Goal: Task Accomplishment & Management: Manage account settings

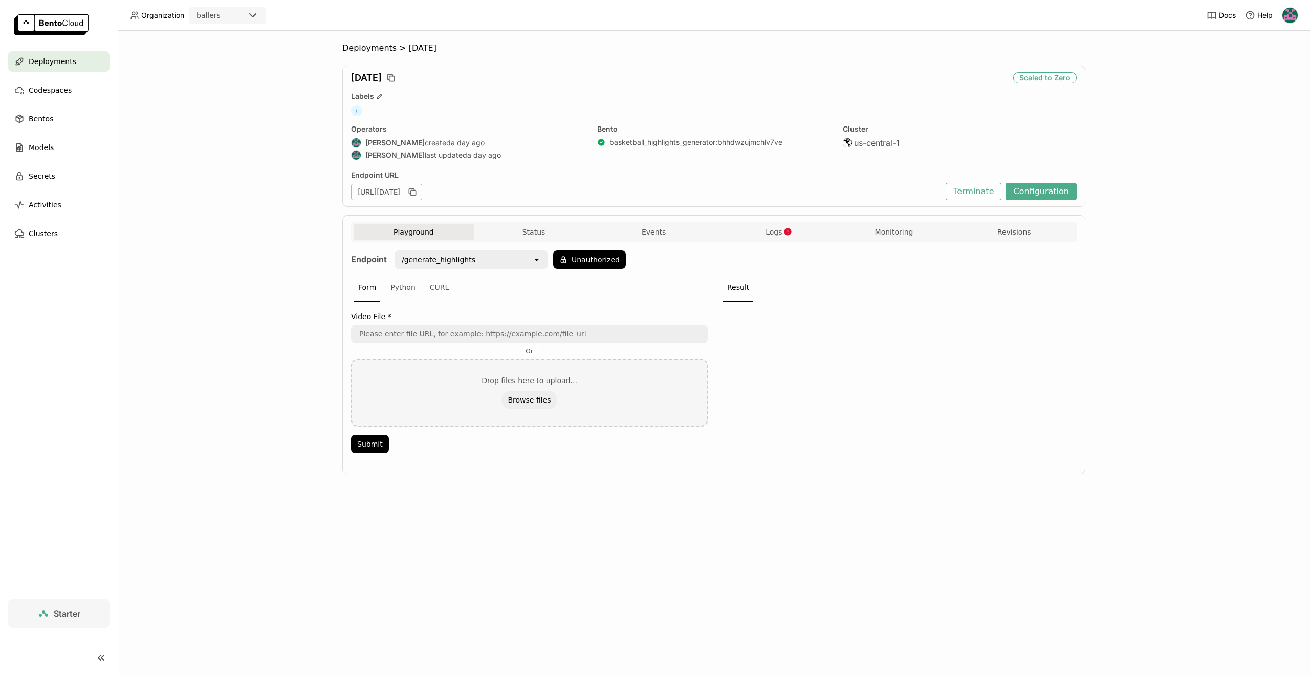
click at [31, 58] on span "Deployments" at bounding box center [53, 61] width 48 height 12
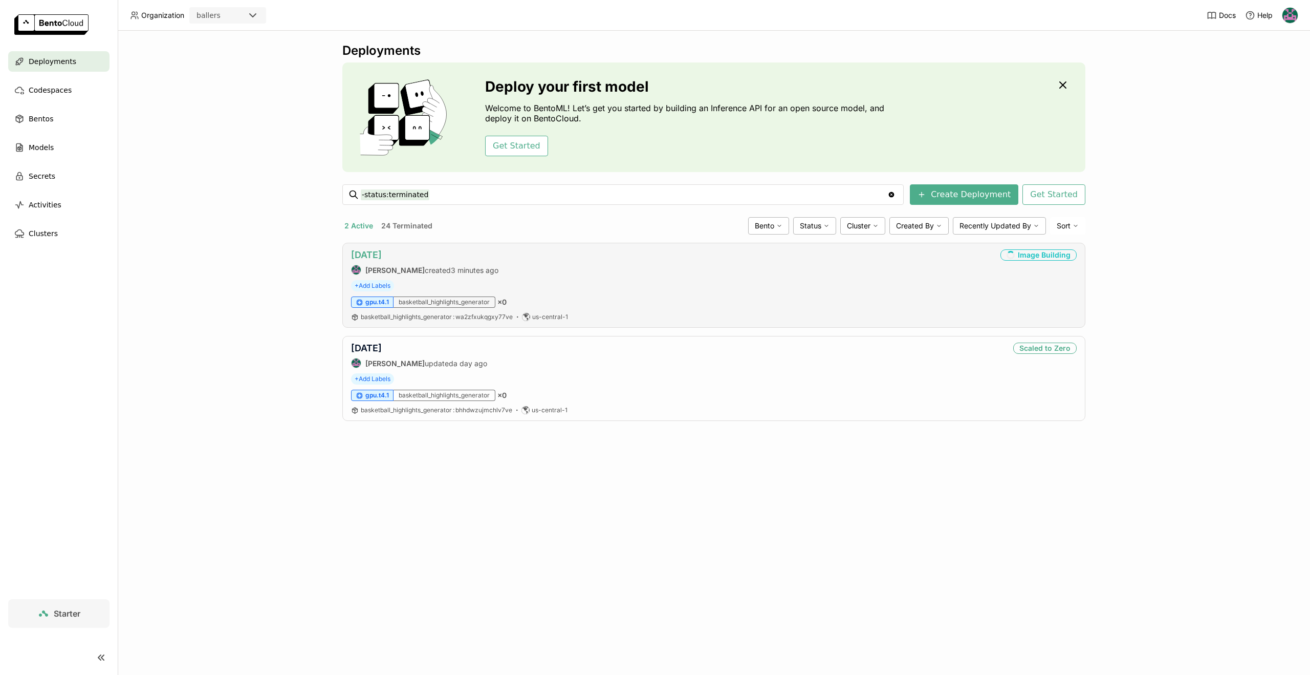
click at [379, 255] on link "[DATE]" at bounding box center [366, 254] width 31 height 11
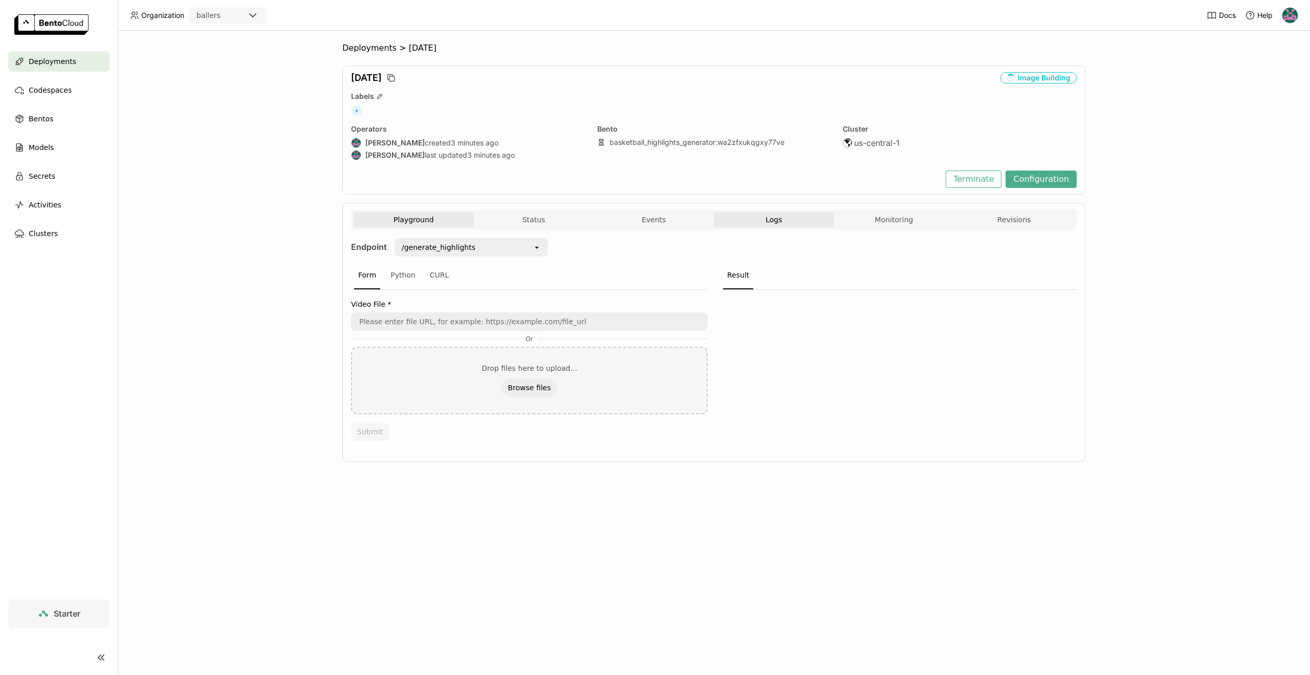
click at [750, 227] on button "Logs" at bounding box center [774, 219] width 120 height 15
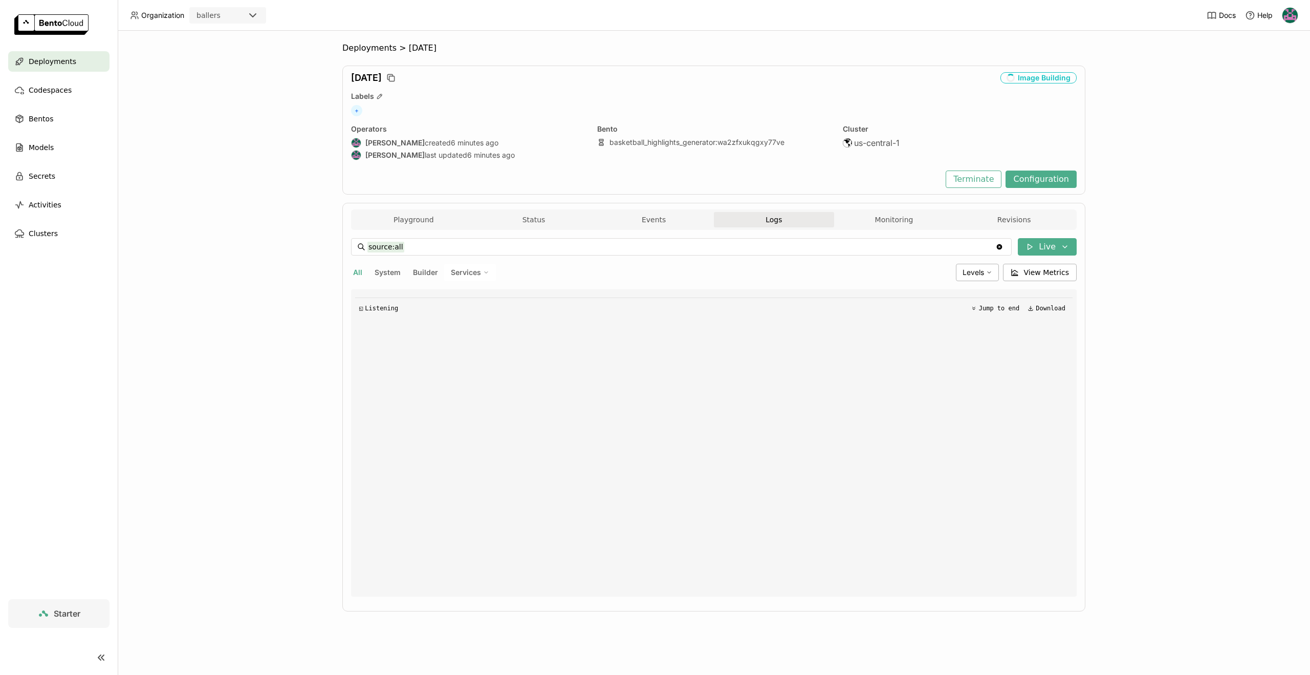
click at [56, 61] on span "Deployments" at bounding box center [53, 61] width 48 height 12
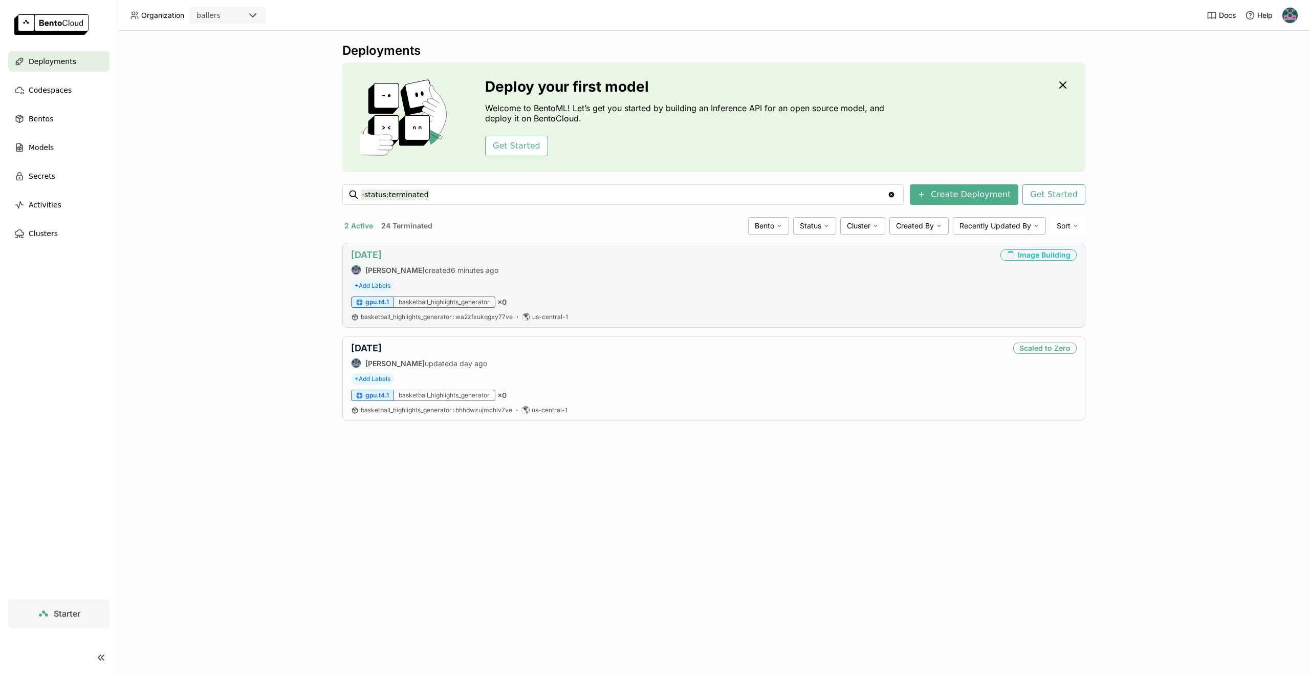
click at [363, 250] on link "[DATE]" at bounding box center [366, 254] width 31 height 11
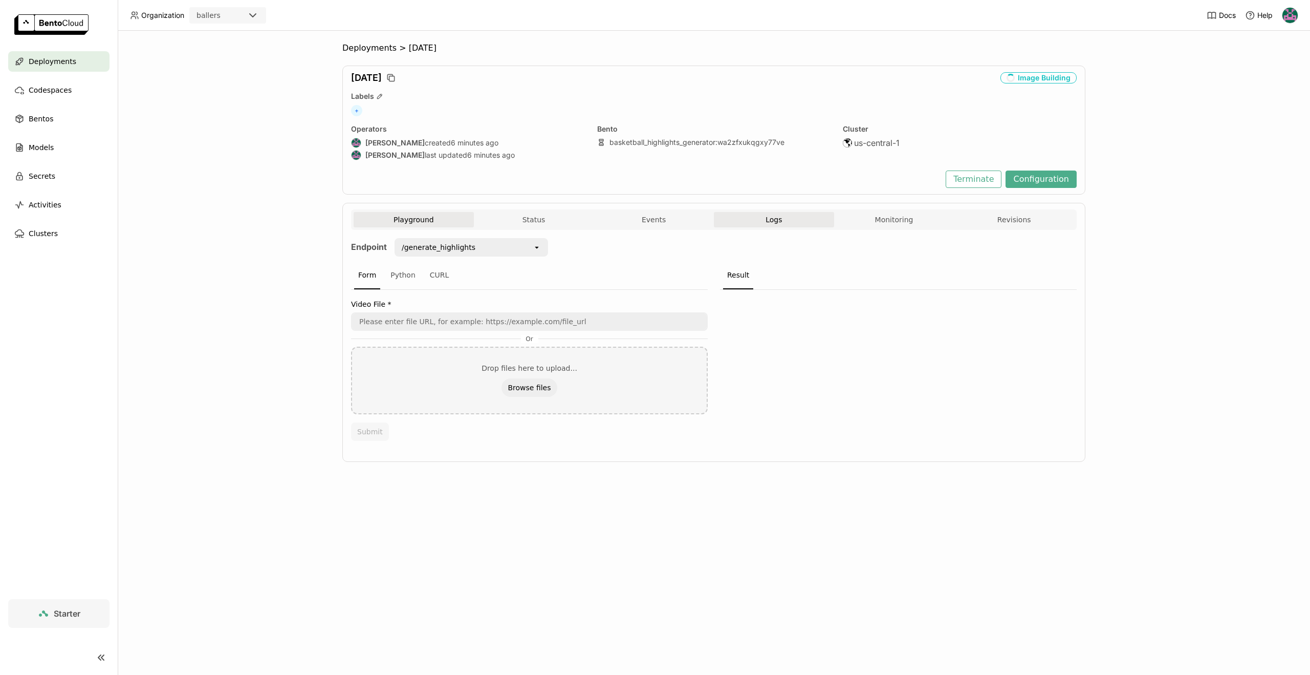
click at [793, 225] on button "Logs" at bounding box center [774, 219] width 120 height 15
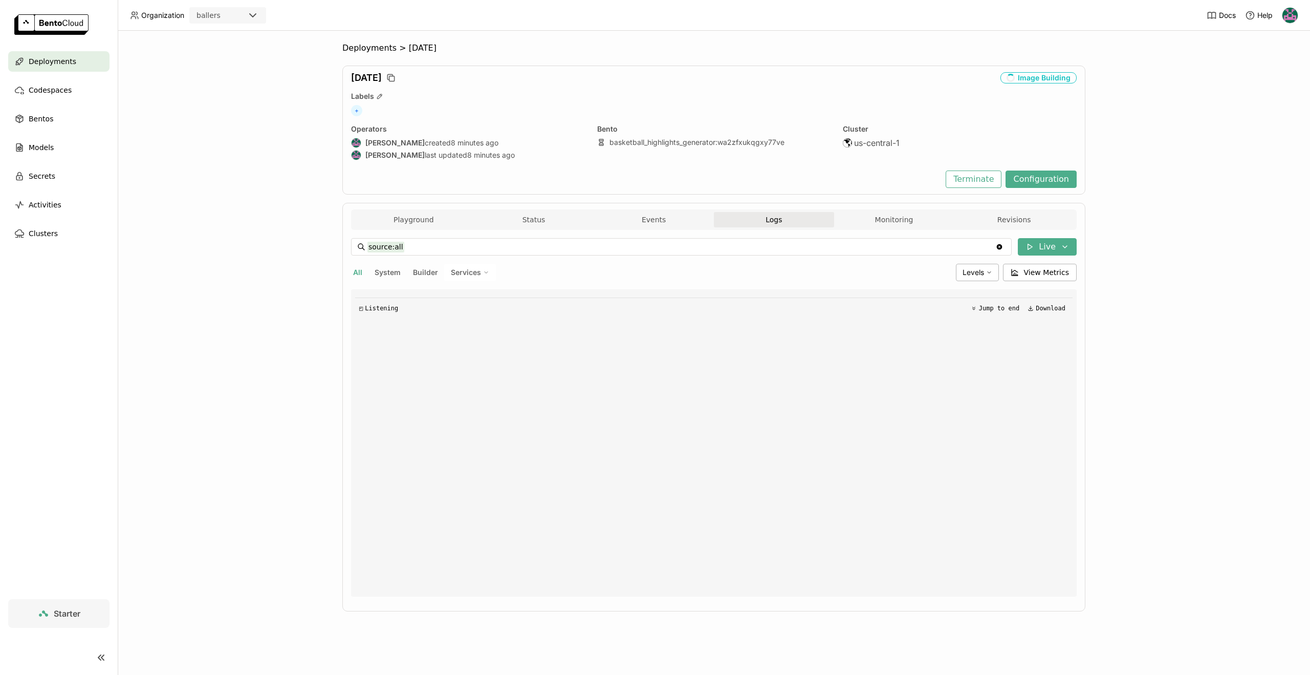
click at [1030, 453] on div "◰ Listening Jump to end Download" at bounding box center [714, 442] width 718 height 307
click at [685, 227] on button "Events" at bounding box center [654, 219] width 120 height 15
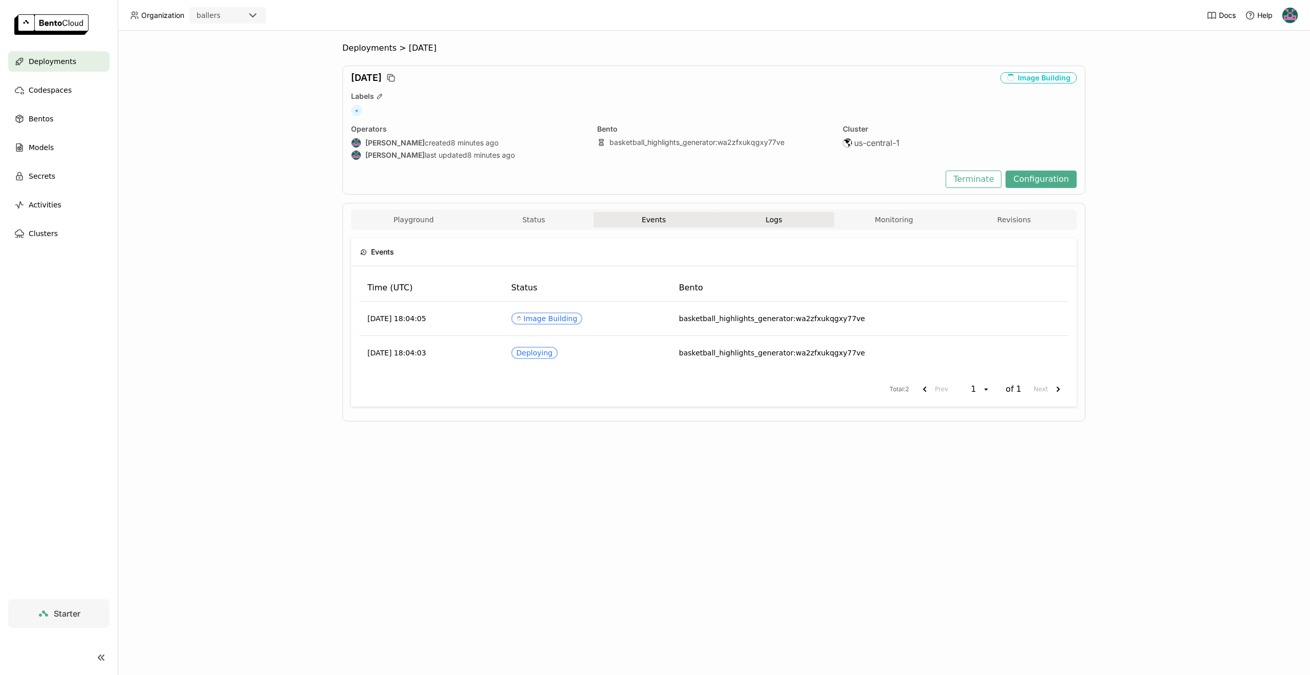
click at [796, 218] on button "Logs" at bounding box center [774, 219] width 120 height 15
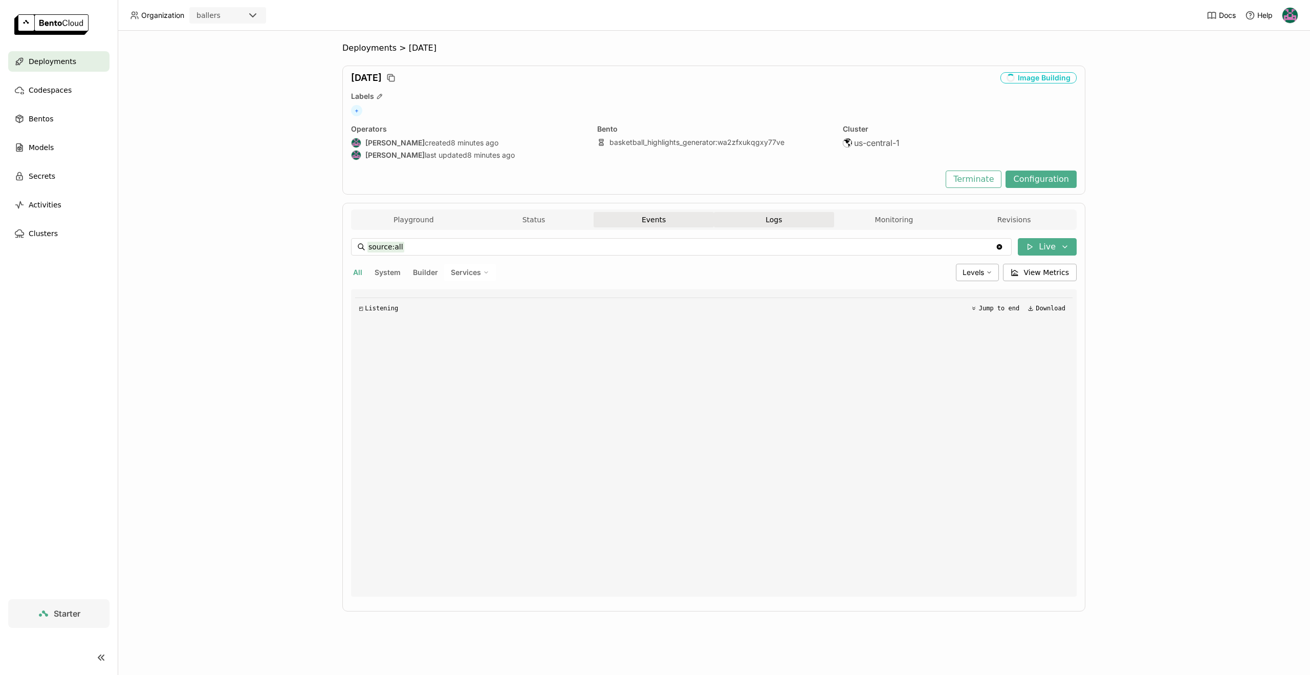
click at [625, 221] on button "Events" at bounding box center [654, 219] width 120 height 15
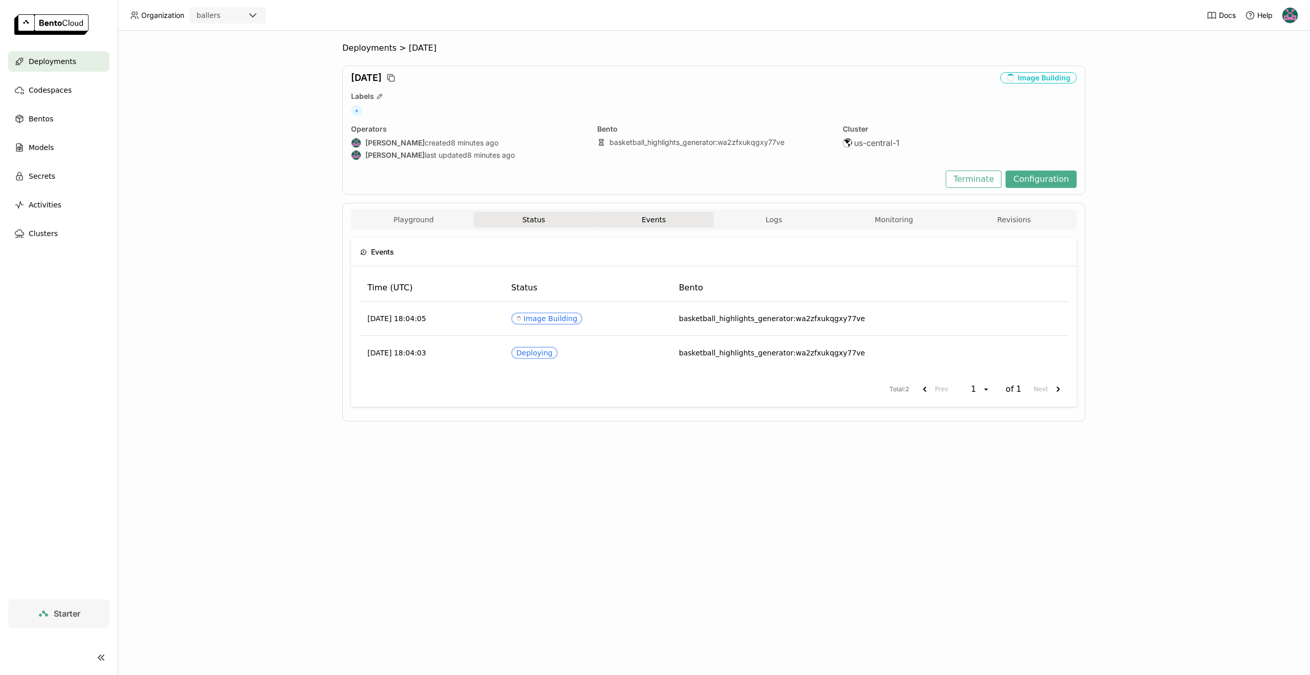
click at [529, 219] on button "Status" at bounding box center [534, 219] width 120 height 15
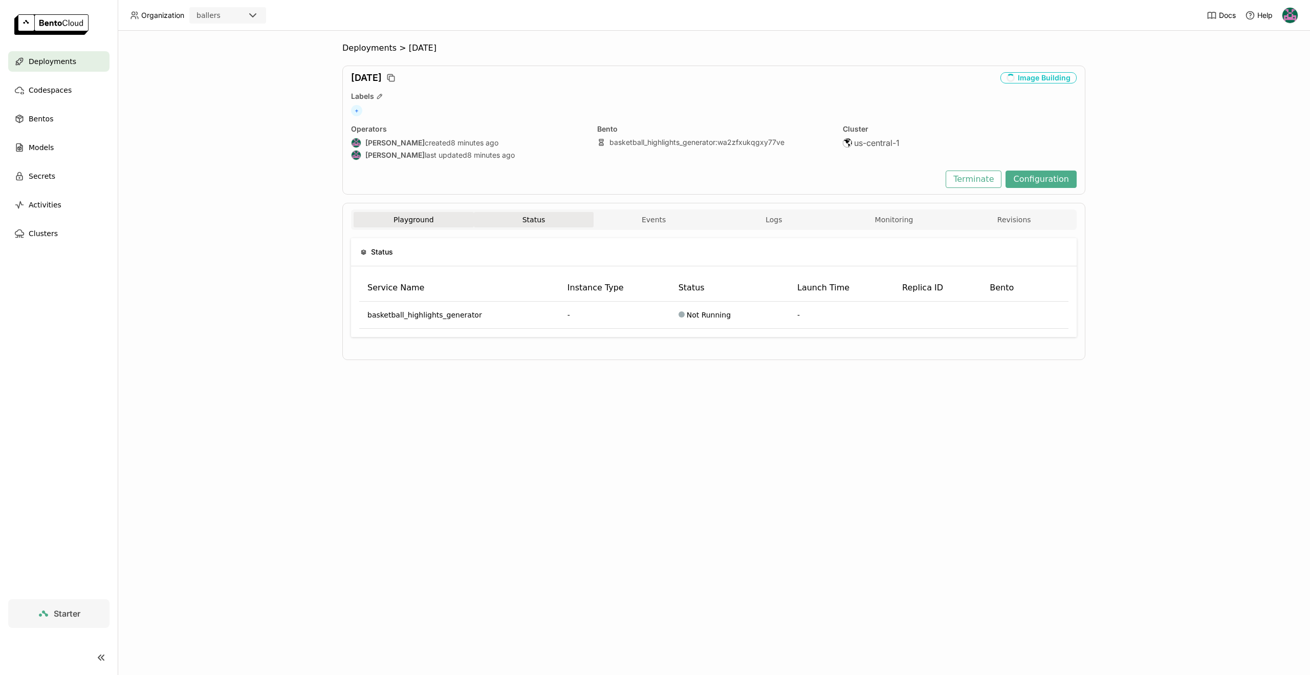
click at [407, 223] on button "Playground" at bounding box center [414, 219] width 120 height 15
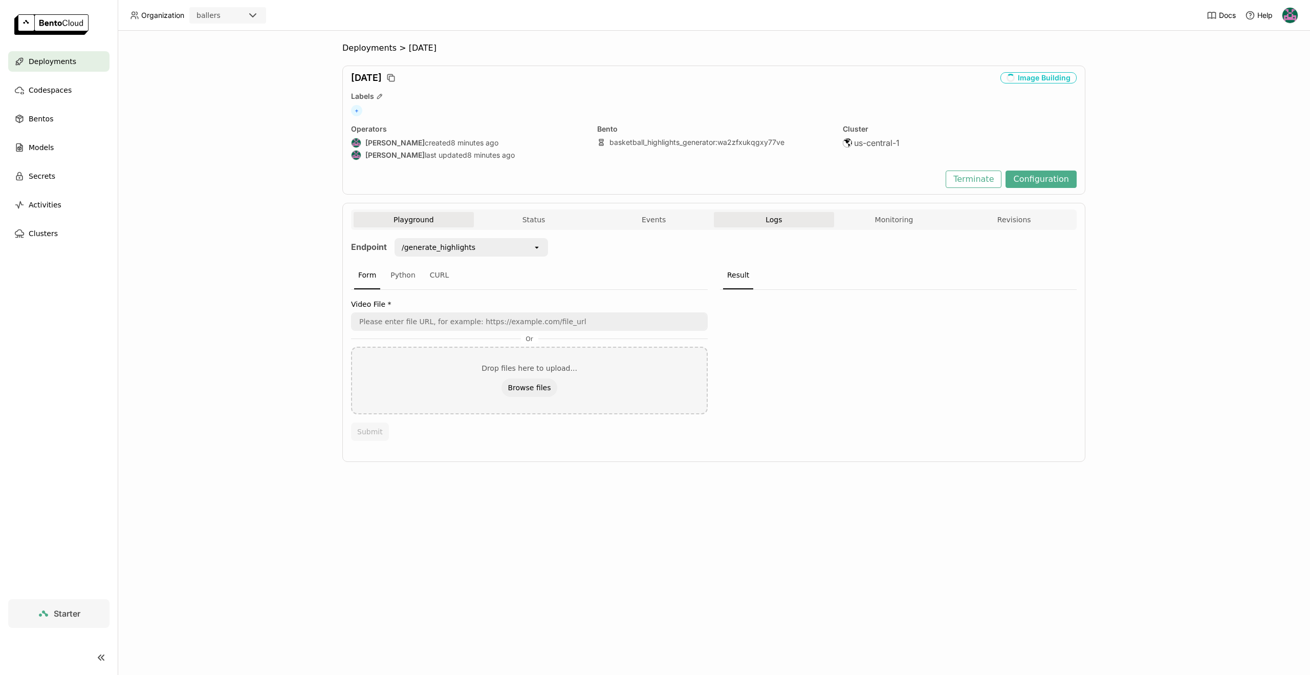
click at [767, 225] on button "Logs" at bounding box center [774, 219] width 120 height 15
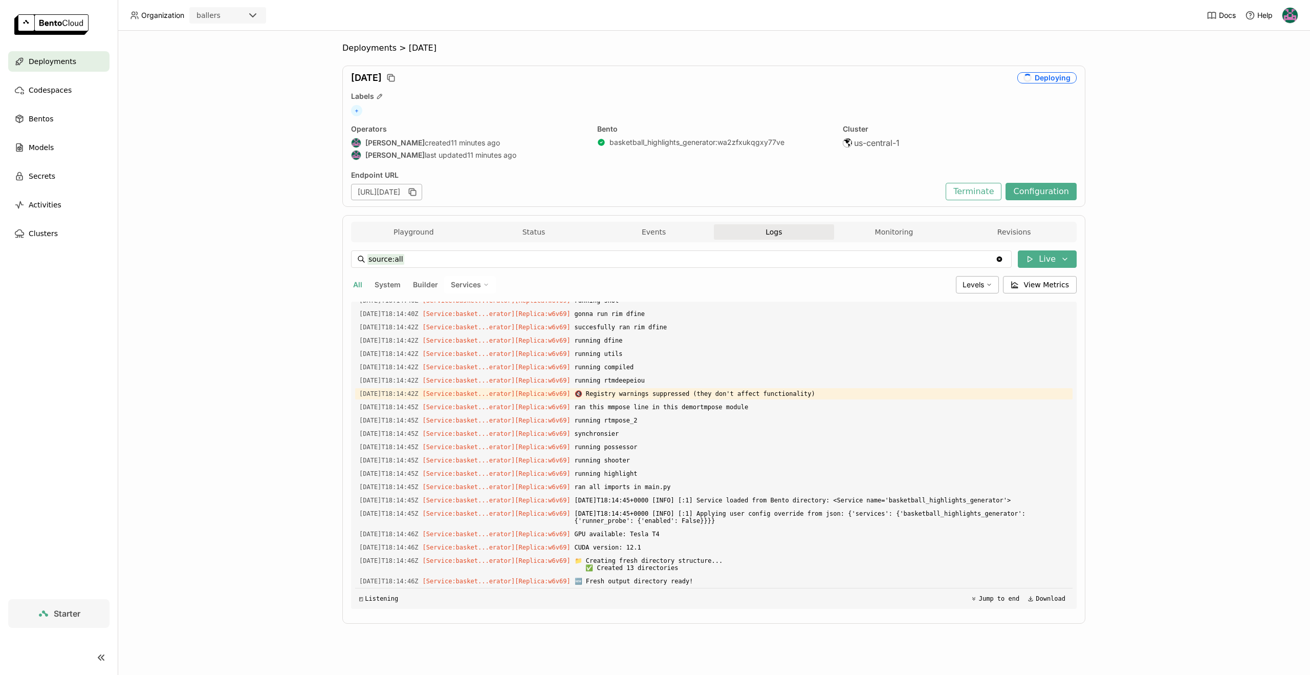
scroll to position [14765, 0]
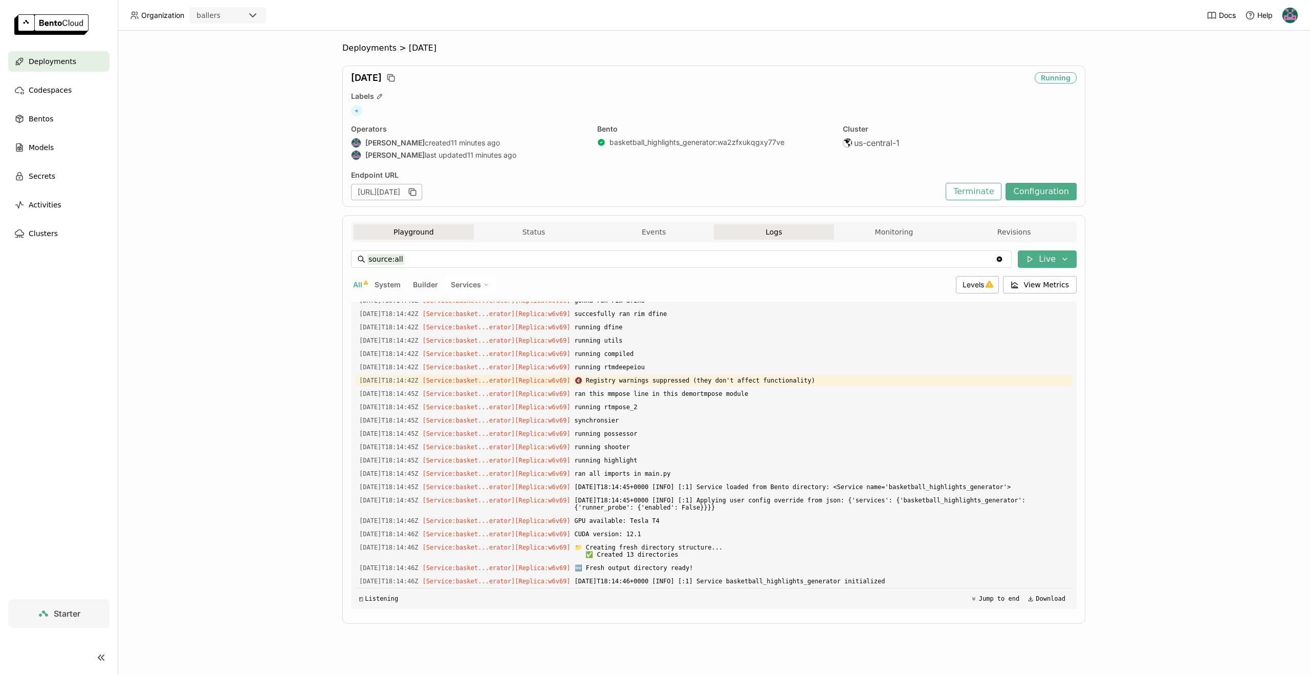
click at [430, 235] on button "Playground" at bounding box center [414, 231] width 120 height 15
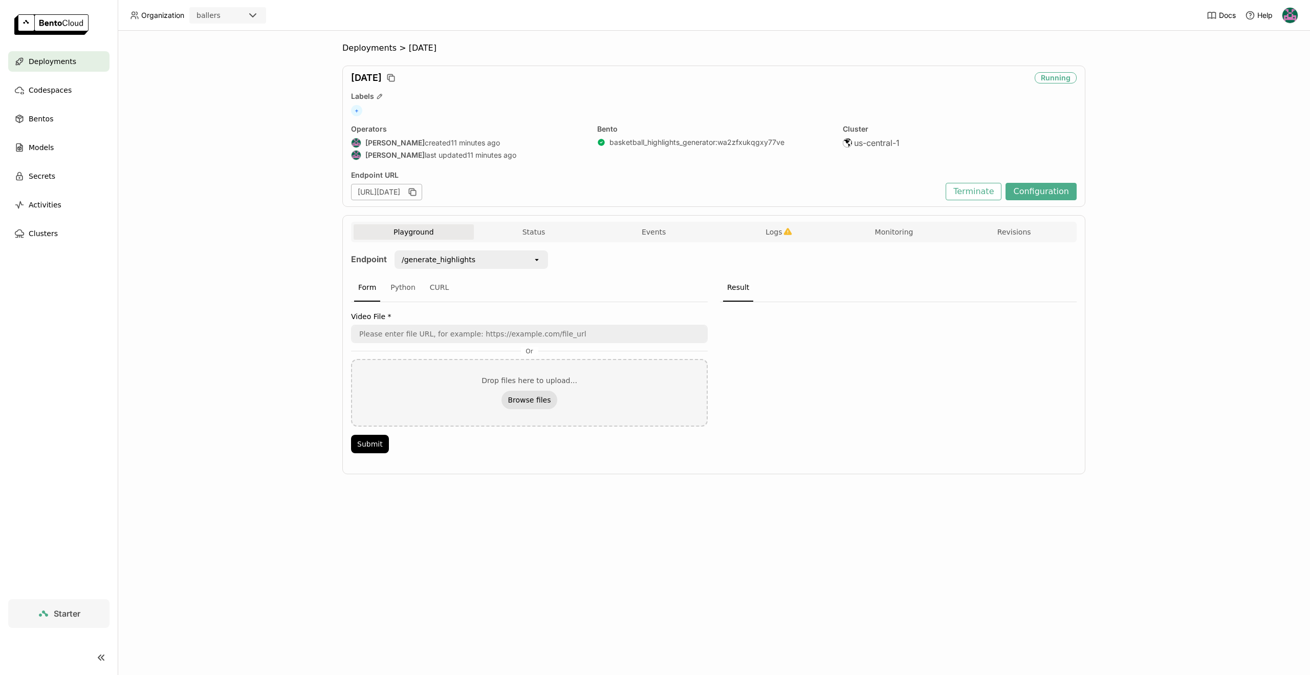
click at [533, 405] on button "Browse files" at bounding box center [529, 400] width 55 height 18
click at [771, 233] on span "Logs" at bounding box center [774, 231] width 16 height 9
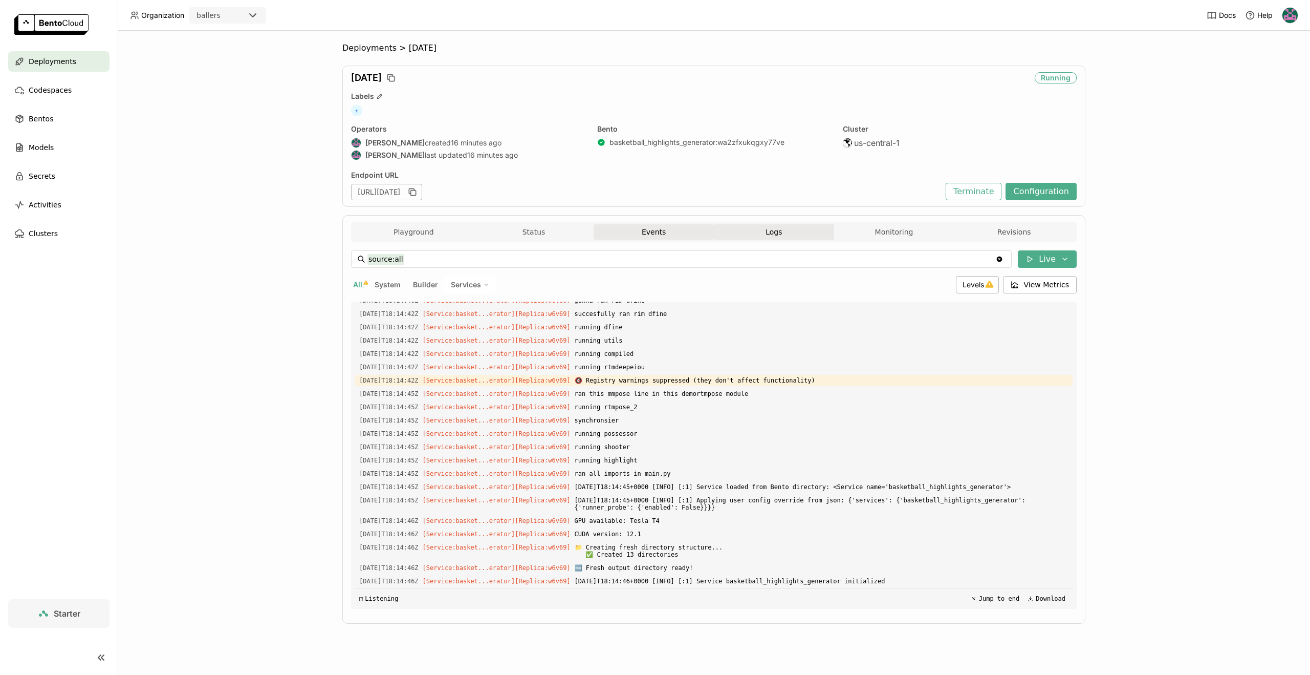
drag, startPoint x: 673, startPoint y: 223, endPoint x: 671, endPoint y: 228, distance: 5.3
click at [673, 223] on div "Playground Status Events Logs Monitoring Revisions" at bounding box center [714, 232] width 726 height 20
click at [671, 228] on button "Events" at bounding box center [654, 231] width 120 height 15
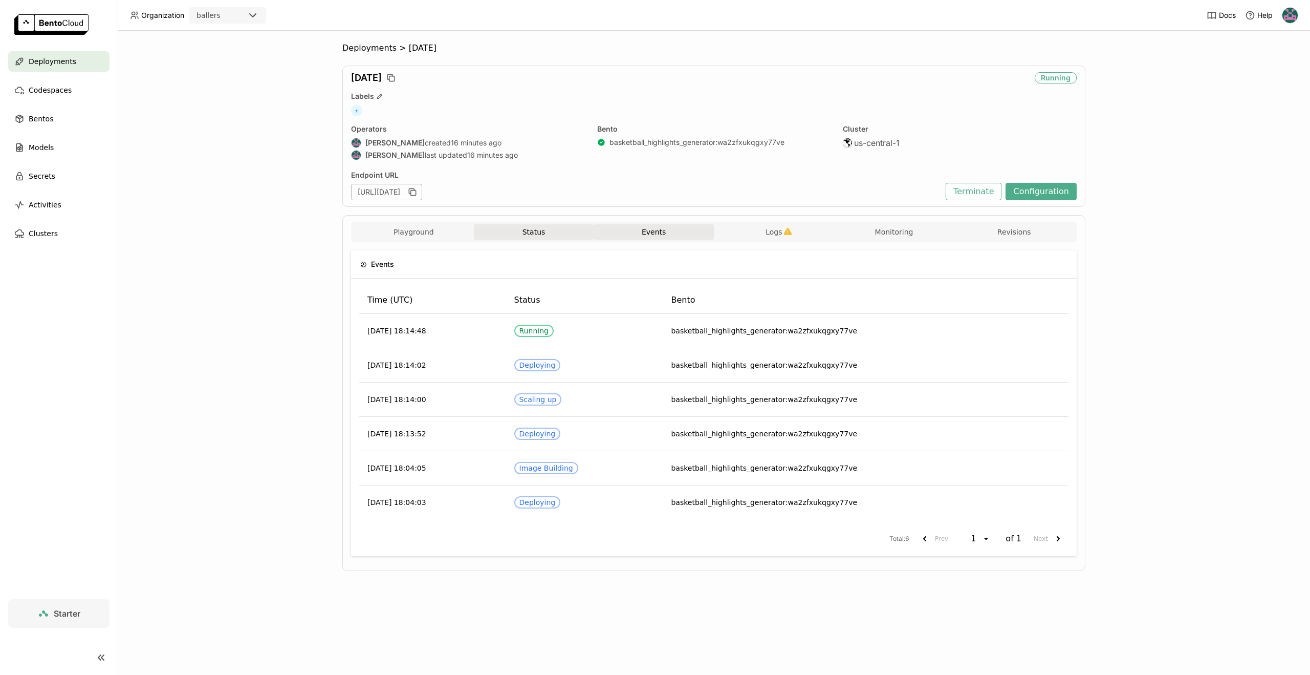
click at [521, 227] on button "Status" at bounding box center [534, 231] width 120 height 15
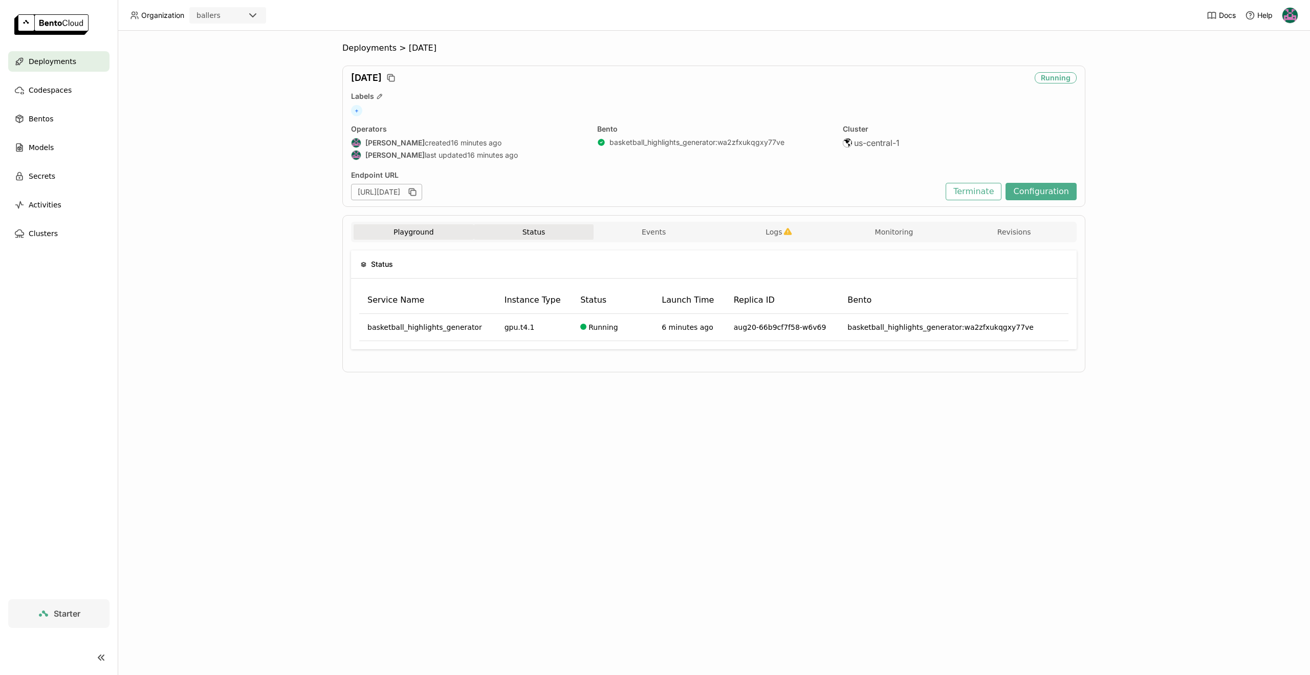
click at [420, 234] on button "Playground" at bounding box center [414, 231] width 120 height 15
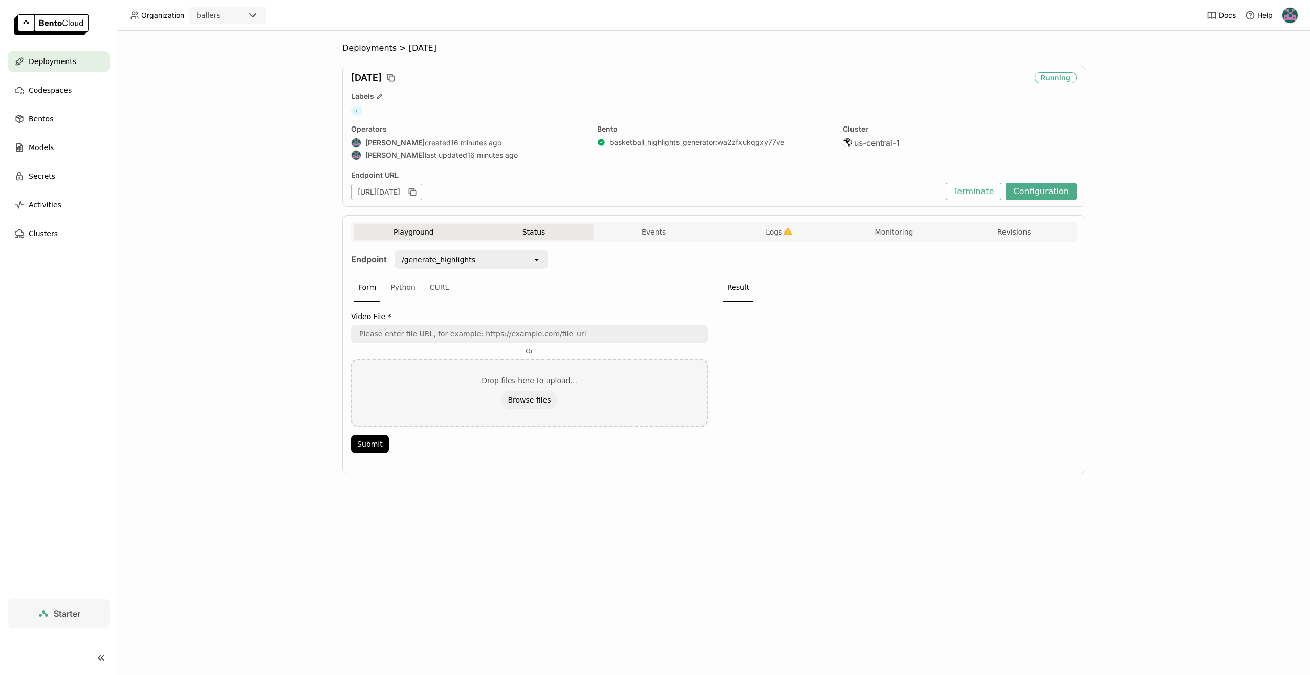
click at [504, 237] on button "Status" at bounding box center [534, 231] width 120 height 15
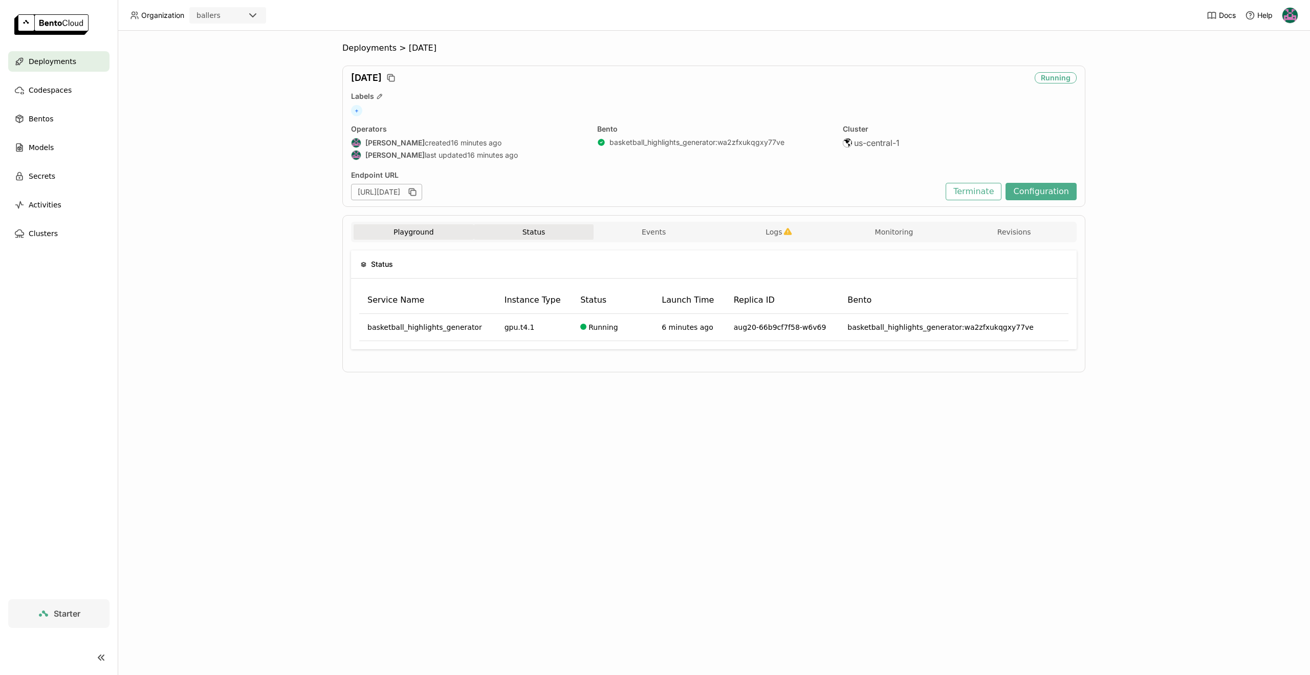
click at [434, 232] on button "Playground" at bounding box center [414, 231] width 120 height 15
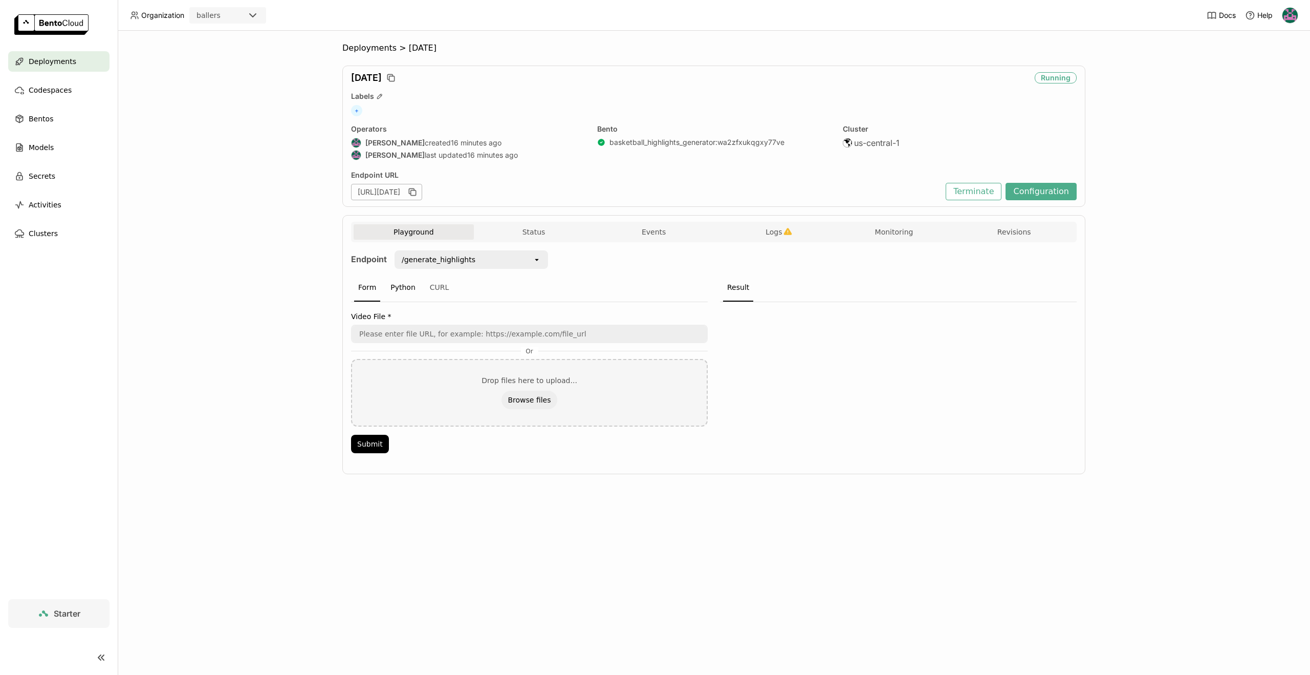
click at [406, 286] on div "Python" at bounding box center [402, 288] width 33 height 28
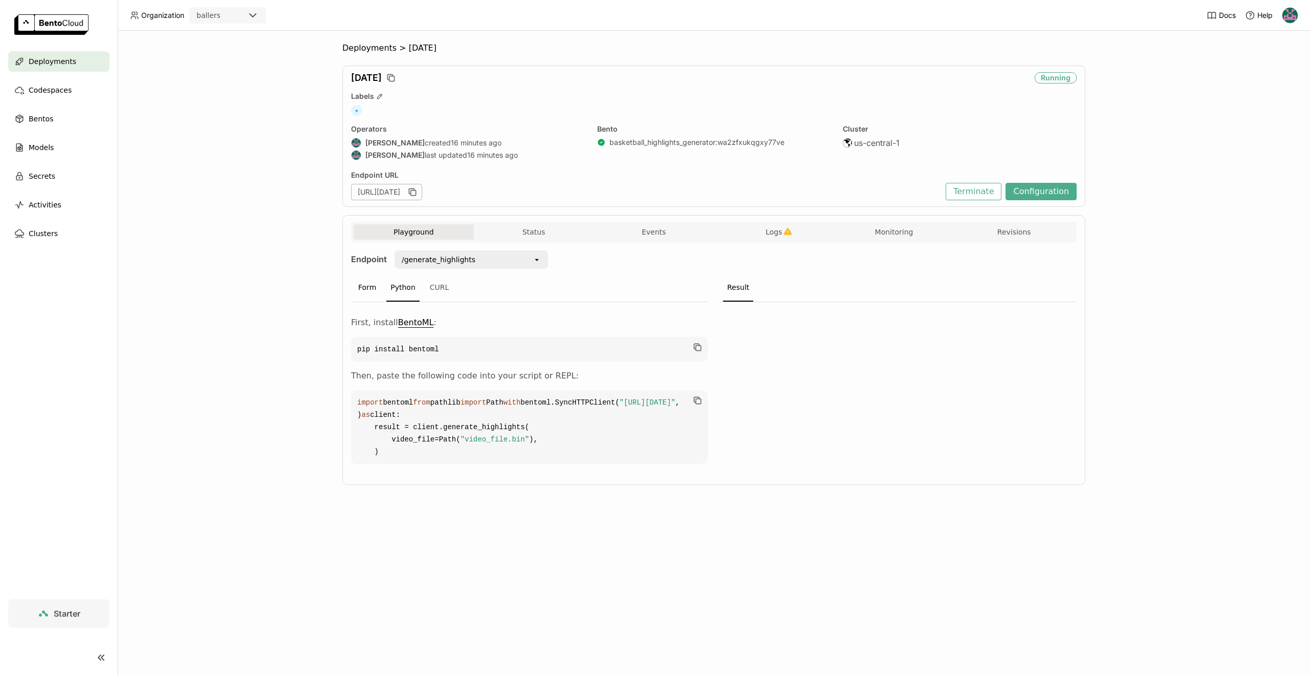
click at [371, 289] on div "Form" at bounding box center [367, 288] width 26 height 28
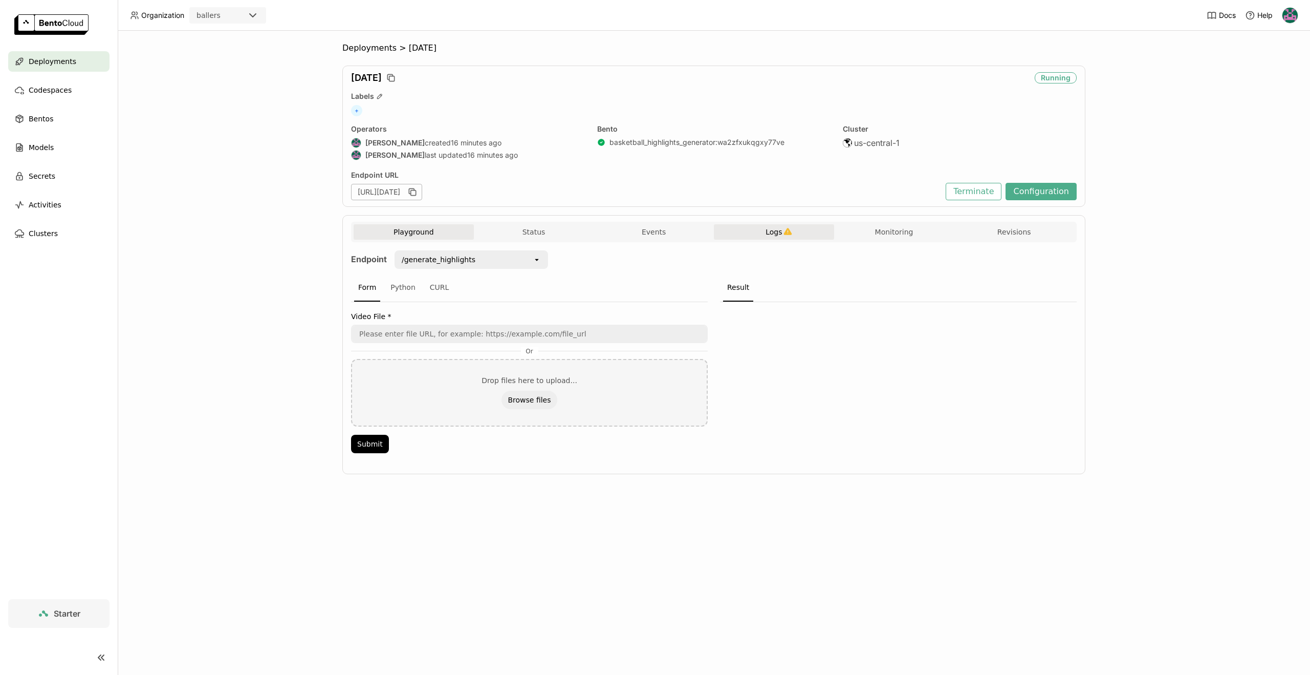
click at [779, 225] on button "Logs" at bounding box center [774, 231] width 120 height 15
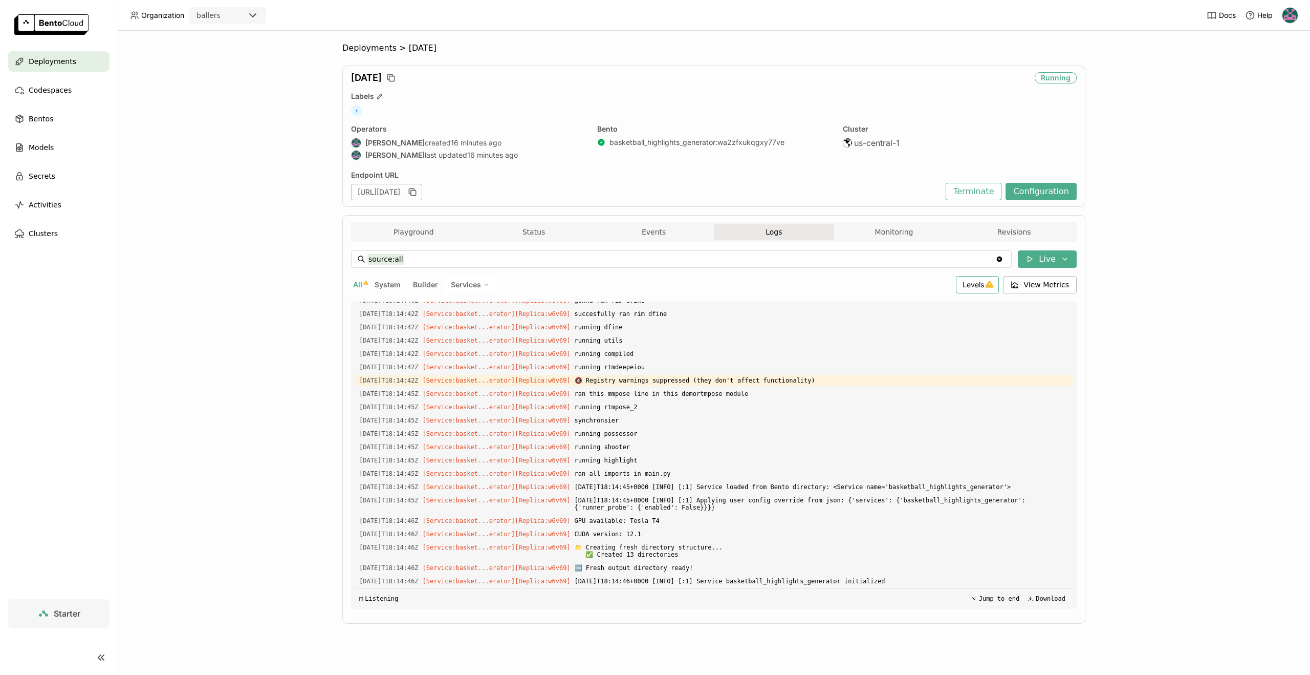
click at [969, 290] on div "Levels" at bounding box center [977, 284] width 43 height 17
click at [631, 401] on span "running rtmpose_2" at bounding box center [822, 406] width 494 height 11
click at [414, 233] on button "Playground" at bounding box center [414, 231] width 120 height 15
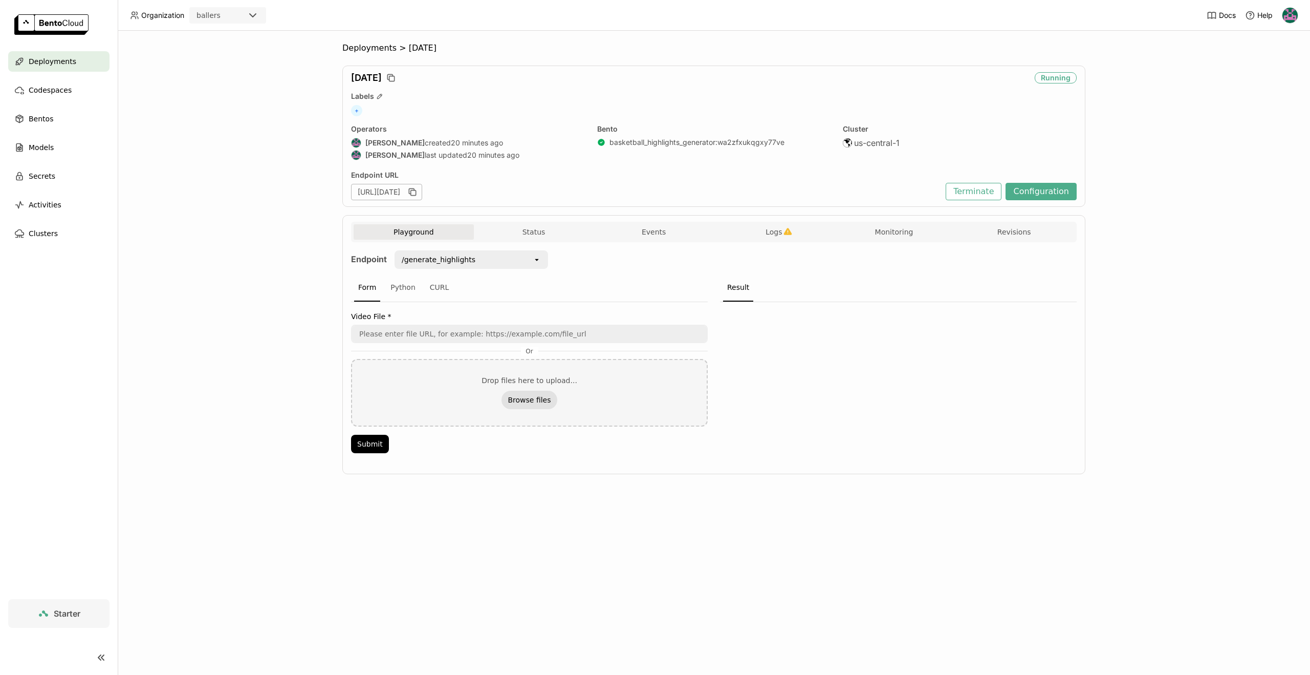
click at [544, 395] on button "Browse files" at bounding box center [529, 400] width 55 height 18
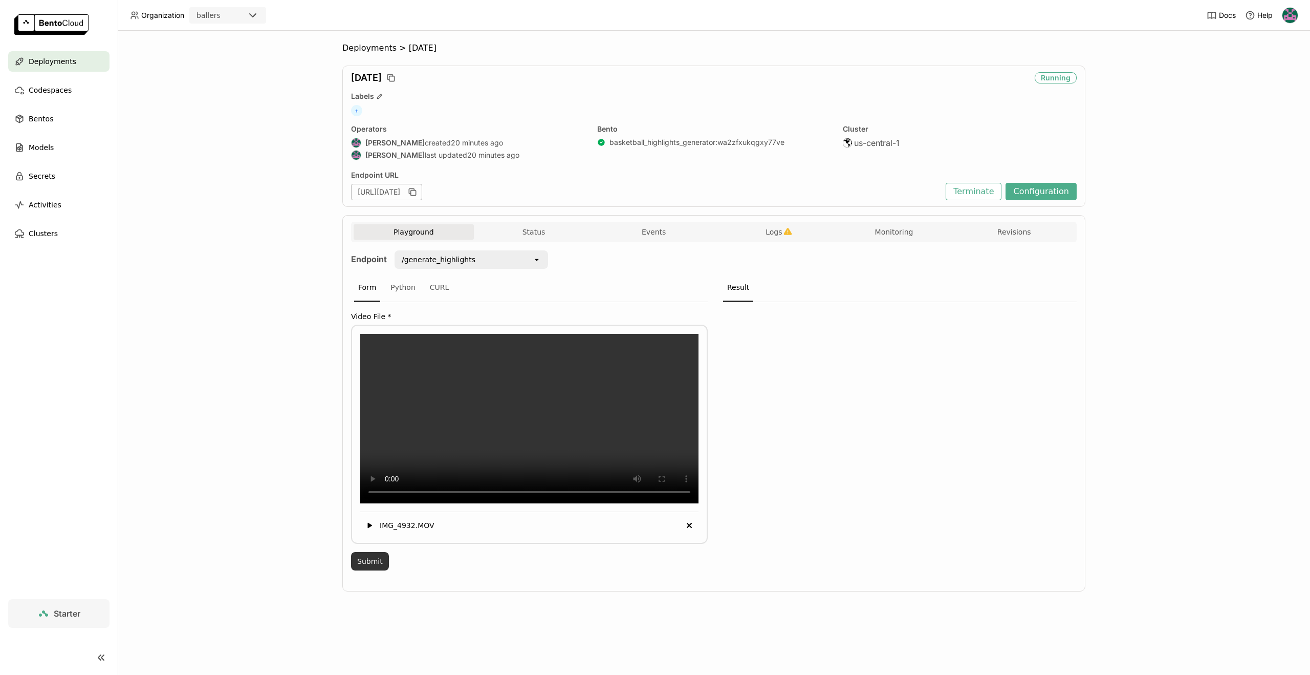
click at [361, 570] on button "Submit" at bounding box center [370, 561] width 38 height 18
click at [781, 233] on span "Logs" at bounding box center [774, 231] width 16 height 9
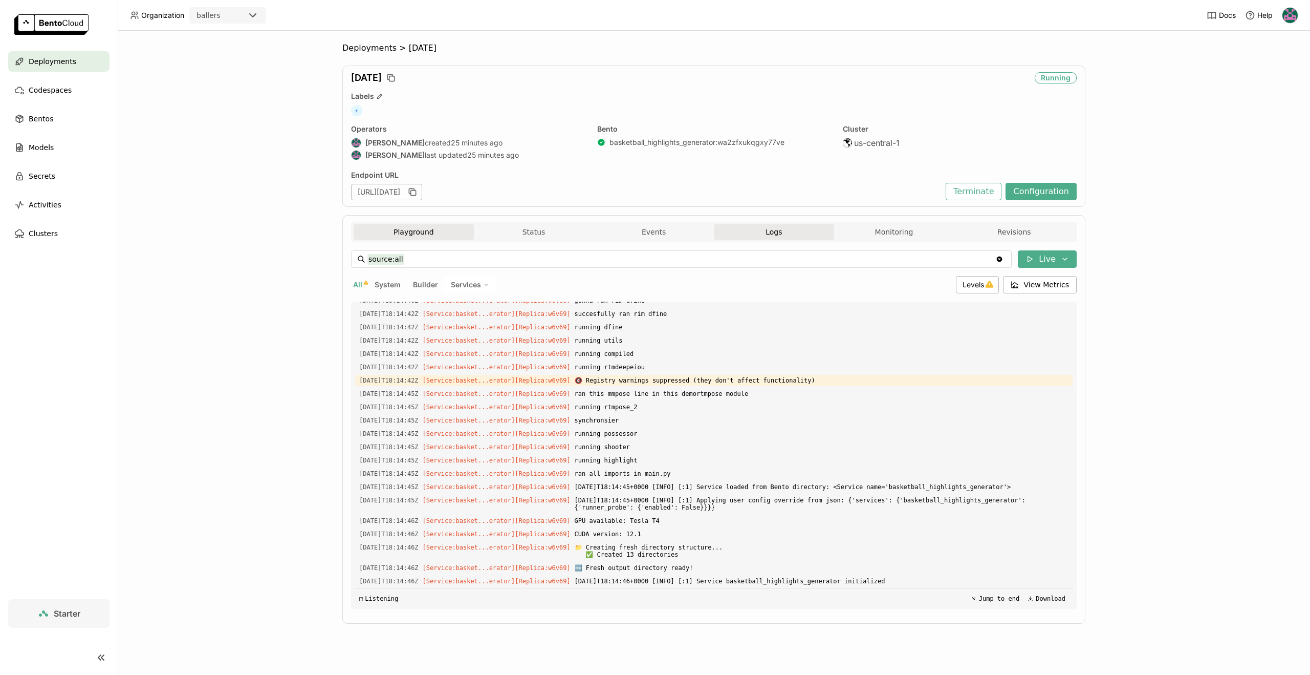
click at [438, 234] on button "Playground" at bounding box center [414, 231] width 120 height 15
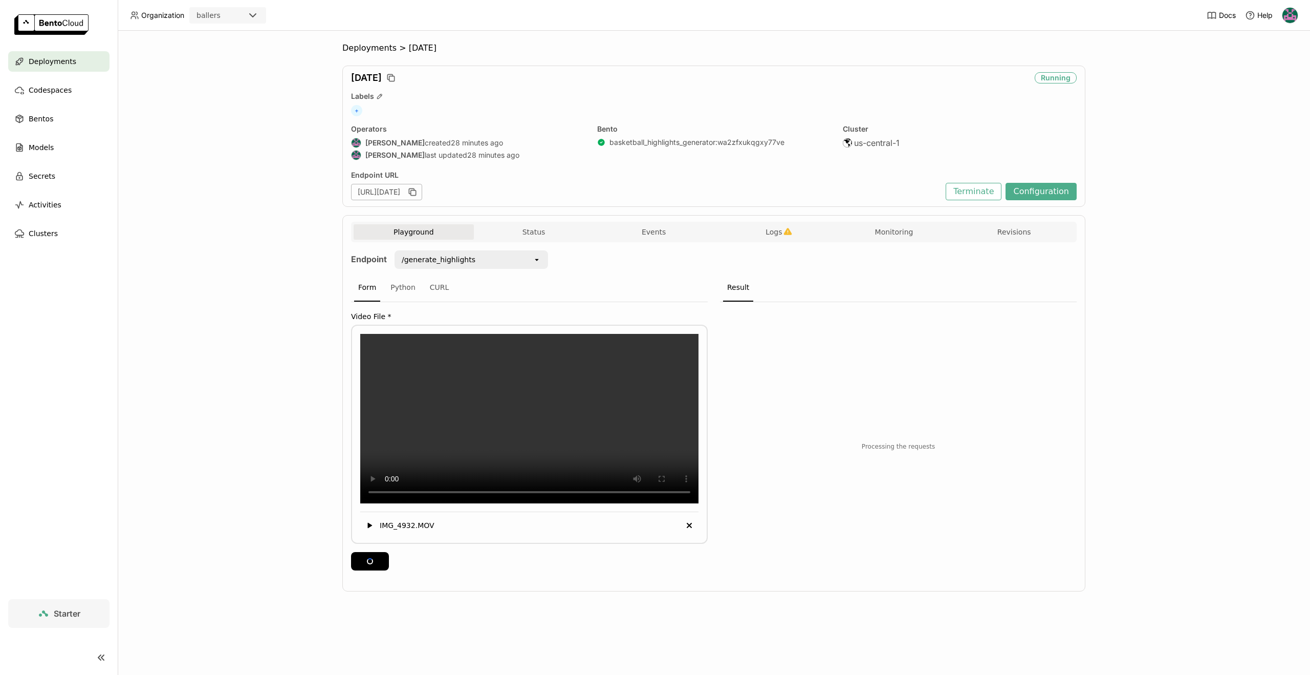
click at [775, 223] on div "Playground Status Events Logs Monitoring Revisions" at bounding box center [714, 232] width 726 height 20
click at [776, 227] on span "Logs" at bounding box center [774, 231] width 16 height 9
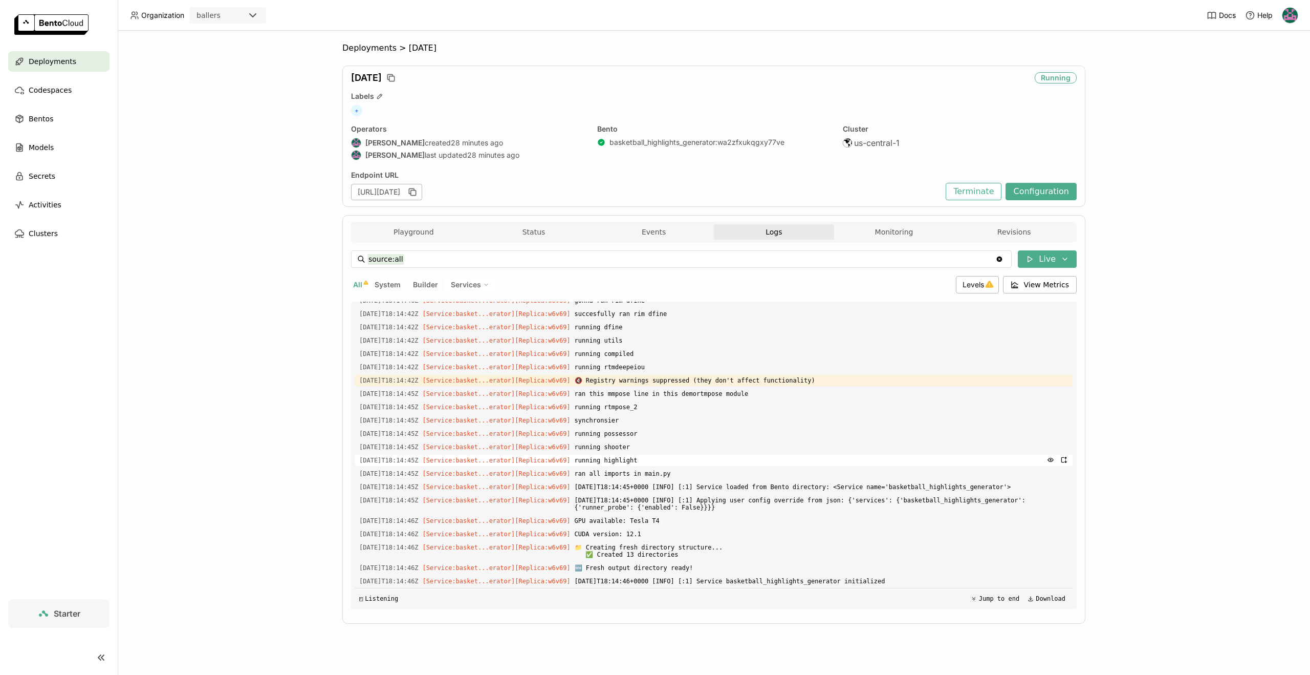
scroll to position [14765, 0]
click at [420, 231] on button "Playground" at bounding box center [414, 231] width 120 height 15
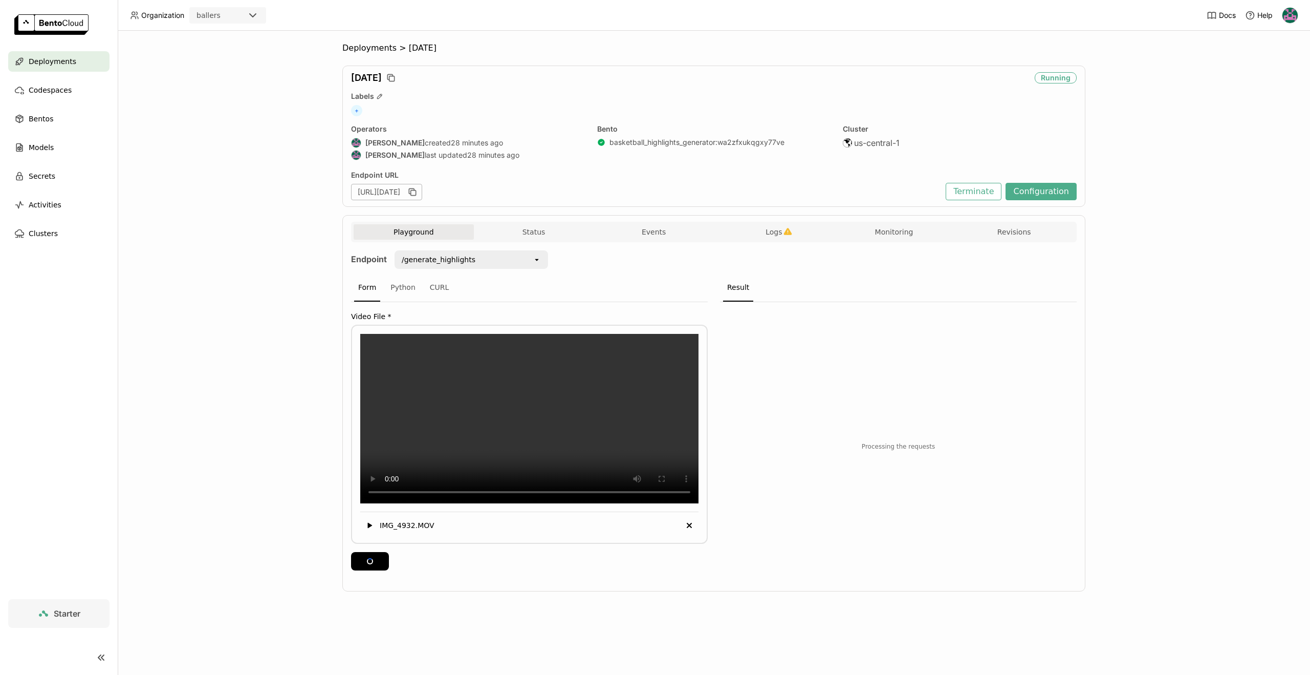
drag, startPoint x: 766, startPoint y: 229, endPoint x: 768, endPoint y: 259, distance: 29.8
click at [766, 229] on span "Logs" at bounding box center [774, 231] width 16 height 9
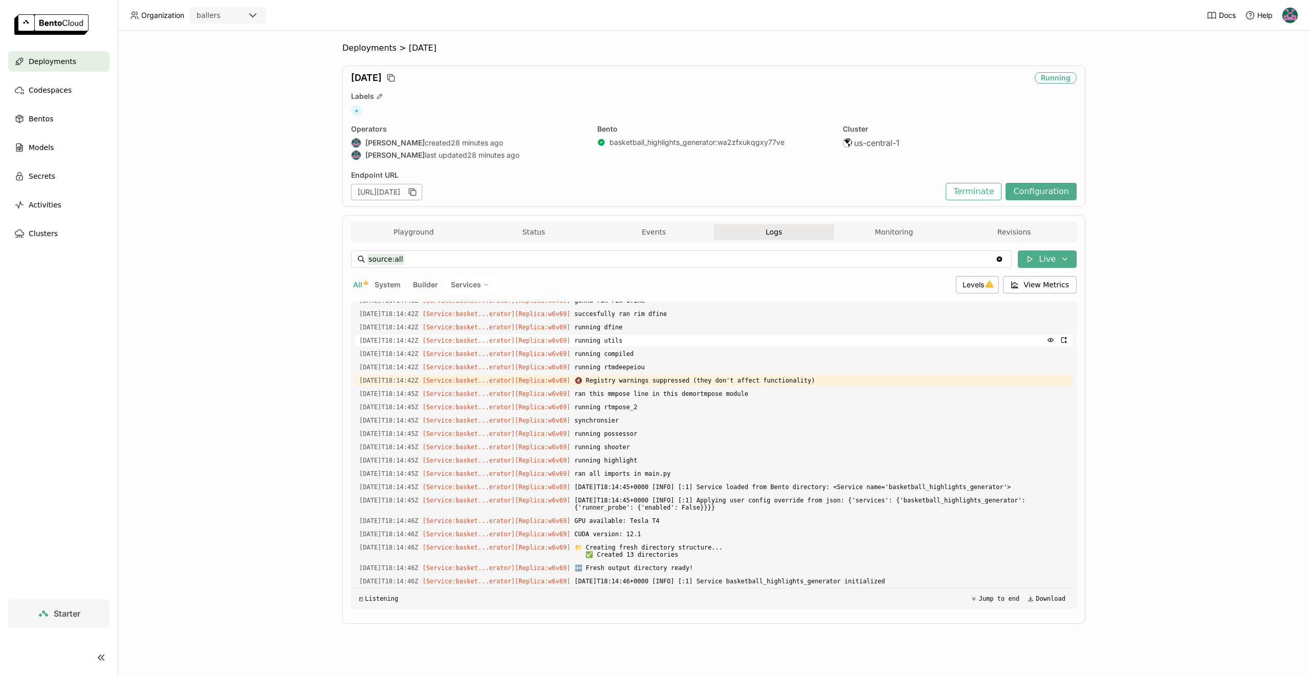
scroll to position [14765, 0]
click at [429, 229] on button "Playground" at bounding box center [414, 231] width 120 height 15
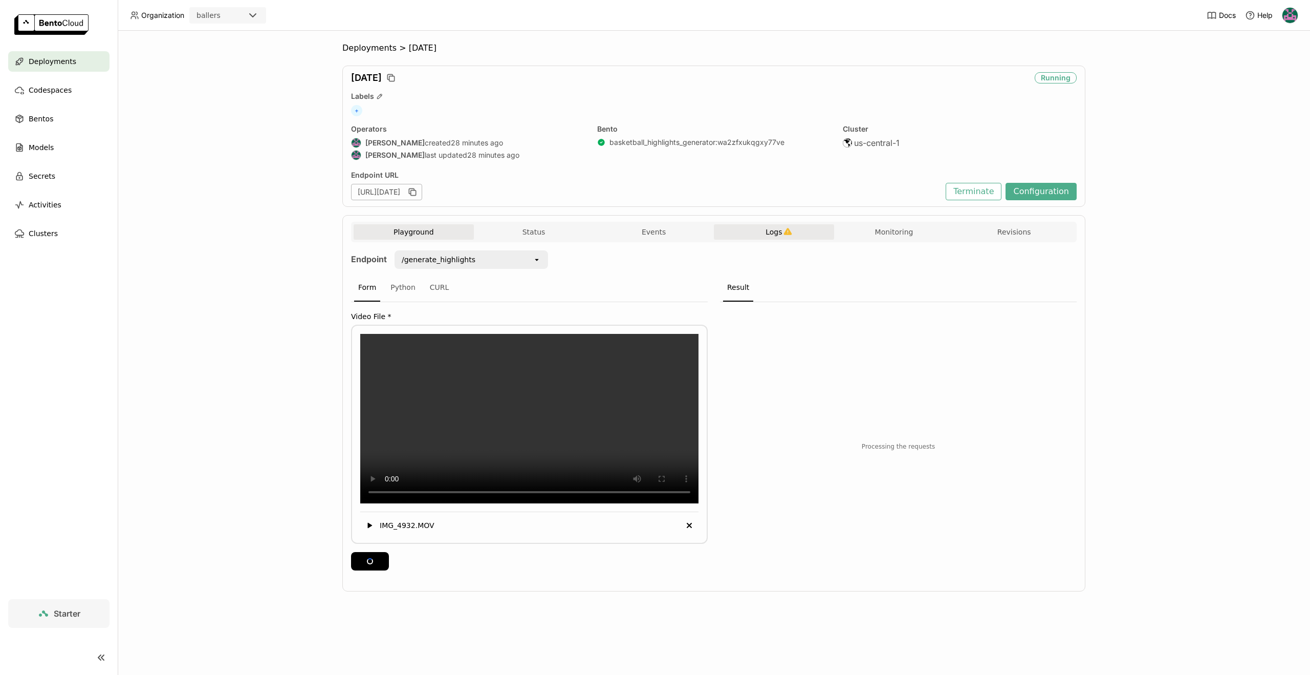
click at [786, 226] on button "Logs" at bounding box center [774, 231] width 120 height 15
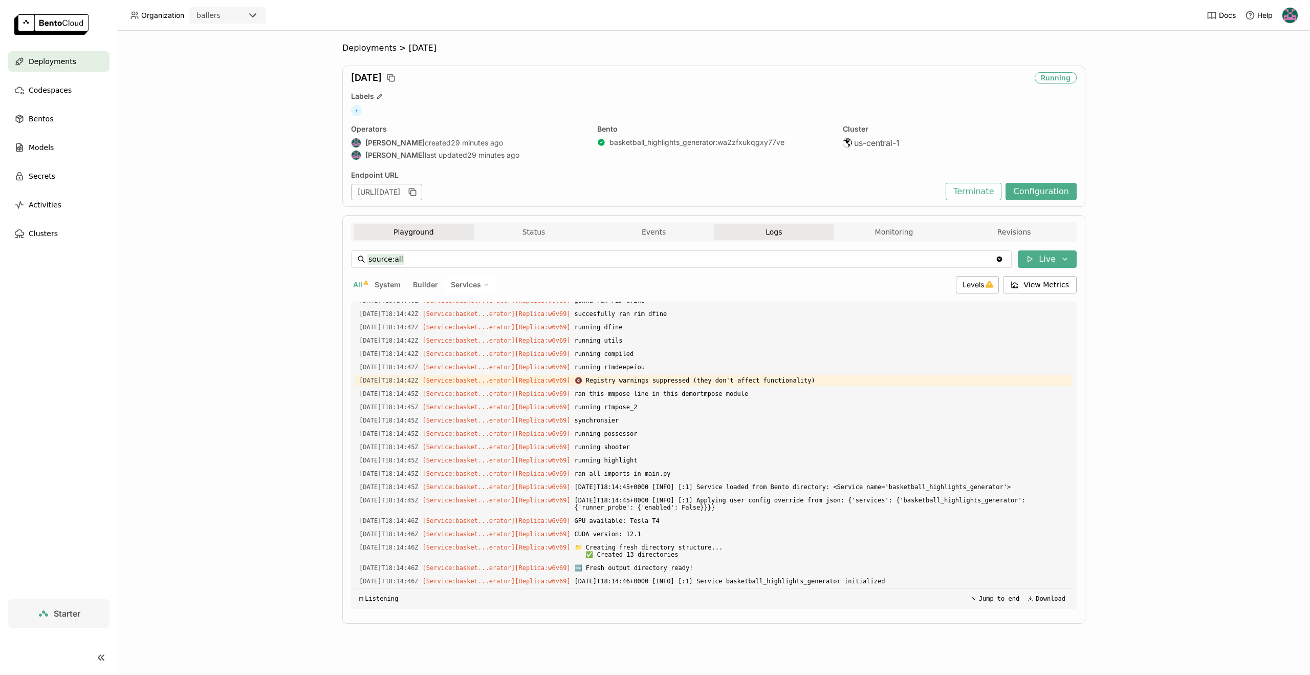
click at [404, 232] on button "Playground" at bounding box center [414, 231] width 120 height 15
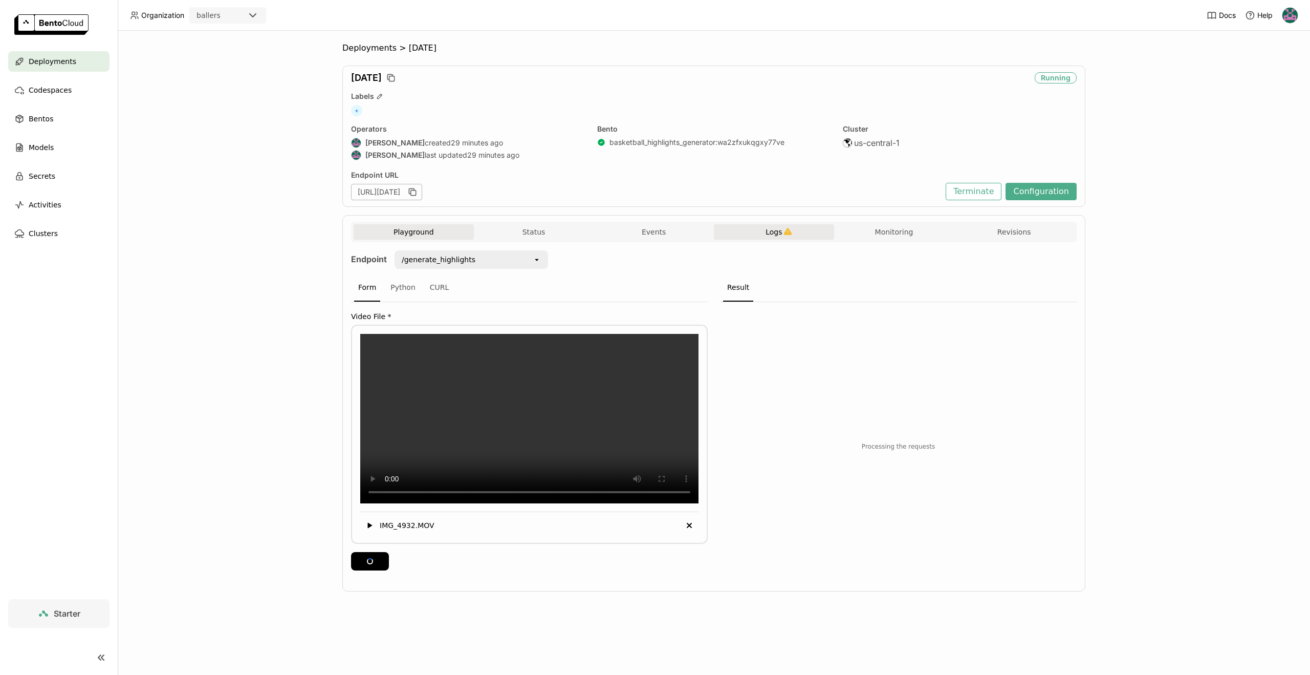
click at [792, 232] on button "Logs" at bounding box center [774, 231] width 120 height 15
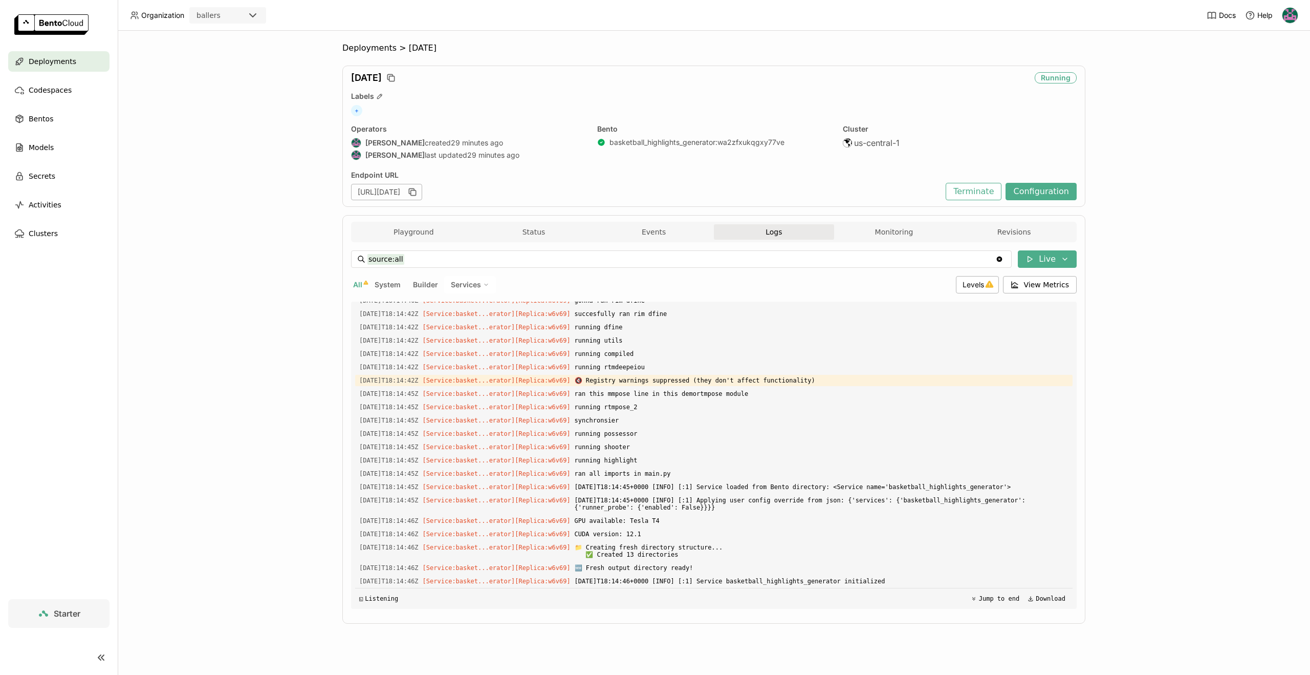
scroll to position [14765, 0]
click at [430, 228] on button "Playground" at bounding box center [414, 231] width 120 height 15
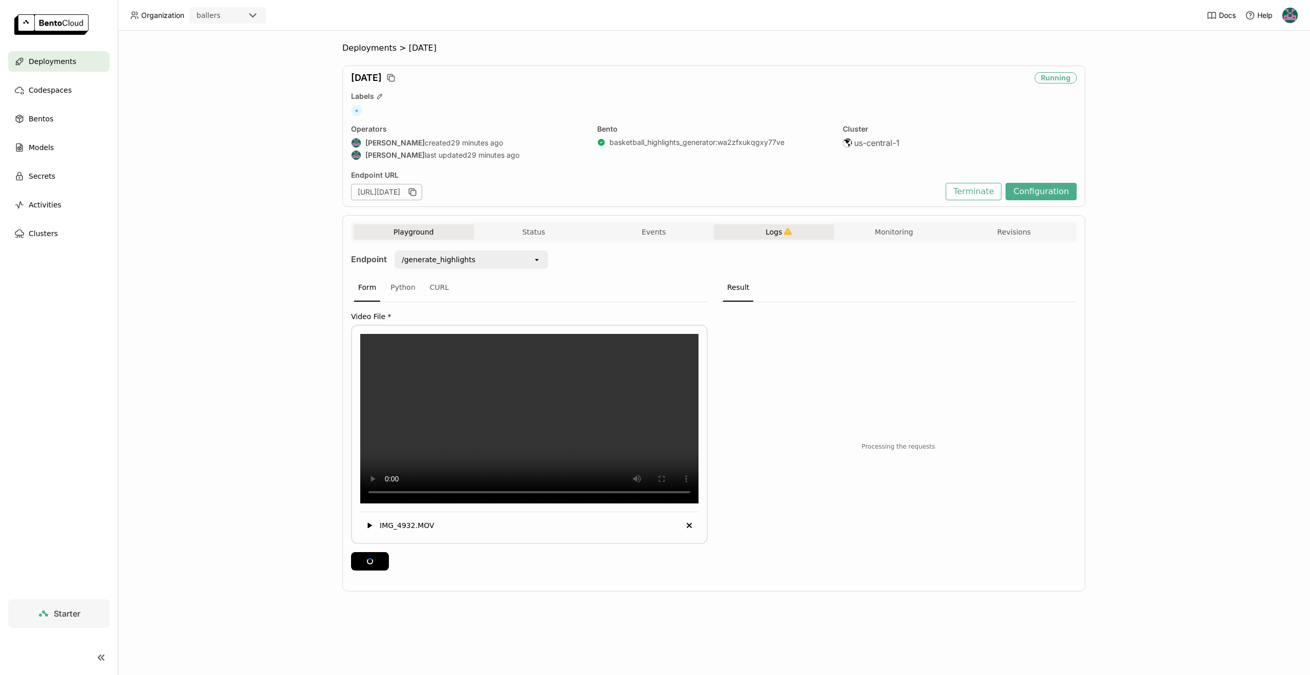
click at [777, 226] on button "Logs" at bounding box center [774, 231] width 120 height 15
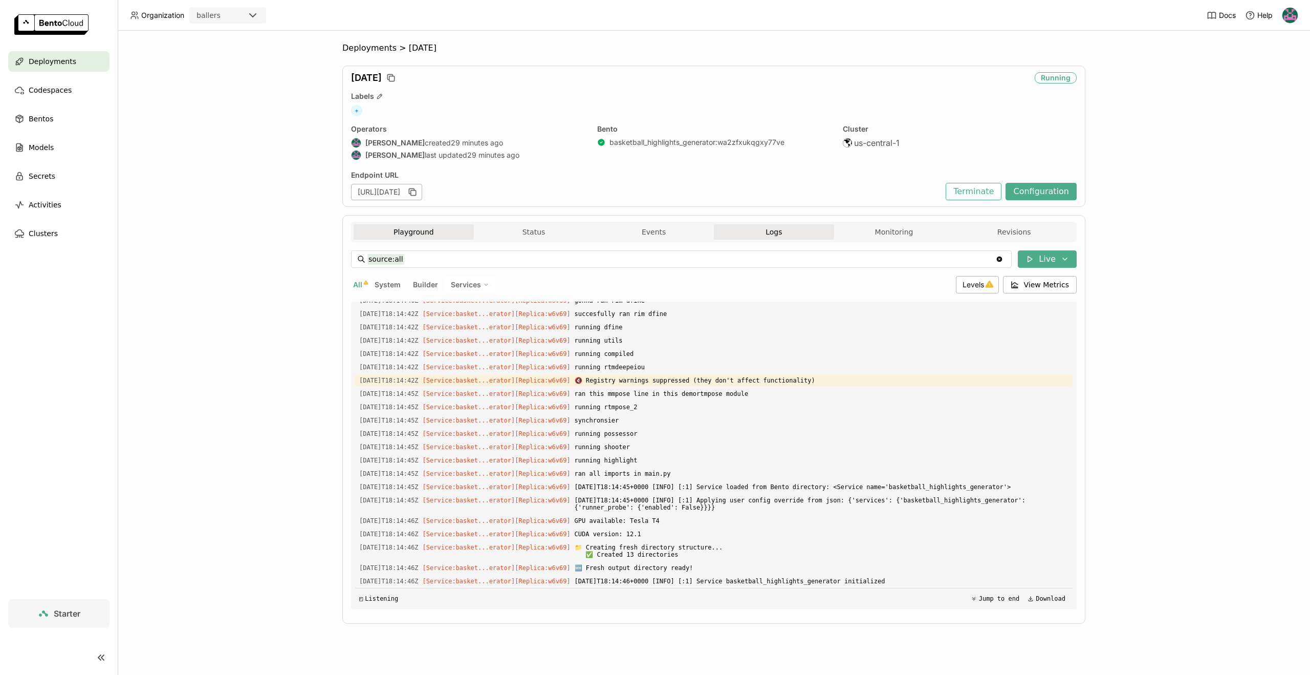
click at [416, 228] on button "Playground" at bounding box center [414, 231] width 120 height 15
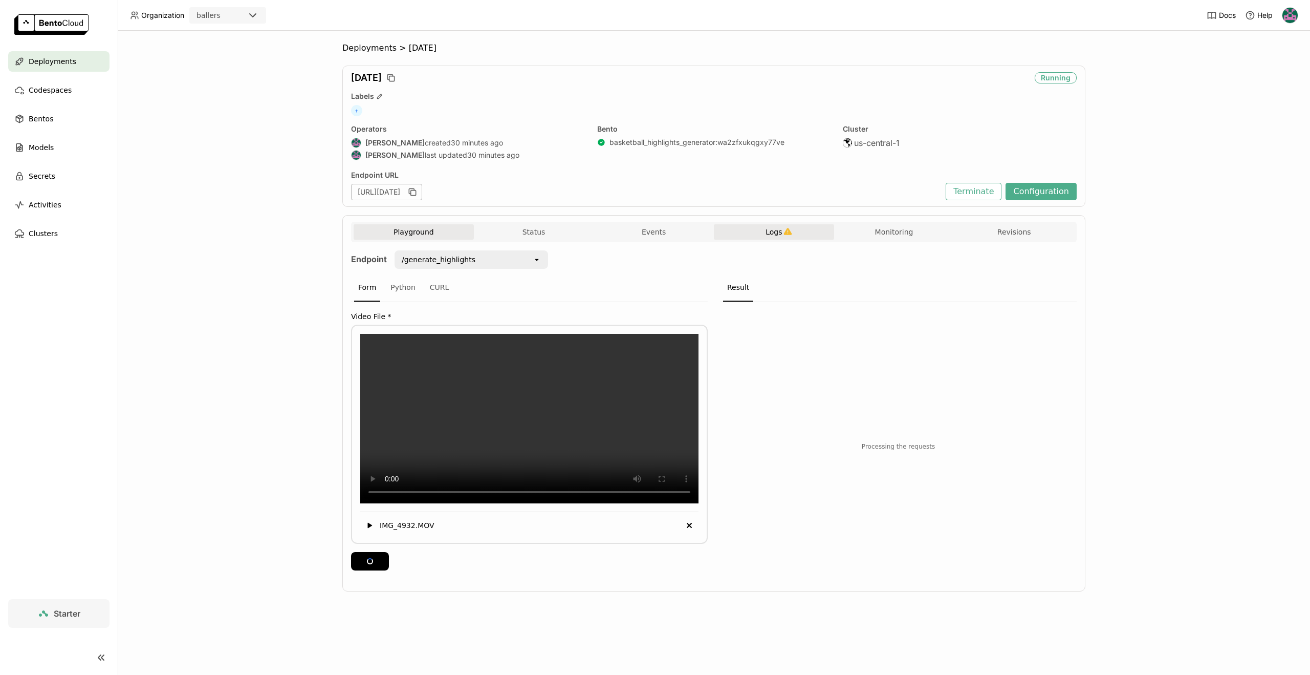
click at [780, 232] on span "Logs" at bounding box center [774, 231] width 16 height 9
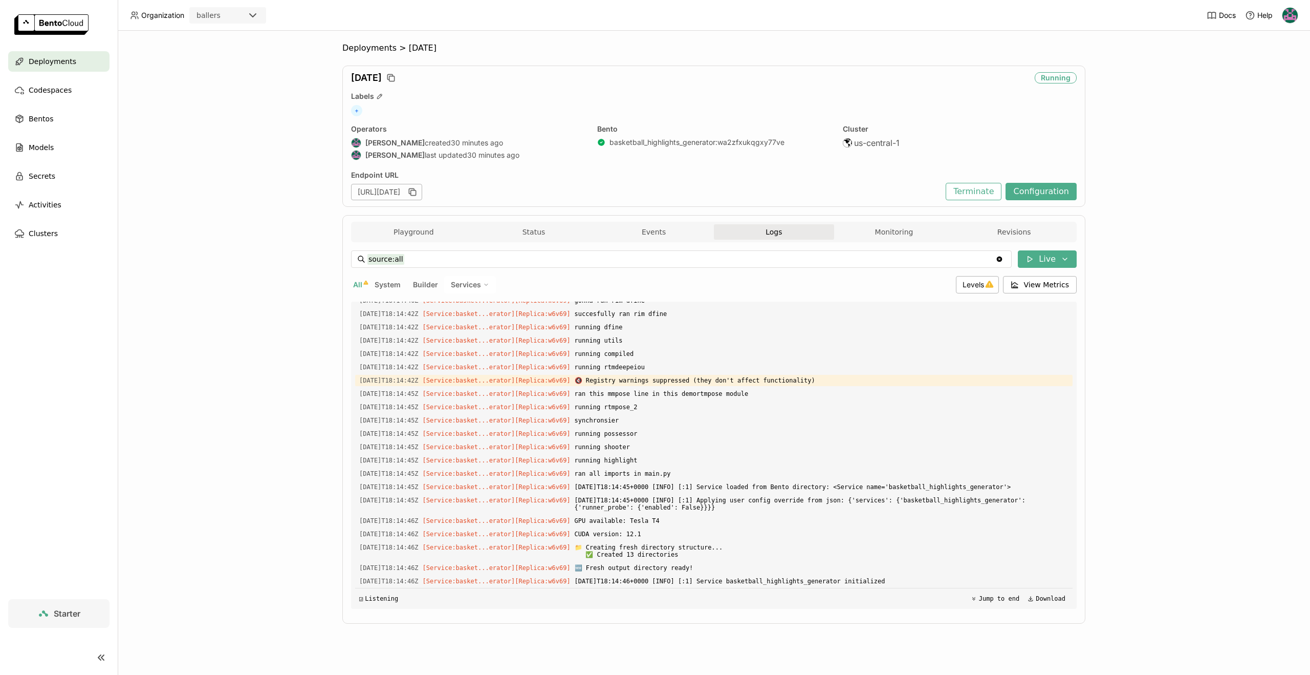
scroll to position [14765, 0]
click at [447, 227] on button "Playground" at bounding box center [414, 231] width 120 height 15
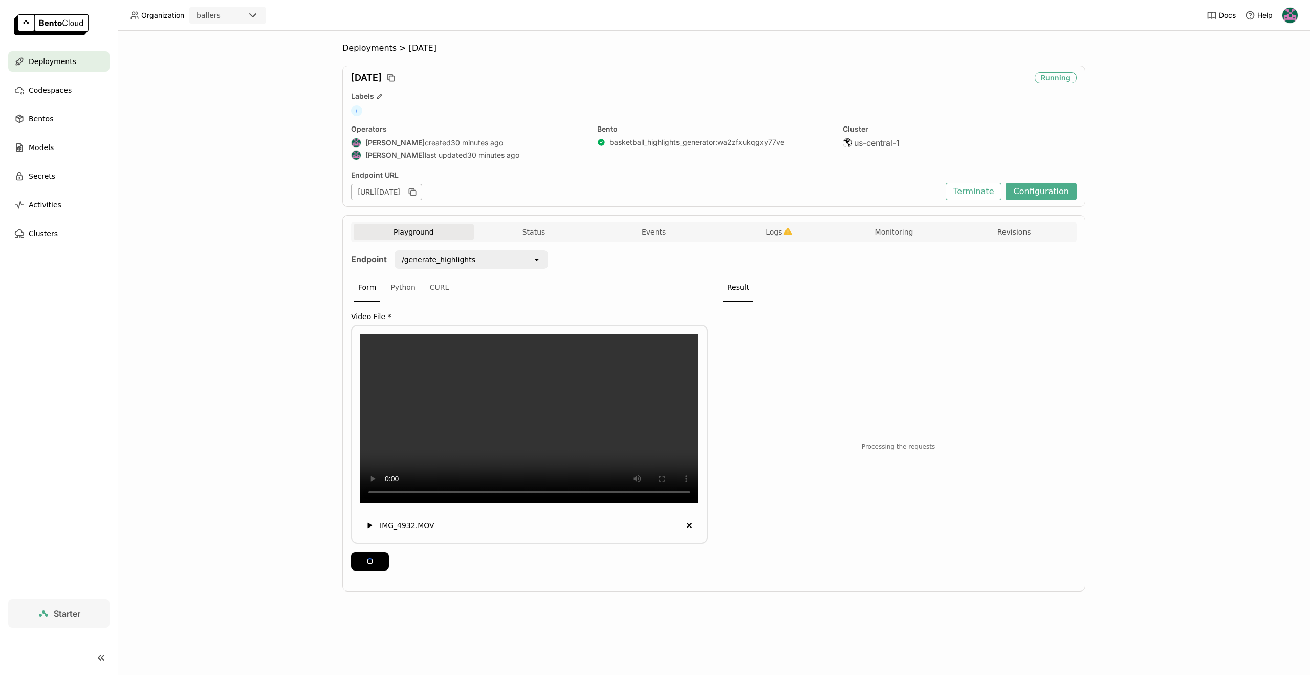
drag, startPoint x: 616, startPoint y: 312, endPoint x: 823, endPoint y: 303, distance: 207.0
click at [722, 244] on div "Endpoint /generate_highlights open Form Python CURL Video File * IMG_4932.MOV D…" at bounding box center [714, 413] width 726 height 342
drag, startPoint x: 846, startPoint y: 353, endPoint x: 935, endPoint y: 350, distance: 88.6
click at [935, 350] on code "{ "error" : "Request Entity Too Large" }" at bounding box center [898, 355] width 332 height 61
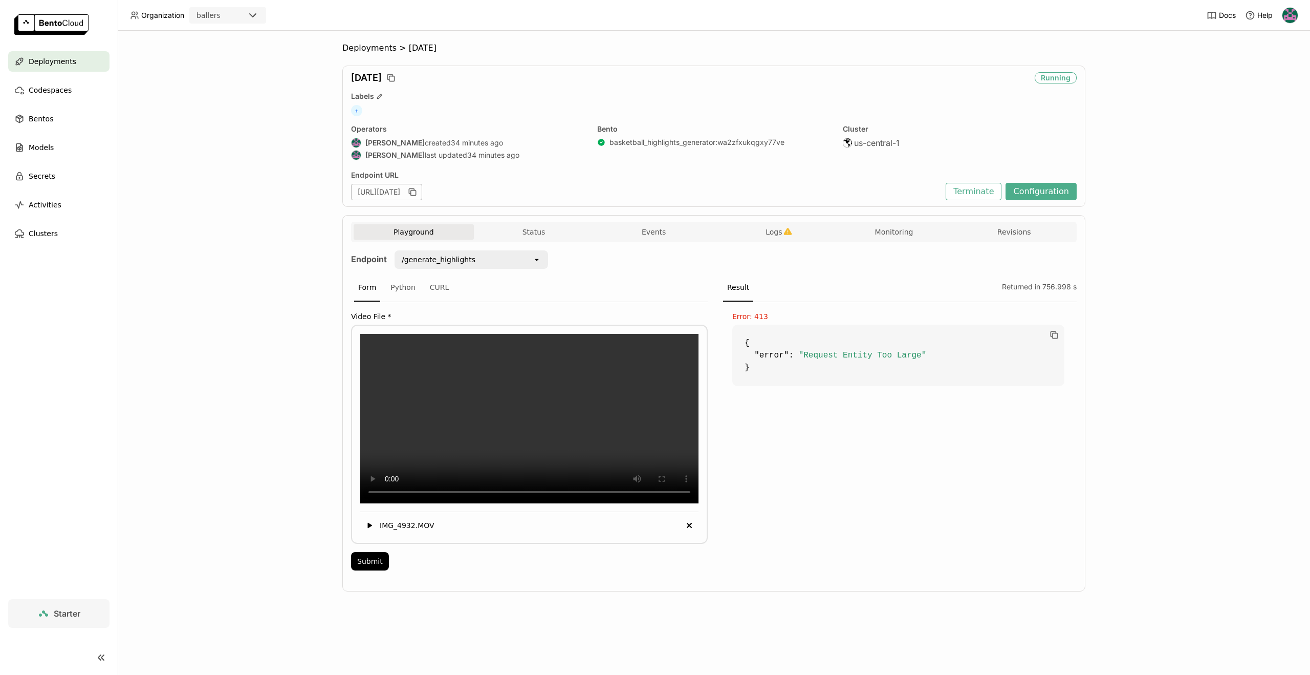
click at [692, 531] on icon "Delete" at bounding box center [689, 525] width 12 height 12
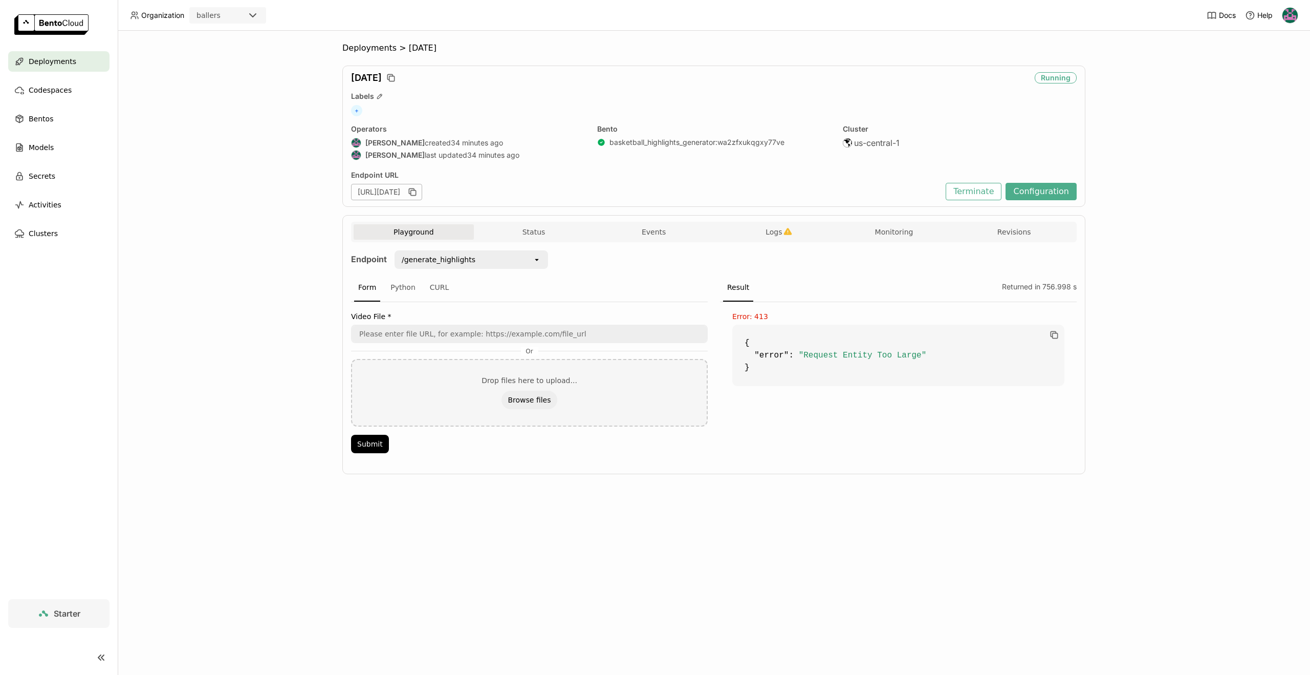
click at [748, 319] on span "Error: 413" at bounding box center [750, 316] width 36 height 8
click at [1043, 286] on div "Returned in 756.998 s" at bounding box center [1037, 288] width 79 height 28
click at [1029, 289] on div "Returned in 756.998 s" at bounding box center [1037, 288] width 79 height 28
click at [529, 399] on button "Browse files" at bounding box center [529, 400] width 55 height 18
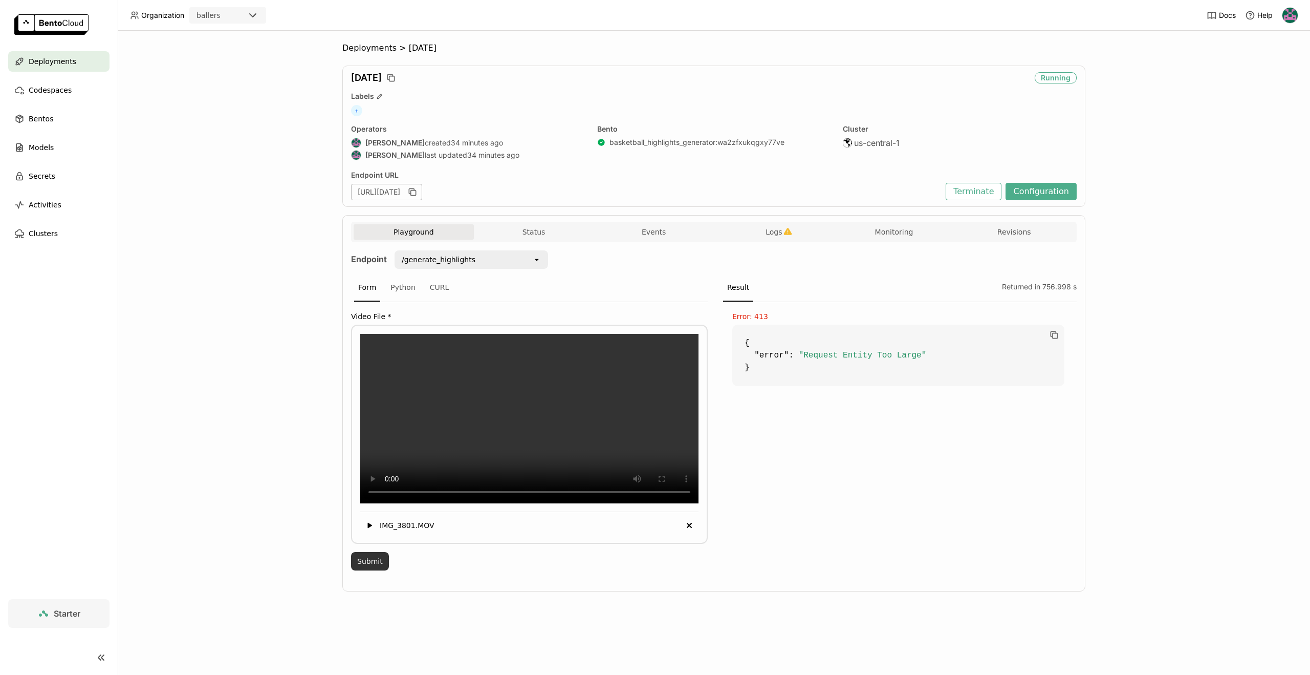
click at [370, 570] on button "Submit" at bounding box center [370, 561] width 38 height 18
click at [767, 233] on span "Logs" at bounding box center [774, 231] width 16 height 9
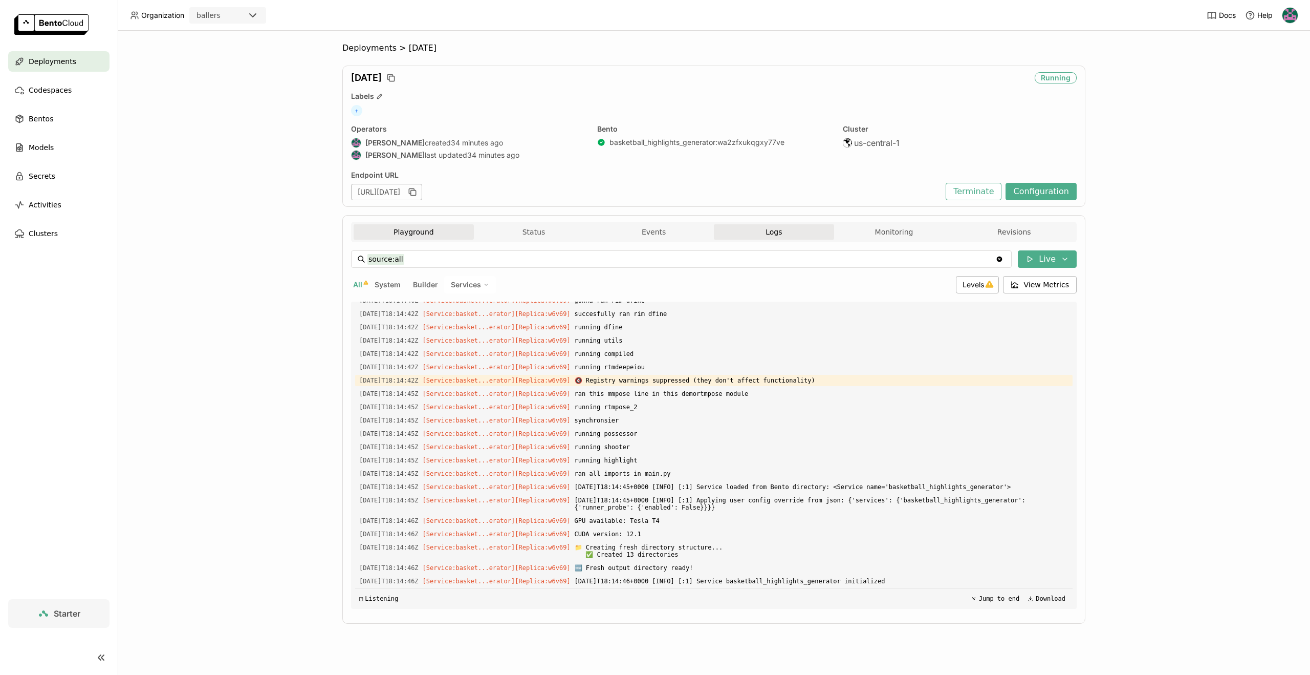
click at [396, 236] on button "Playground" at bounding box center [414, 231] width 120 height 15
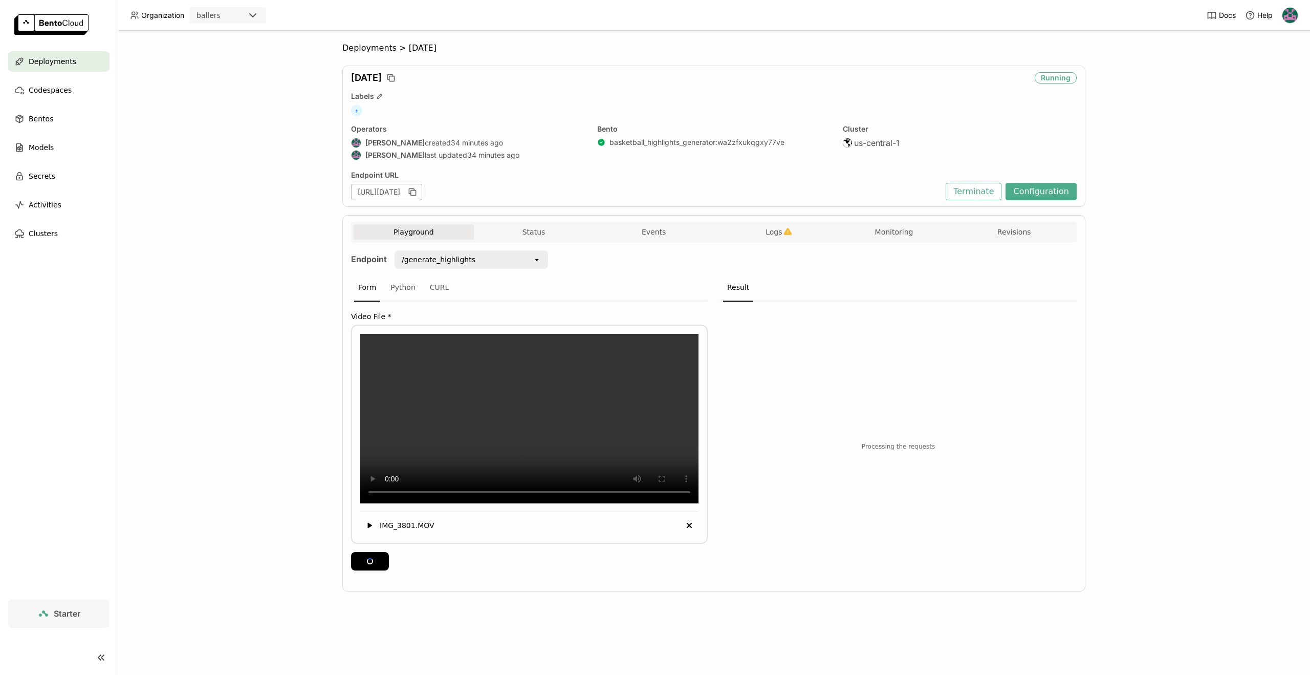
click at [229, 359] on div "Deployments > aug20 aug20 Running Labels + Operators Harsh Raj created 34 minut…" at bounding box center [714, 353] width 1193 height 644
click at [392, 289] on div "Python" at bounding box center [402, 288] width 33 height 28
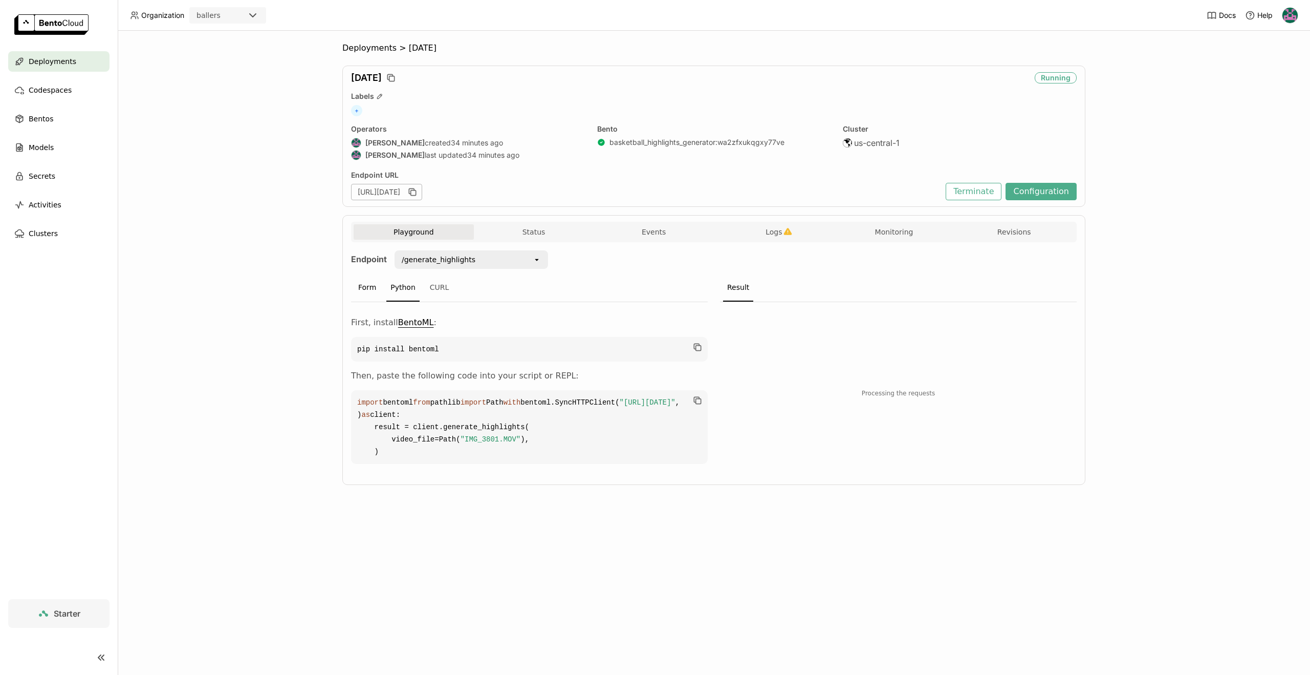
click at [373, 290] on div "Form" at bounding box center [367, 288] width 26 height 28
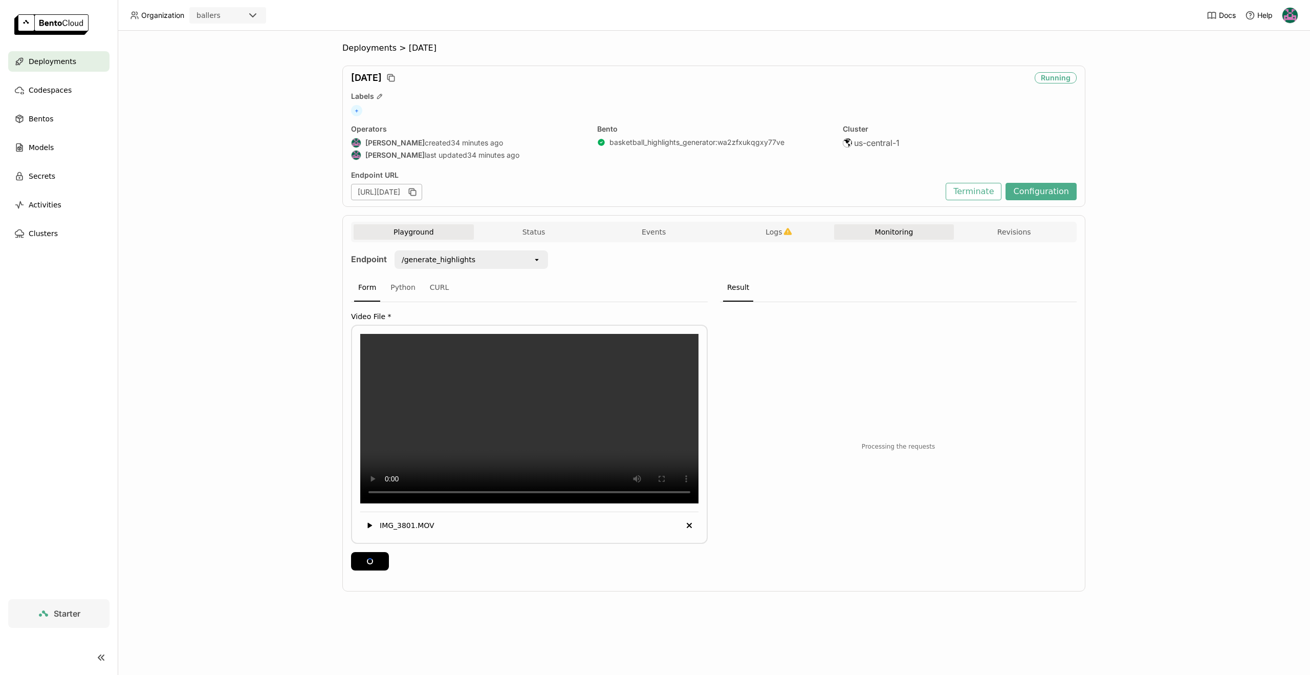
drag, startPoint x: 634, startPoint y: 232, endPoint x: 846, endPoint y: 230, distance: 212.4
click at [634, 232] on button "Events" at bounding box center [654, 231] width 120 height 15
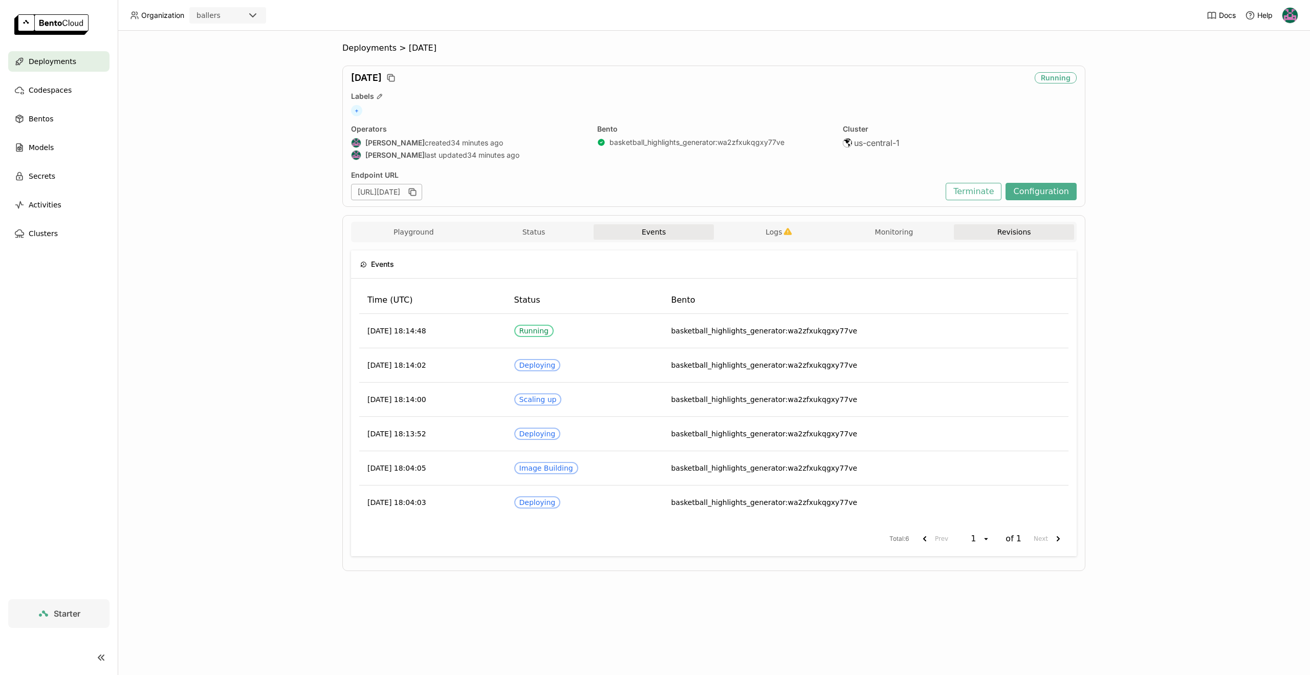
click at [1022, 231] on button "Revisions" at bounding box center [1014, 231] width 120 height 15
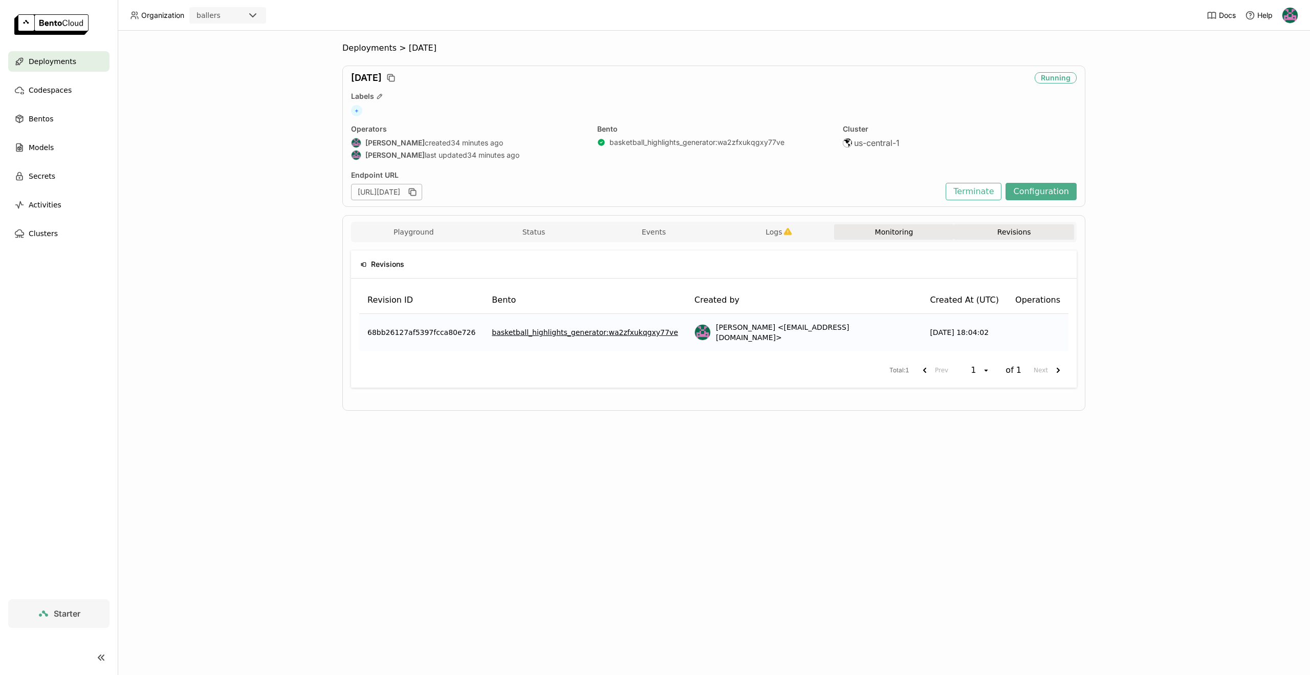
drag, startPoint x: 921, startPoint y: 233, endPoint x: 916, endPoint y: 234, distance: 5.7
click at [921, 233] on button "Monitoring" at bounding box center [894, 231] width 120 height 15
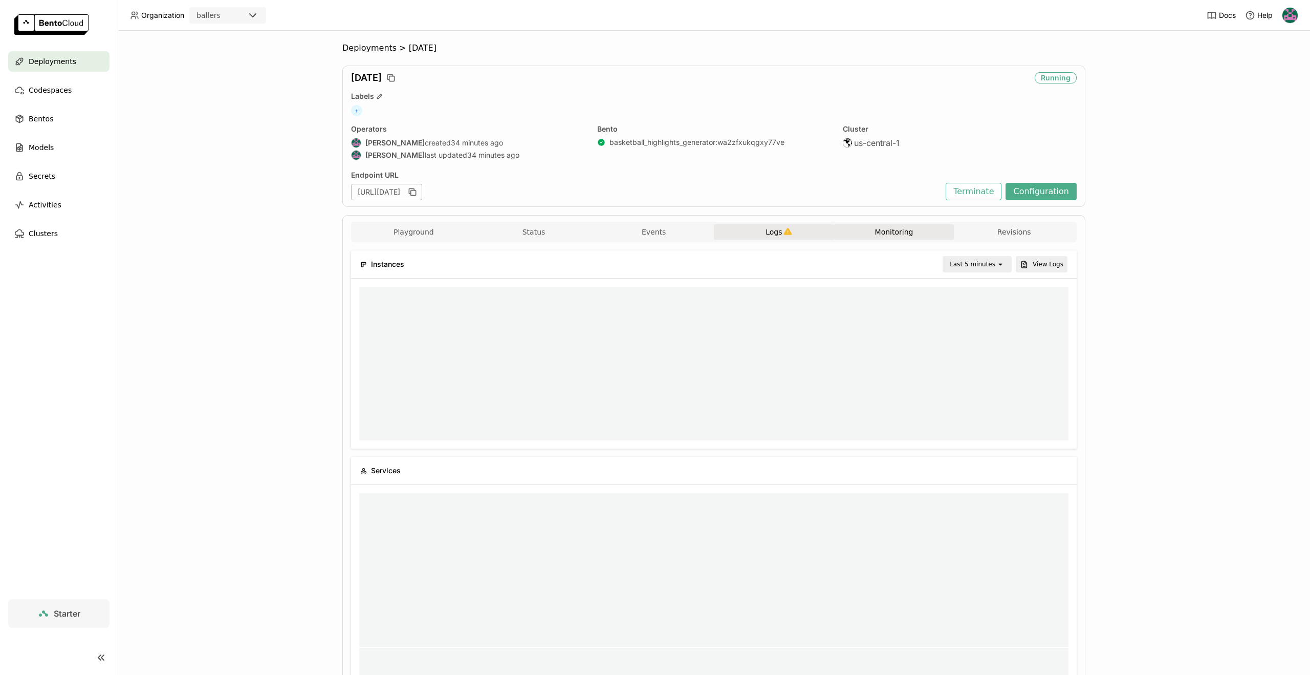
scroll to position [1, 1]
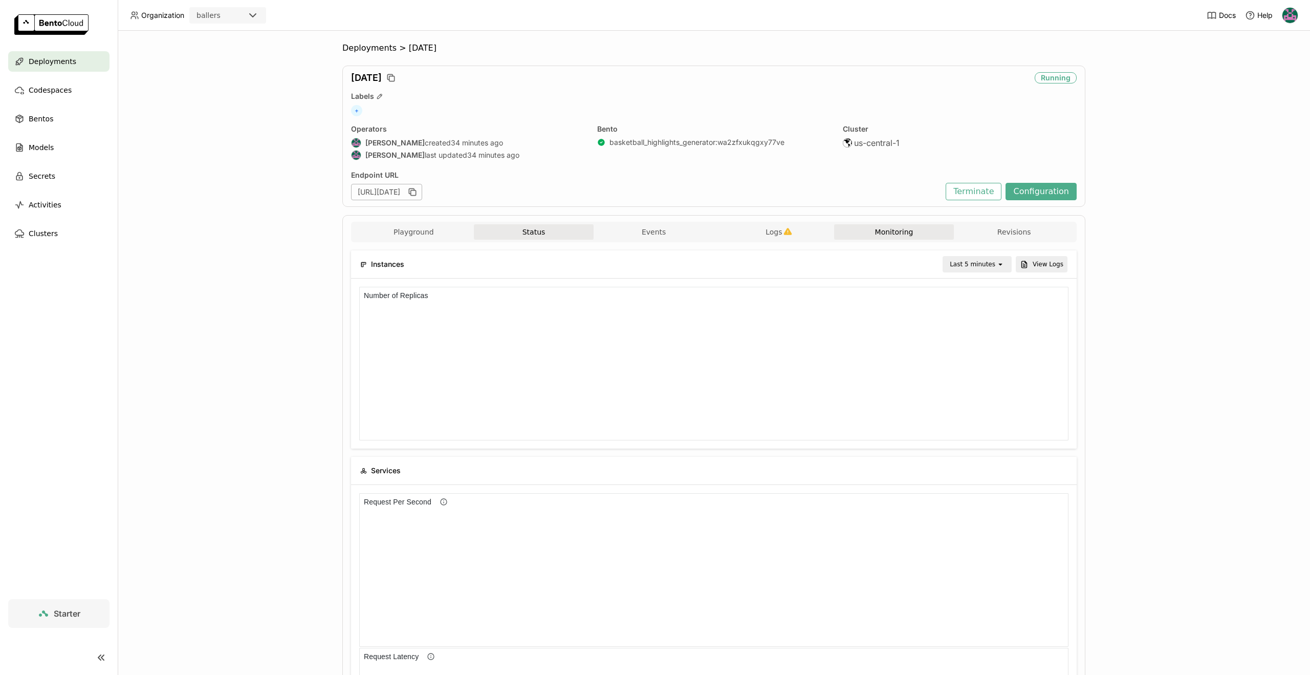
click at [571, 231] on button "Status" at bounding box center [534, 231] width 120 height 15
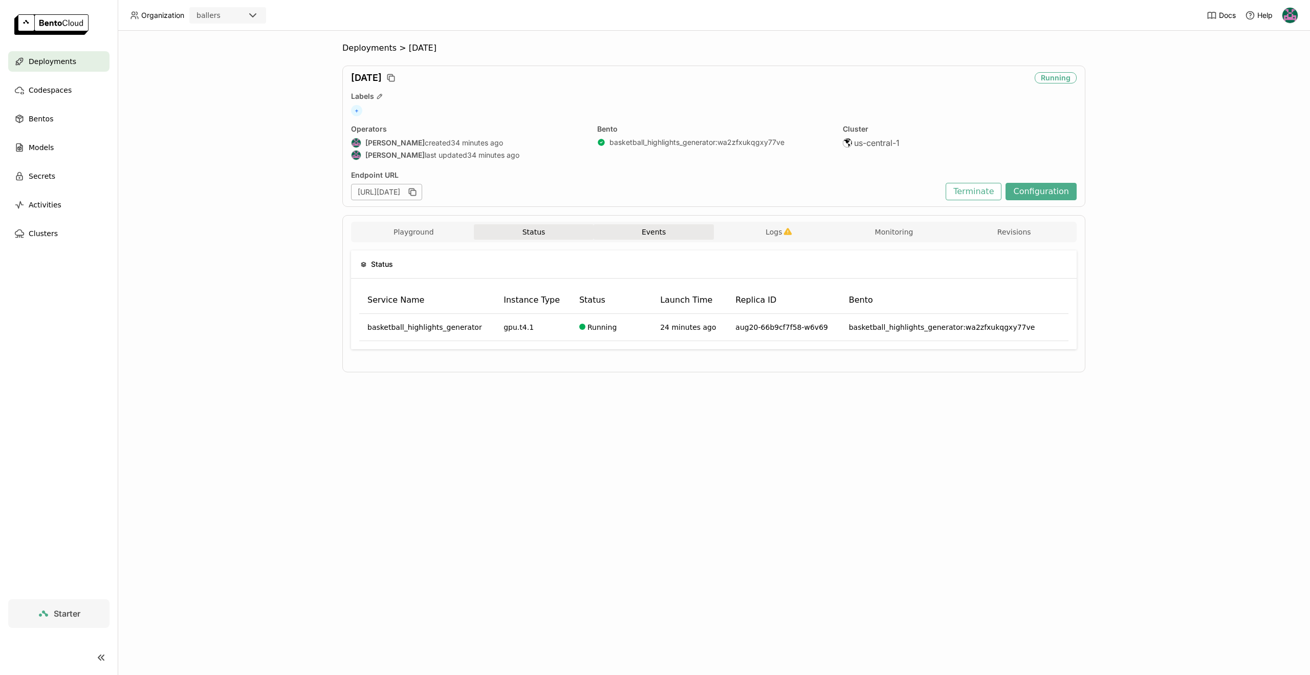
click at [636, 236] on button "Events" at bounding box center [654, 231] width 120 height 15
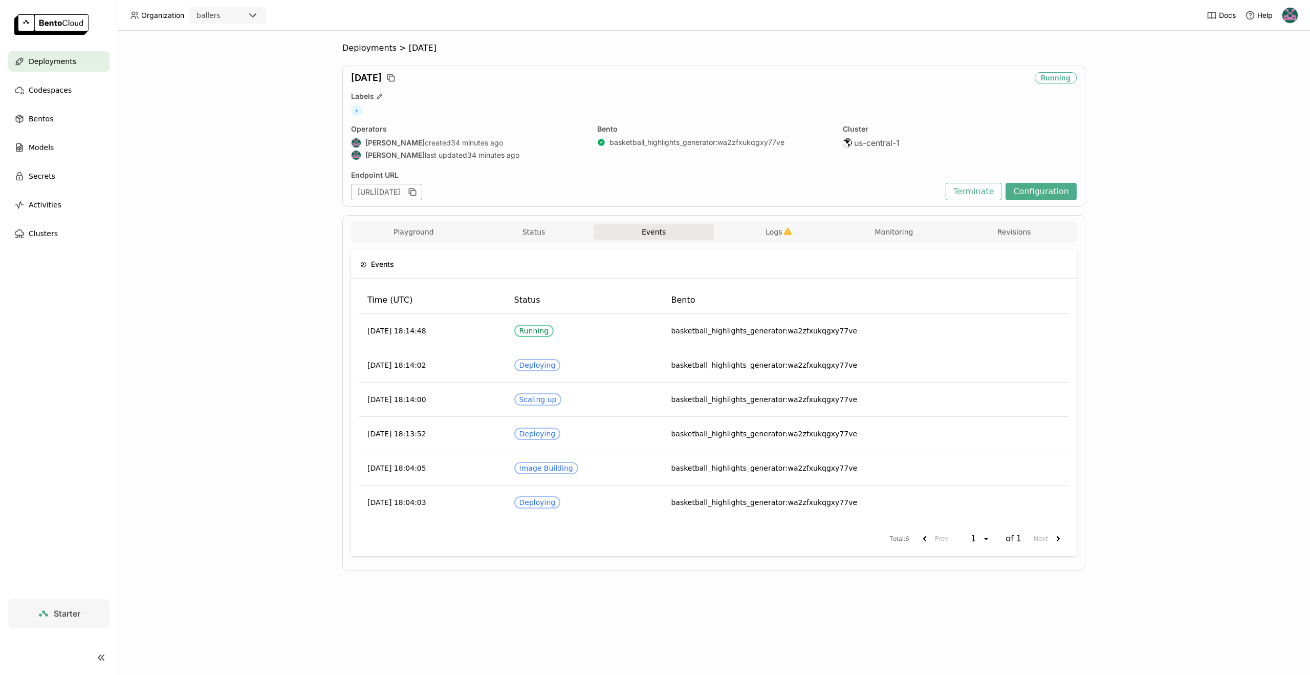
click at [794, 221] on div "Playground Status Events Logs Monitoring Revisions Endpoint /generate_highlight…" at bounding box center [713, 393] width 743 height 356
click at [789, 230] on icon "button" at bounding box center [788, 231] width 8 height 7
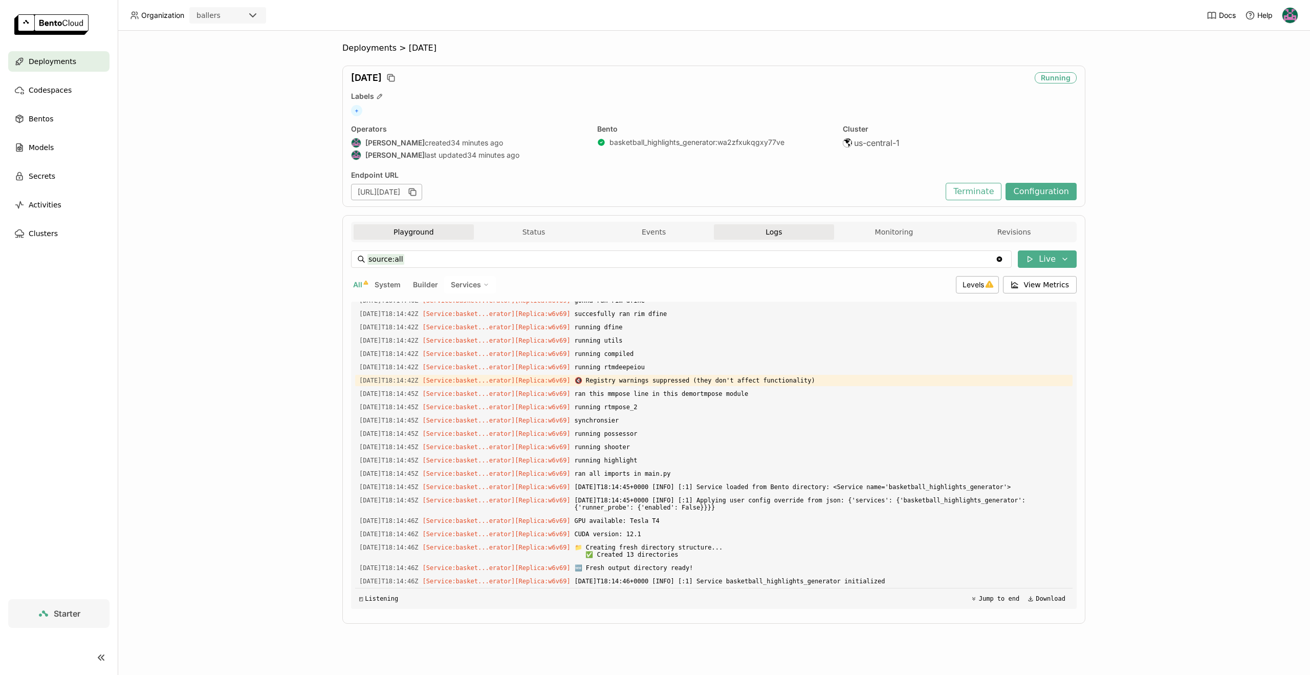
click at [433, 230] on button "Playground" at bounding box center [414, 231] width 120 height 15
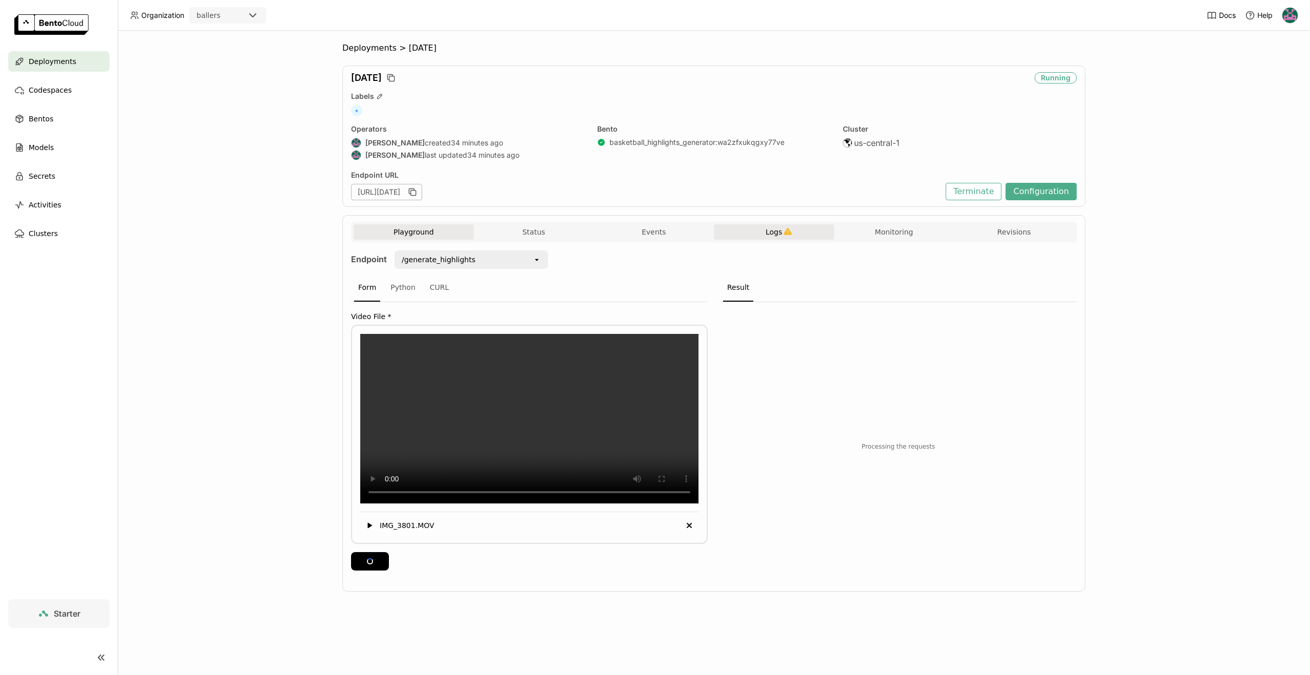
click at [524, 243] on div "Endpoint /generate_highlights open Form Python CURL Video File * IMG_3801.MOV D…" at bounding box center [714, 413] width 726 height 342
drag, startPoint x: 665, startPoint y: 233, endPoint x: 601, endPoint y: 255, distance: 67.8
click at [666, 234] on button "Events" at bounding box center [654, 231] width 120 height 15
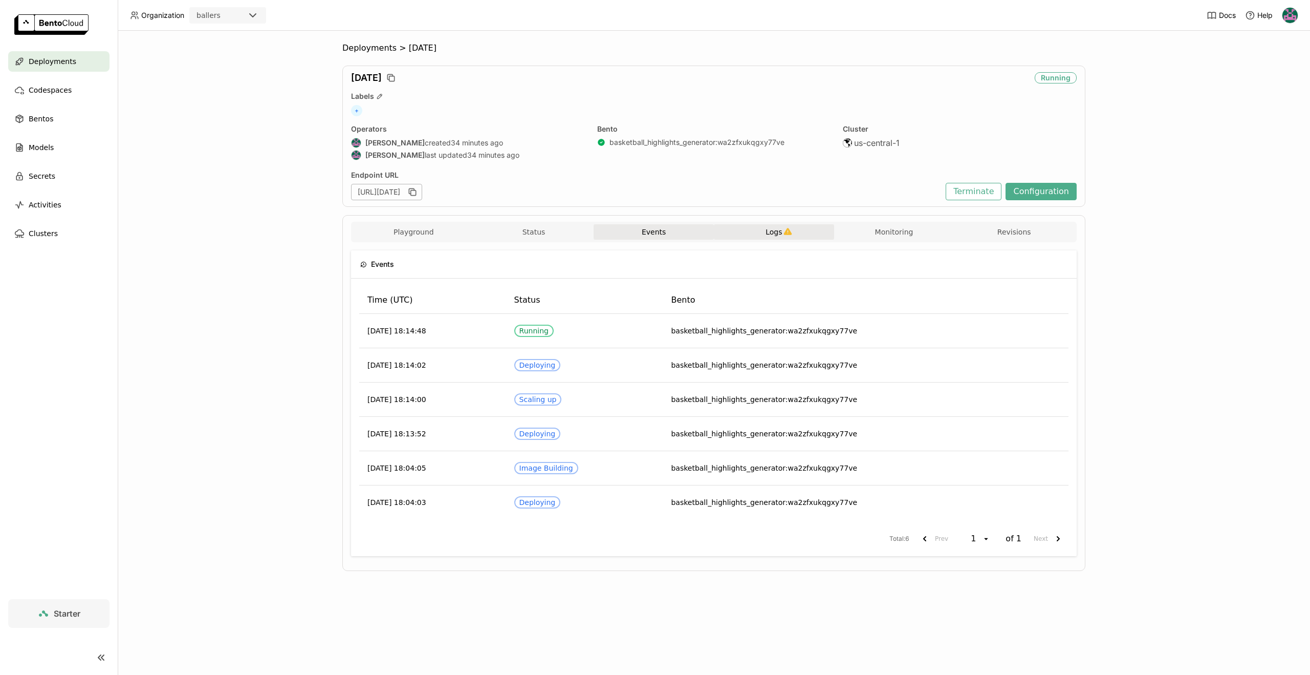
click at [770, 240] on div "Playground Status Events Logs Monitoring Revisions" at bounding box center [714, 233] width 721 height 18
click at [888, 233] on button "Monitoring" at bounding box center [894, 231] width 120 height 15
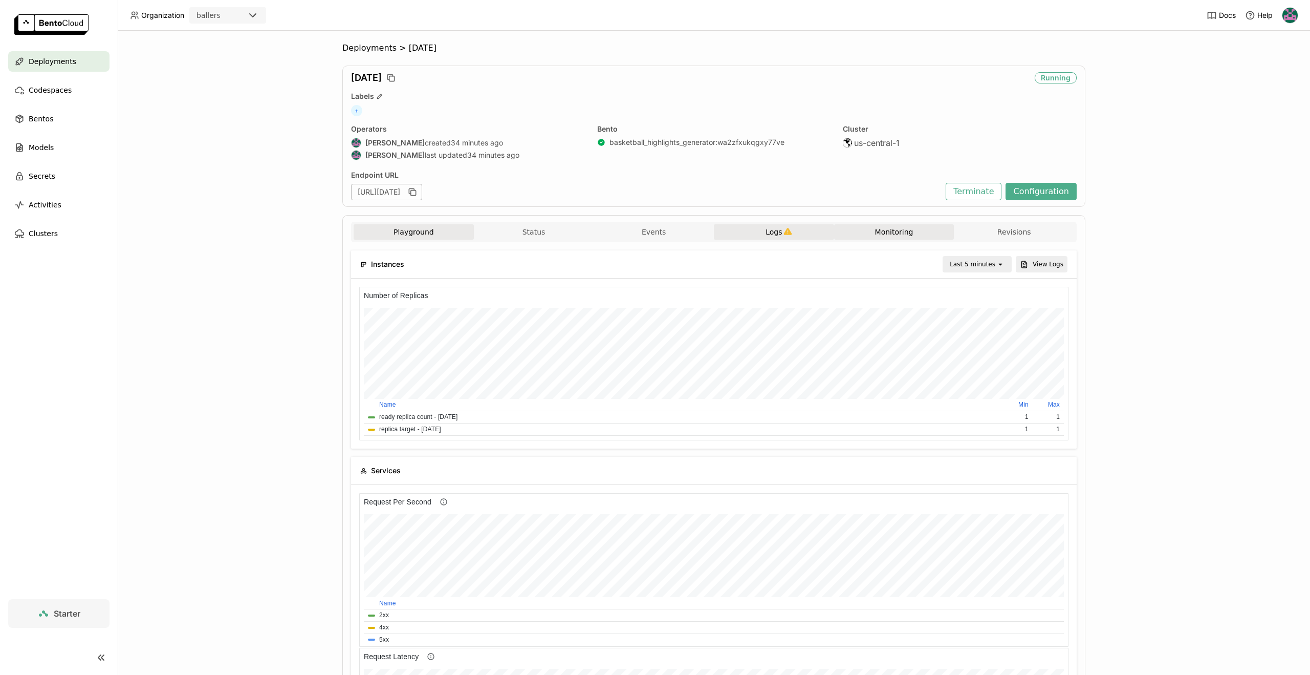
click at [430, 226] on button "Playground" at bounding box center [414, 231] width 120 height 15
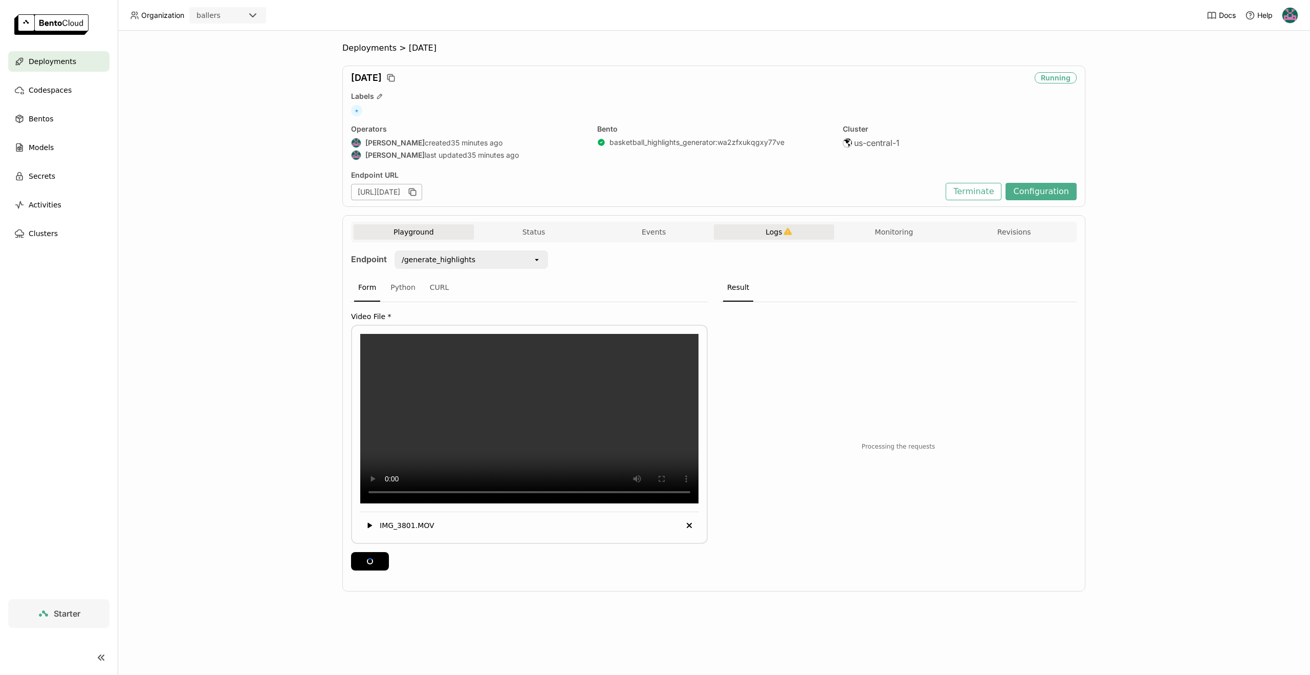
click at [756, 229] on button "Logs" at bounding box center [774, 231] width 120 height 15
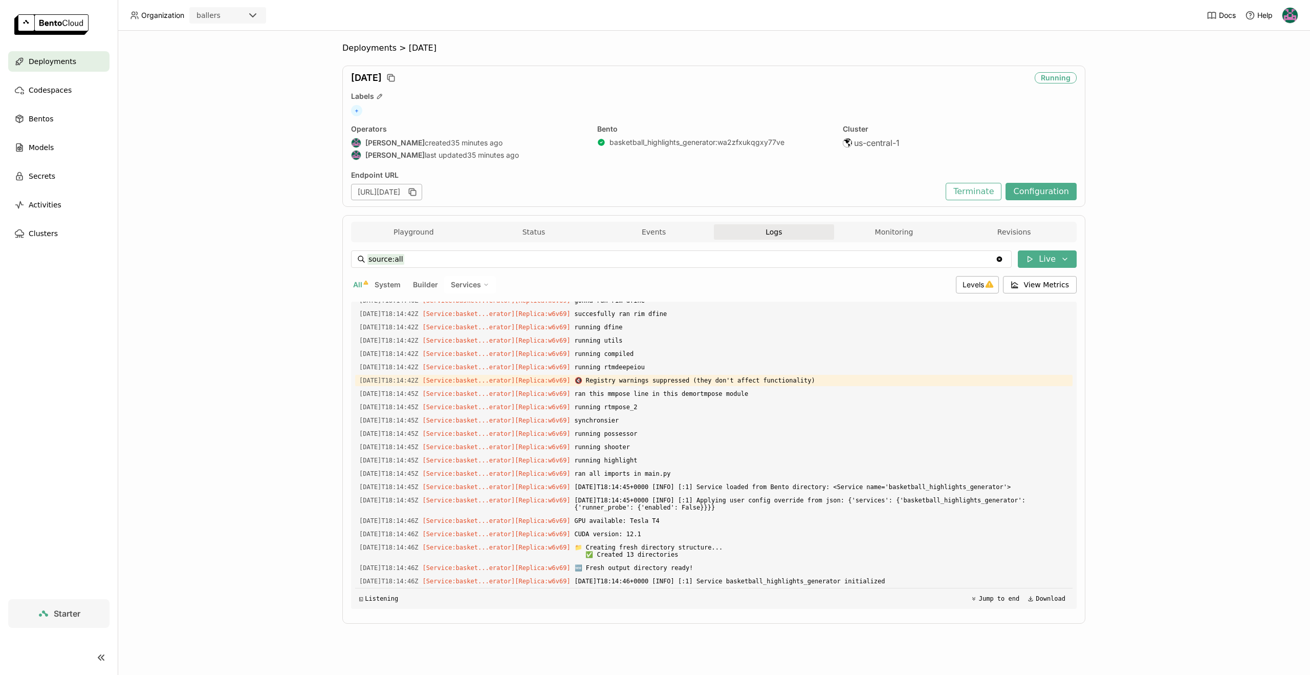
scroll to position [14765, 0]
click at [541, 236] on button "Status" at bounding box center [534, 231] width 120 height 15
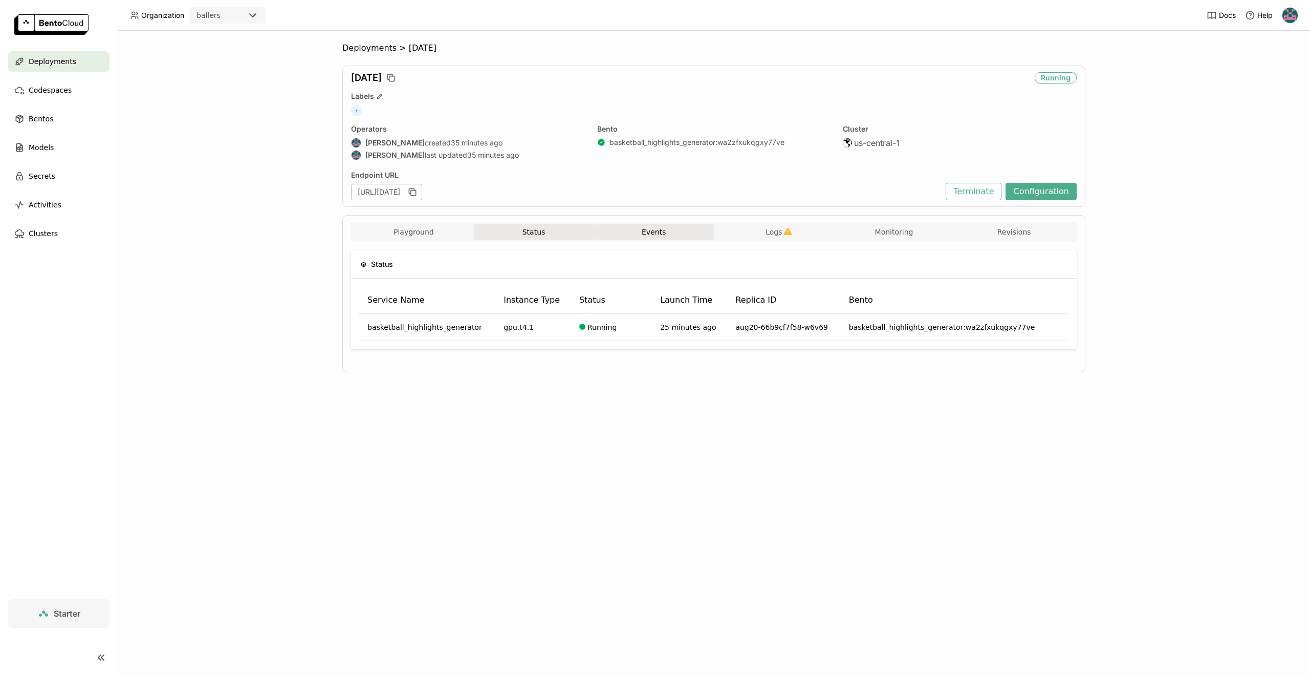
click at [628, 236] on button "Events" at bounding box center [654, 231] width 120 height 15
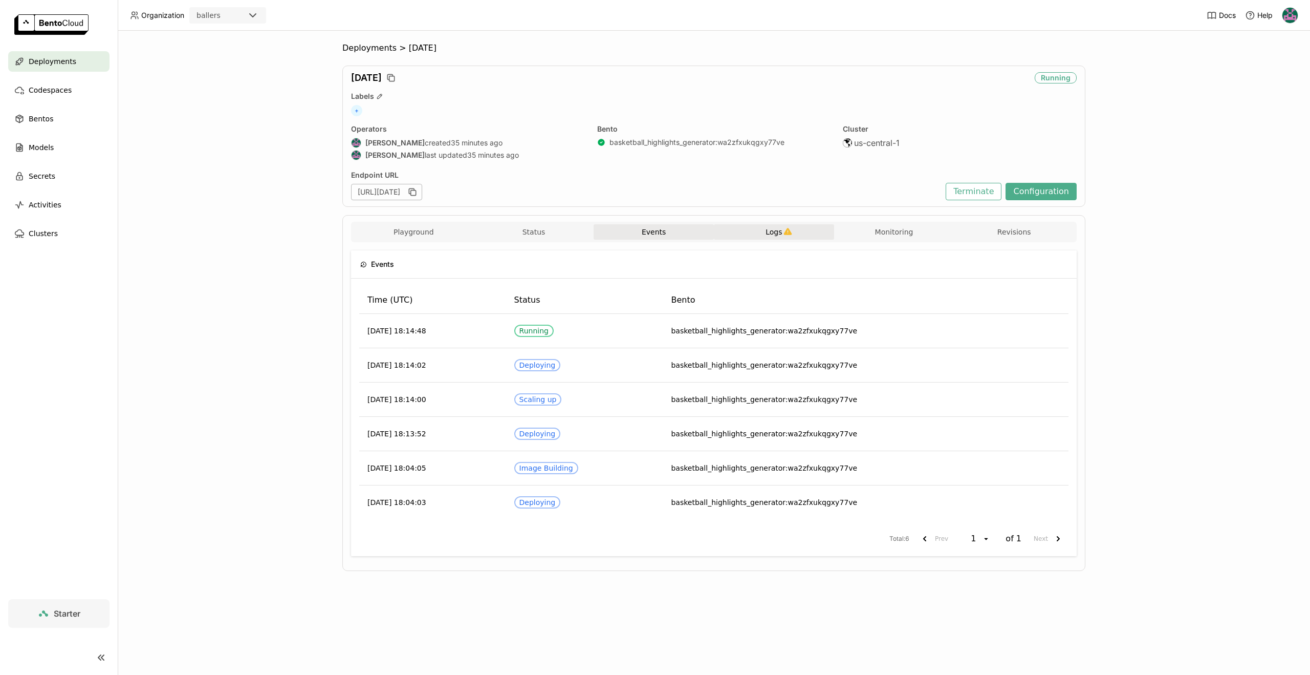
click at [779, 224] on button "Logs" at bounding box center [774, 231] width 120 height 15
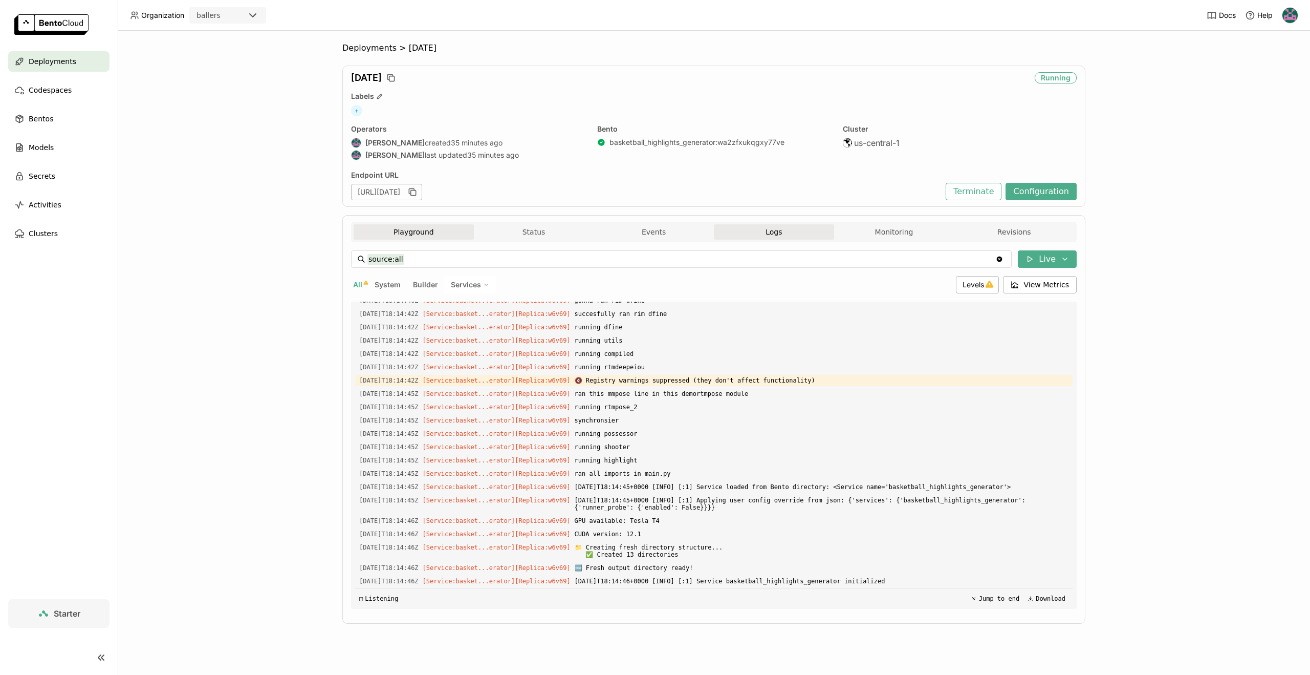
click at [430, 233] on button "Playground" at bounding box center [414, 231] width 120 height 15
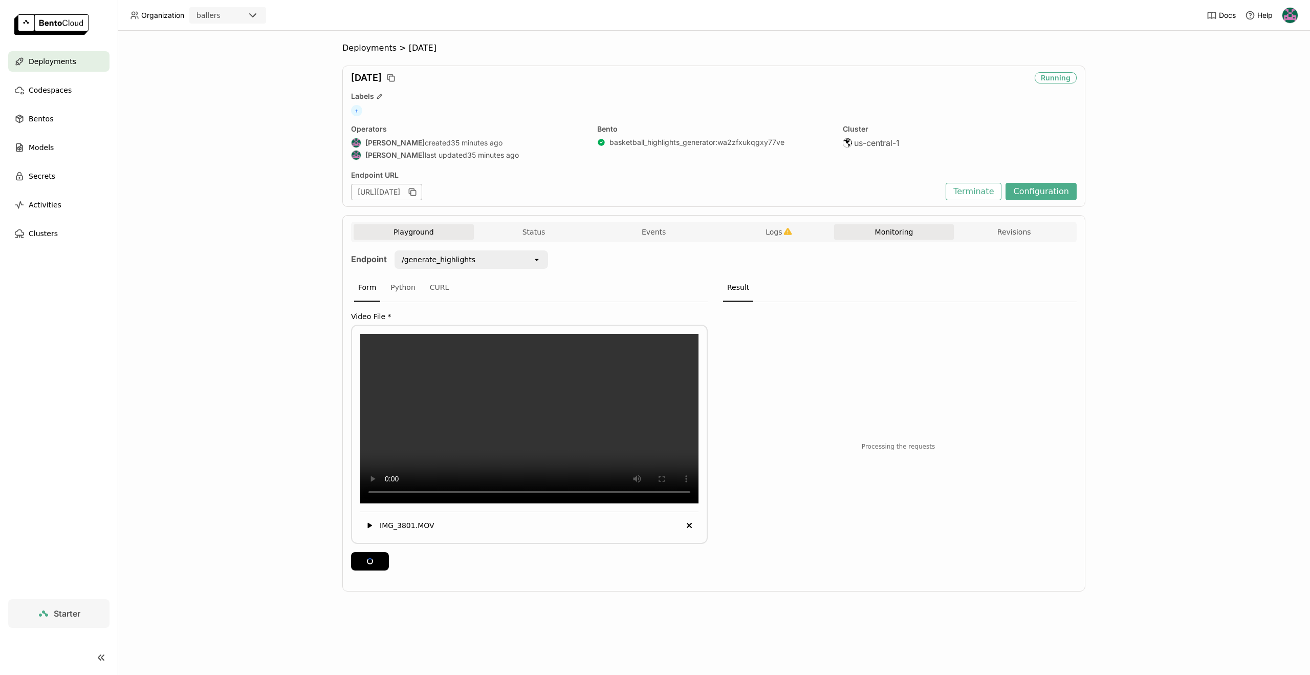
click at [884, 237] on button "Monitoring" at bounding box center [894, 231] width 120 height 15
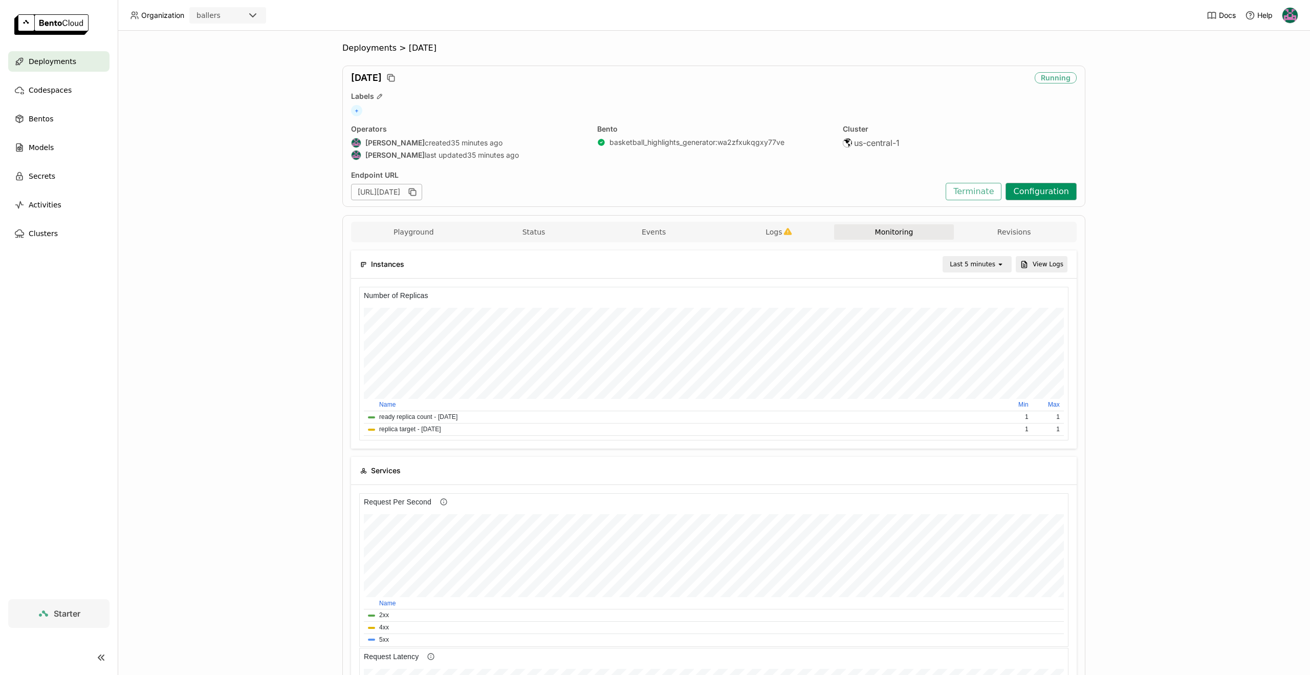
click at [1035, 188] on button "Configuration" at bounding box center [1041, 191] width 71 height 17
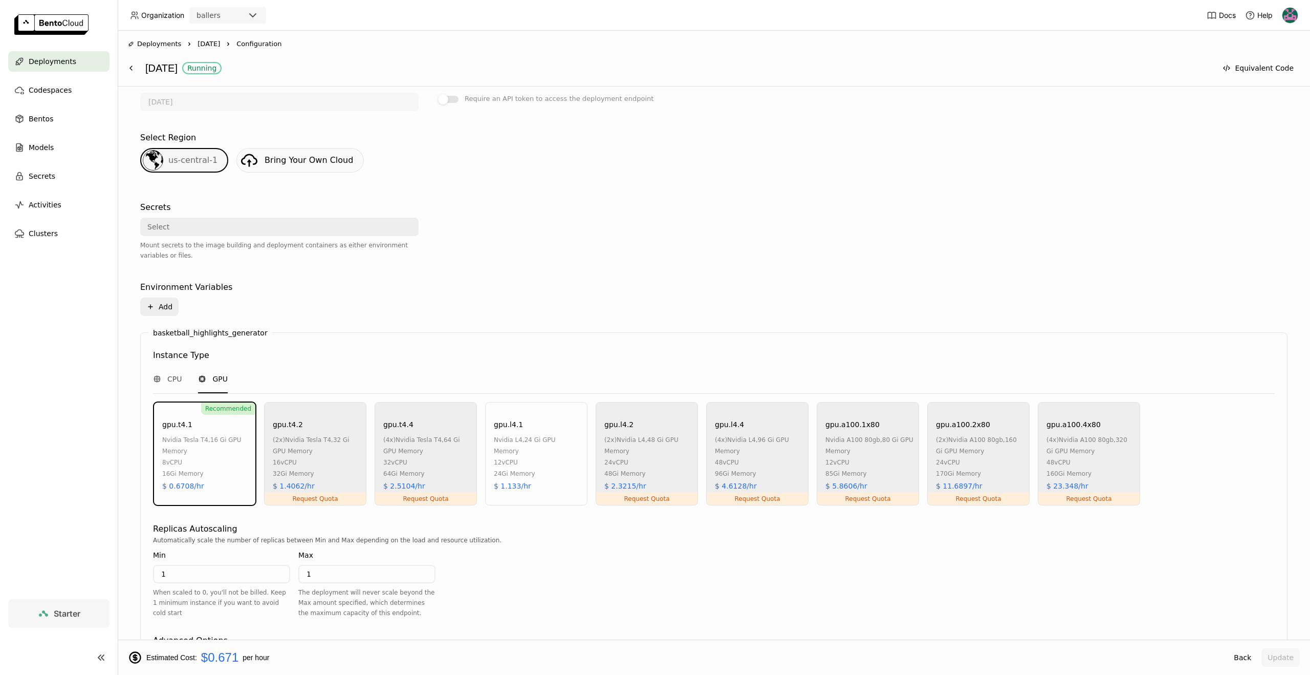
scroll to position [288, 0]
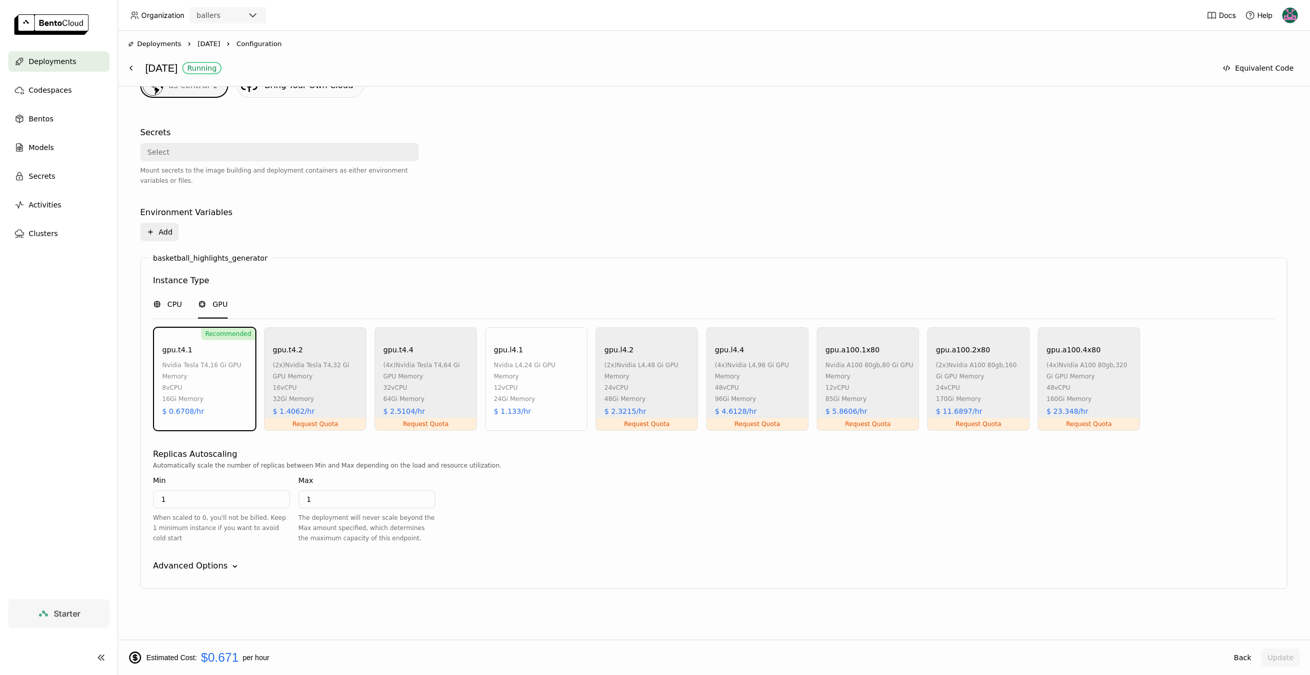
click at [169, 309] on span "CPU" at bounding box center [174, 304] width 14 height 10
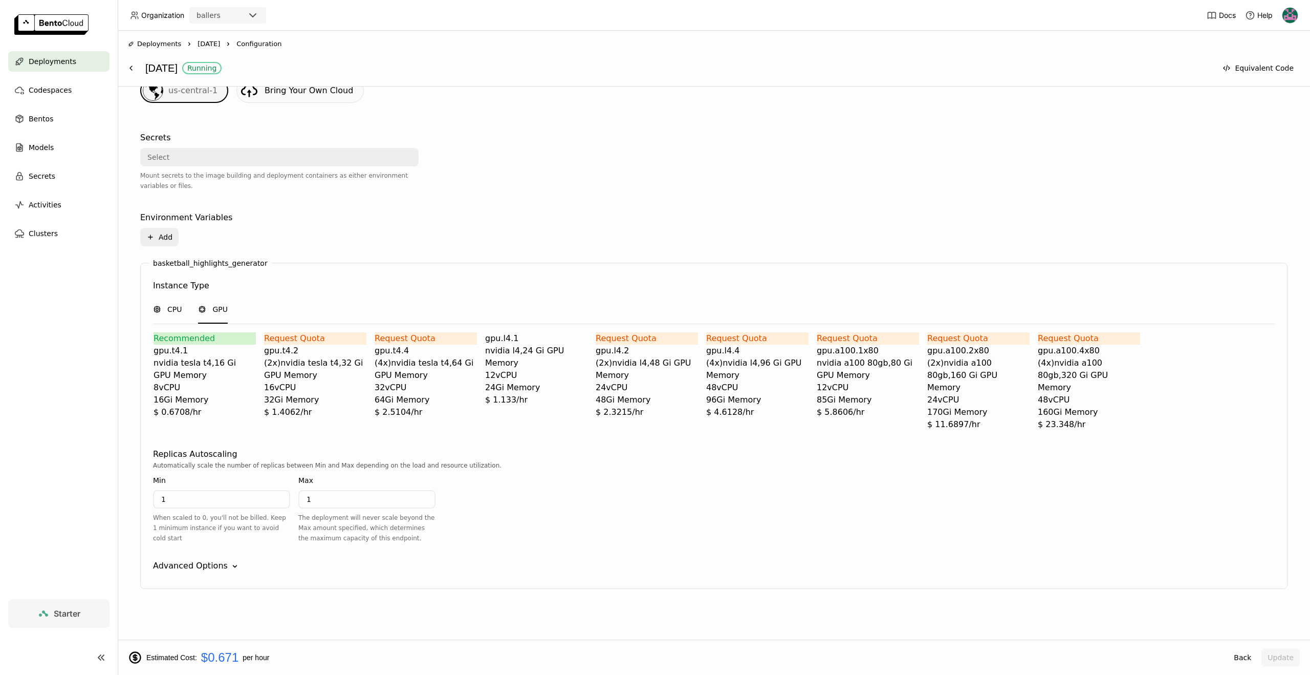
scroll to position [274, 0]
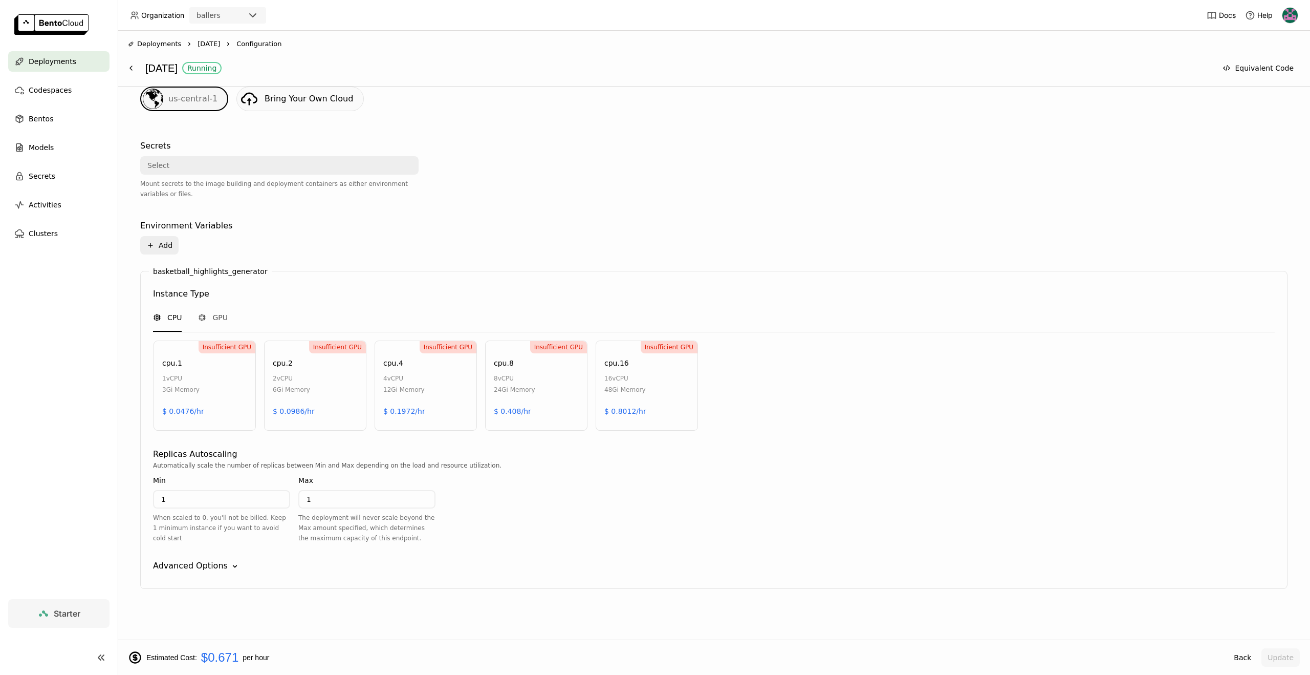
click at [524, 456] on div "Replicas Autoscaling" at bounding box center [714, 454] width 1122 height 12
click at [154, 247] on icon "Plus" at bounding box center [150, 245] width 8 height 8
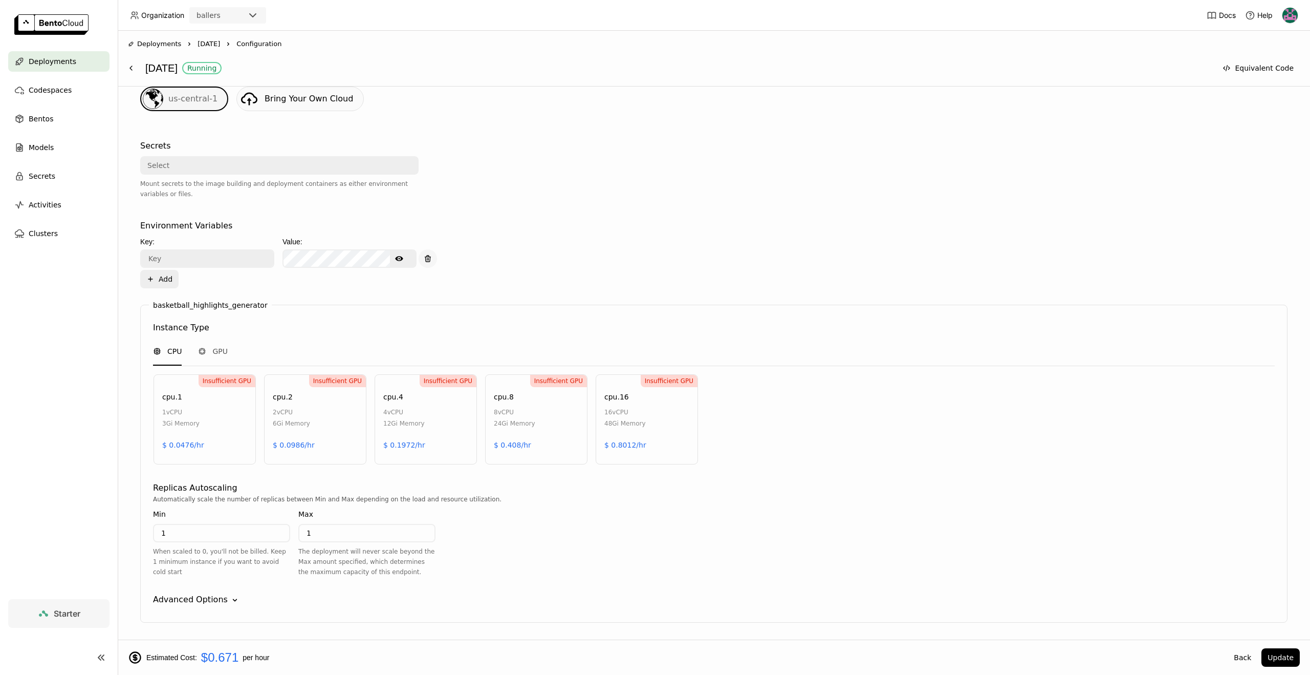
click at [422, 253] on button "button" at bounding box center [428, 258] width 18 height 18
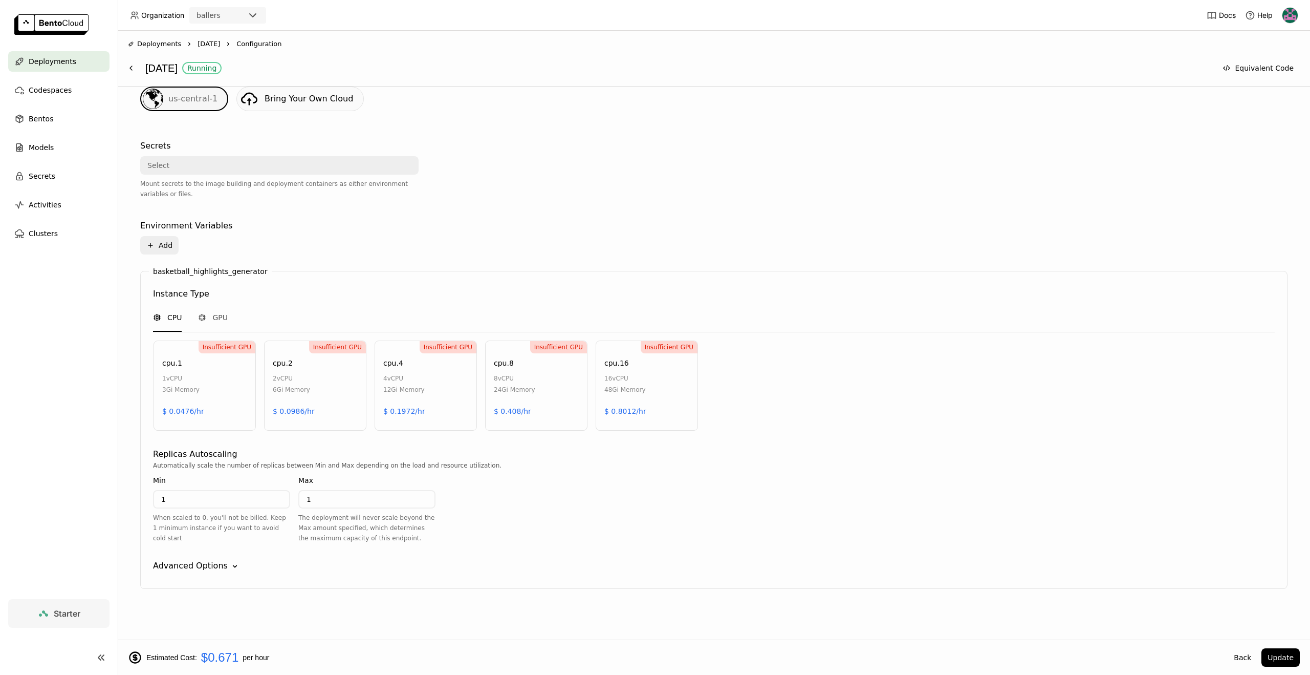
drag, startPoint x: 185, startPoint y: 169, endPoint x: 190, endPoint y: 174, distance: 6.9
click at [185, 169] on div "Select" at bounding box center [276, 165] width 270 height 16
click at [417, 256] on div "Environment Variables Plus Add" at bounding box center [714, 238] width 1148 height 47
drag, startPoint x: 214, startPoint y: 567, endPoint x: 232, endPoint y: 563, distance: 17.9
click at [214, 567] on div "Advanced Options" at bounding box center [190, 565] width 75 height 12
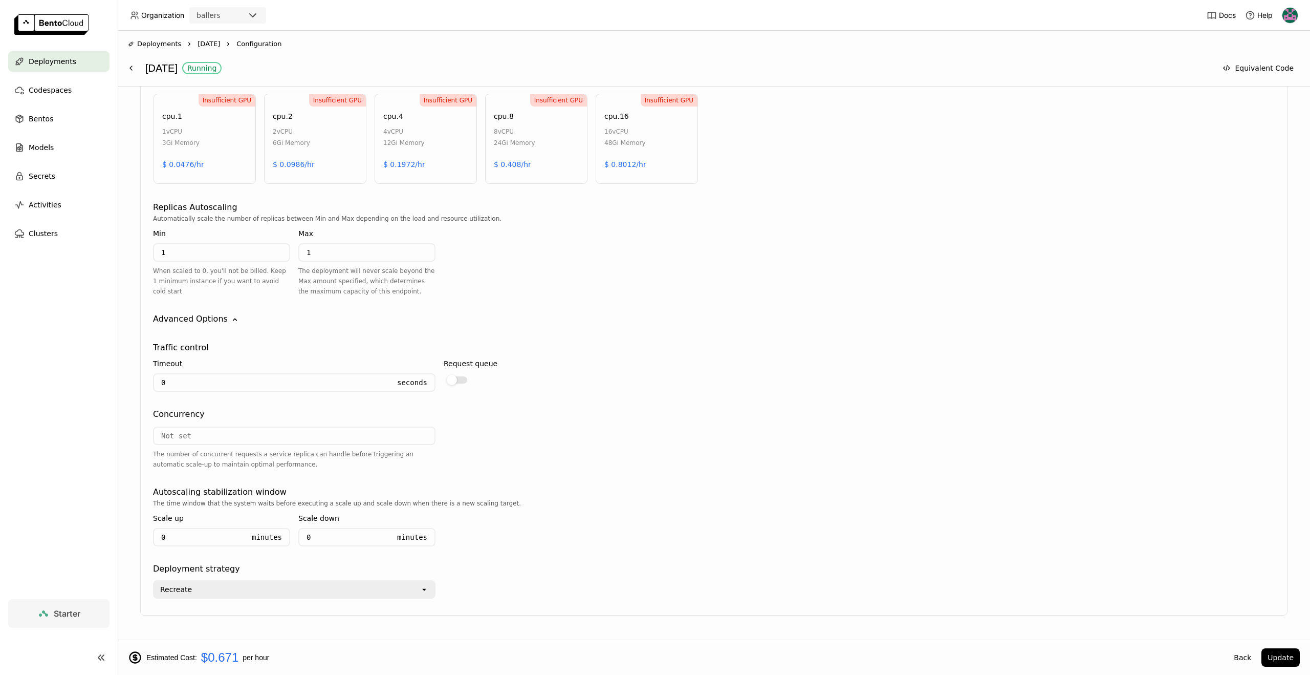
scroll to position [548, 0]
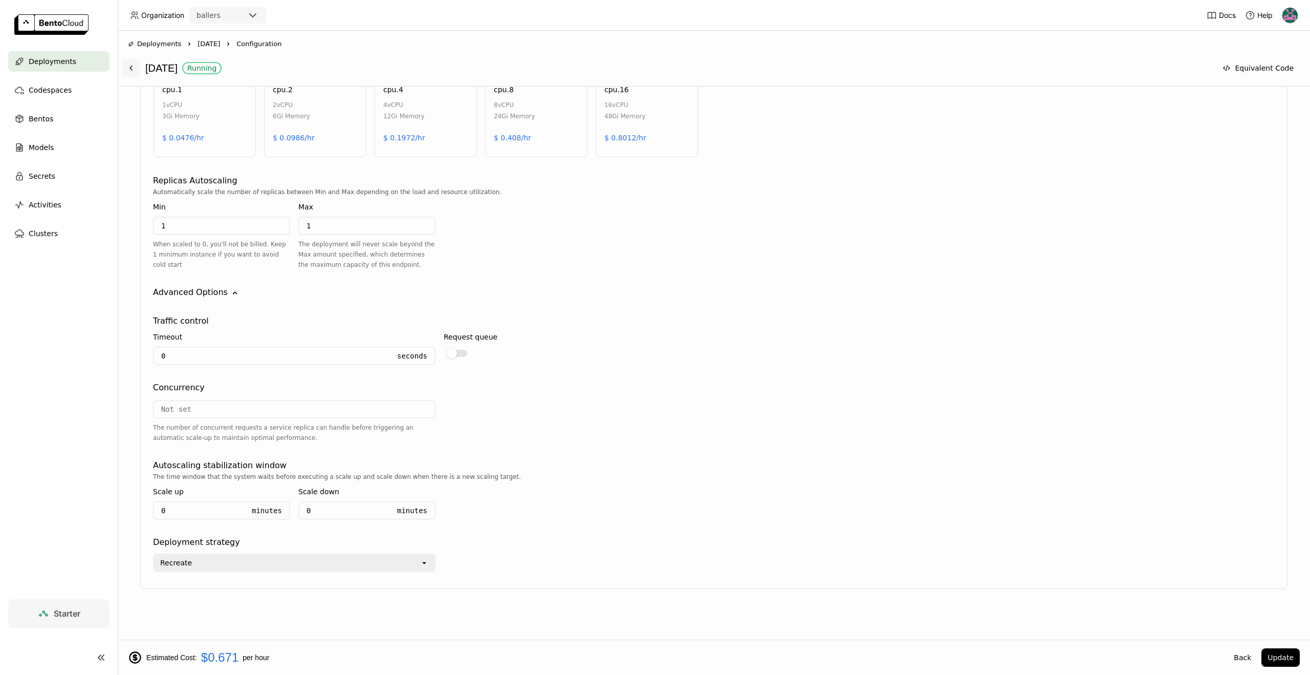
click at [139, 70] on button at bounding box center [131, 68] width 18 height 18
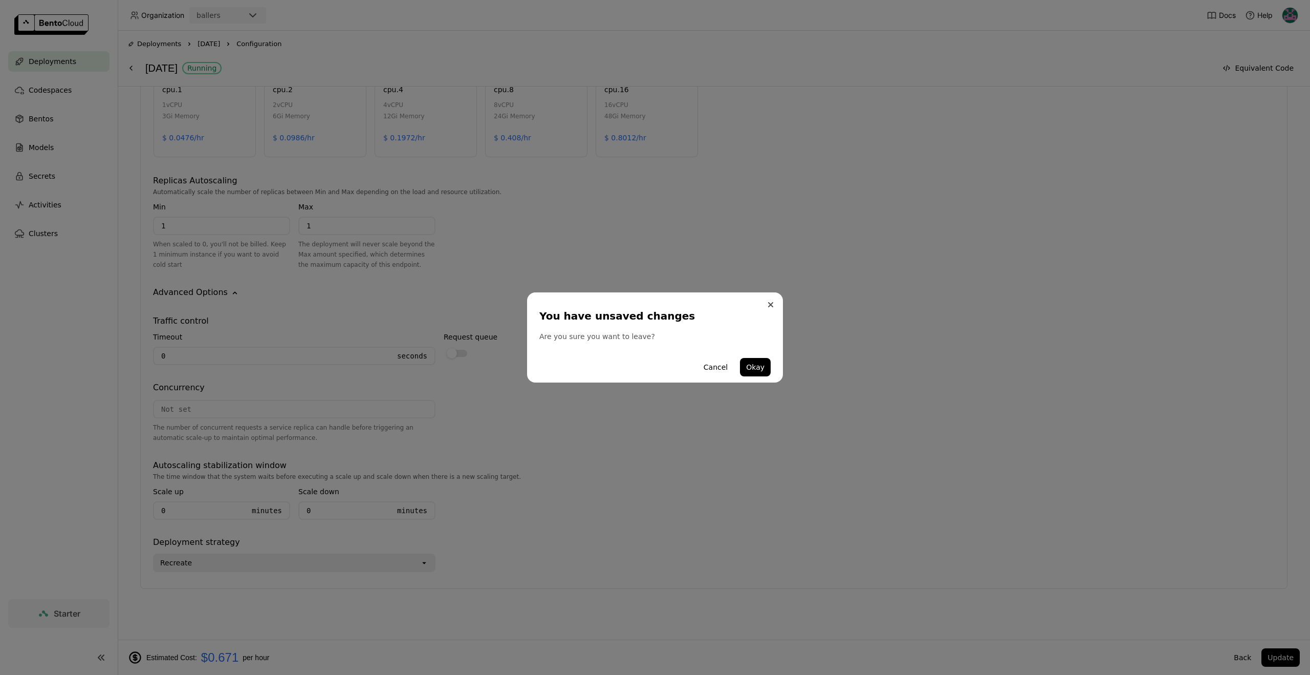
click at [767, 308] on button "Close" at bounding box center [771, 304] width 12 height 12
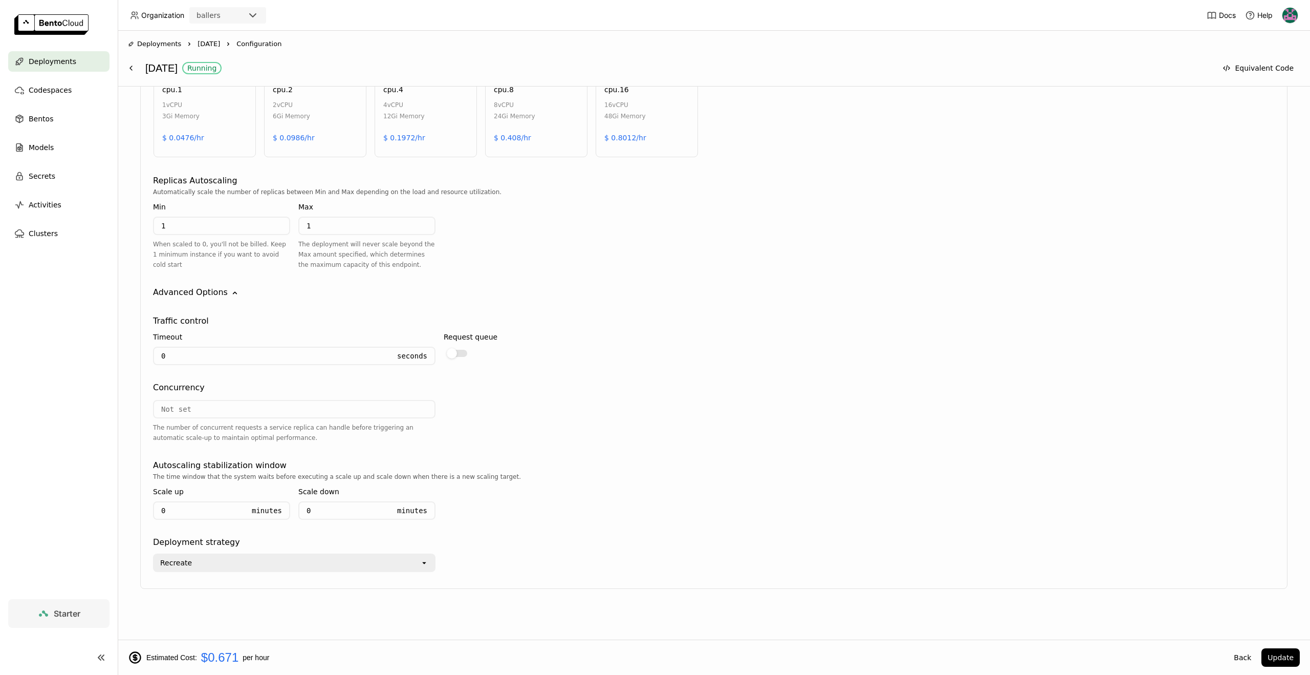
click at [201, 352] on input "0" at bounding box center [272, 356] width 236 height 16
drag, startPoint x: 191, startPoint y: 356, endPoint x: 136, endPoint y: 350, distance: 56.1
click at [131, 351] on div "Deployment Config BentoML automatically recommends default configuration based …" at bounding box center [714, 156] width 1172 height 897
type input "5400"
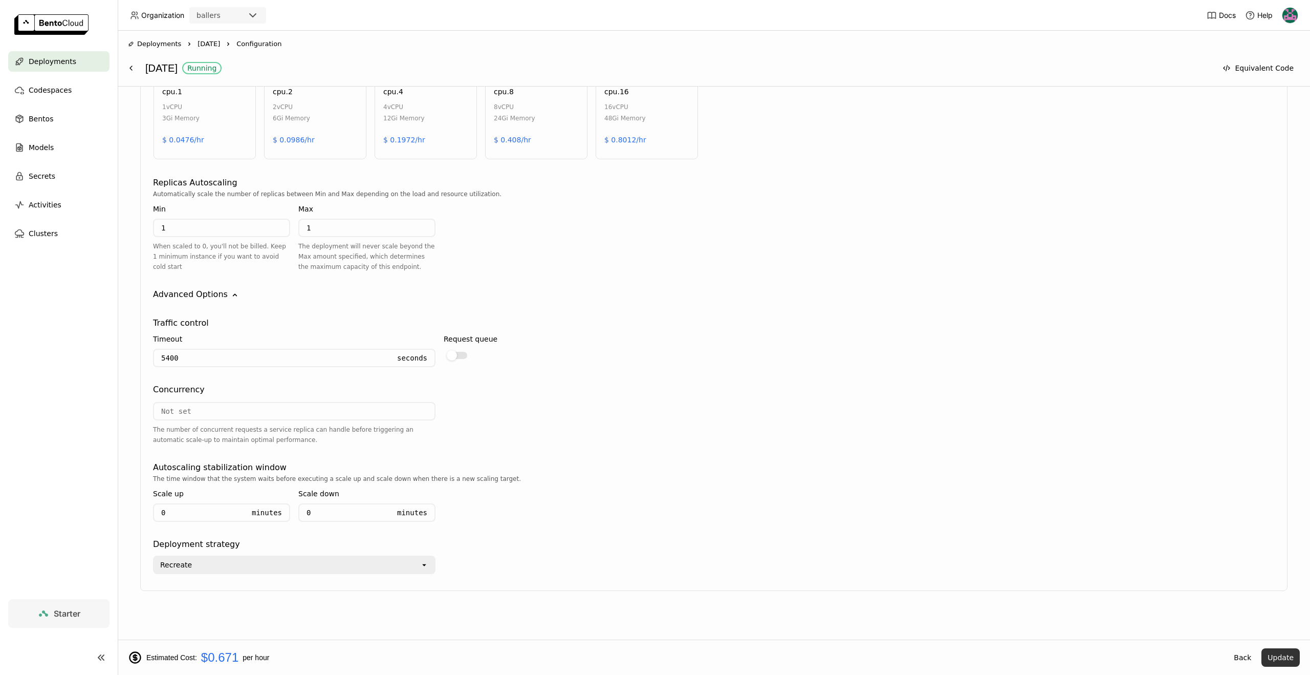
click at [1280, 660] on button "Update" at bounding box center [1281, 657] width 38 height 18
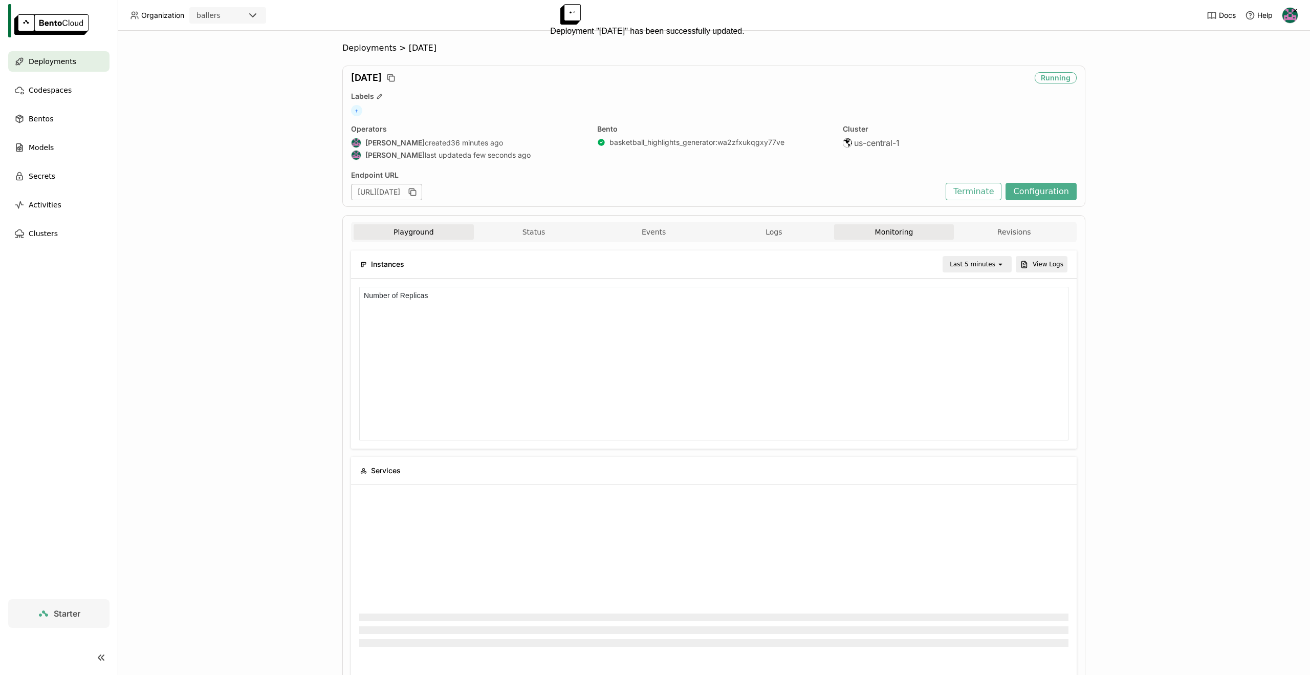
scroll to position [1, 1]
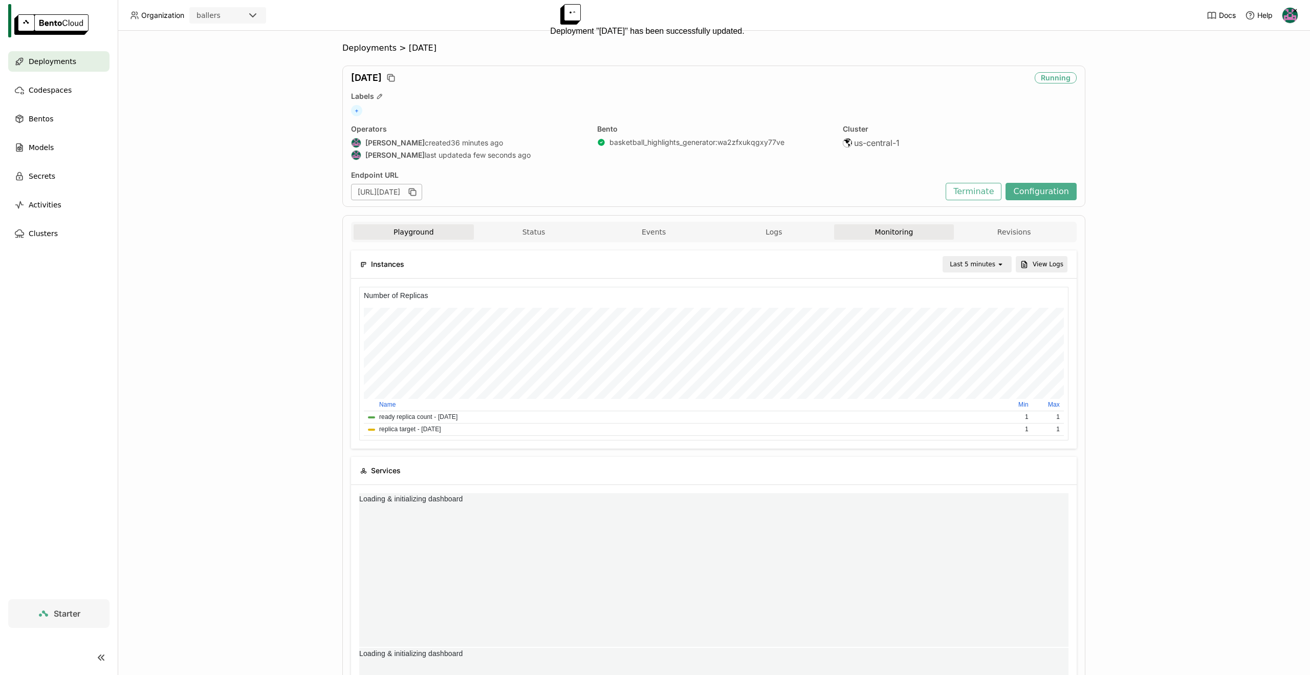
click at [397, 237] on button "Playground" at bounding box center [414, 231] width 120 height 15
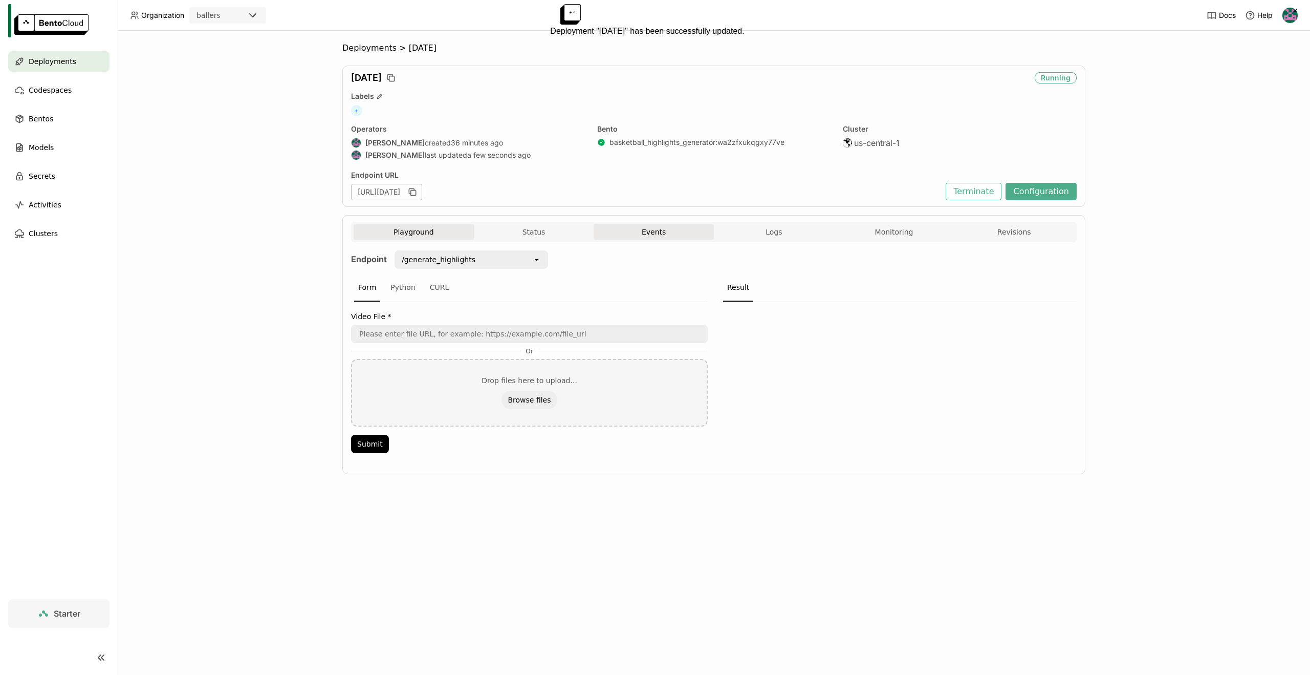
click at [660, 229] on button "Events" at bounding box center [654, 231] width 120 height 15
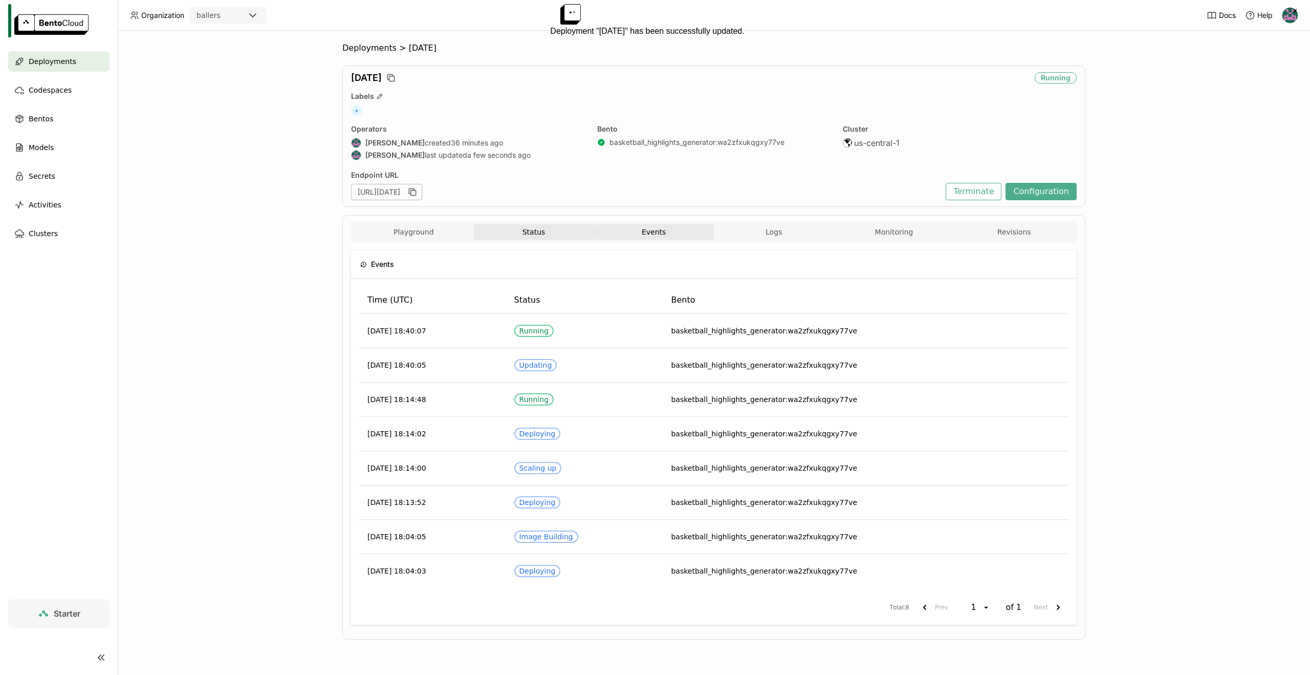
drag, startPoint x: 533, startPoint y: 227, endPoint x: 496, endPoint y: 230, distance: 37.0
click at [533, 227] on button "Status" at bounding box center [534, 231] width 120 height 15
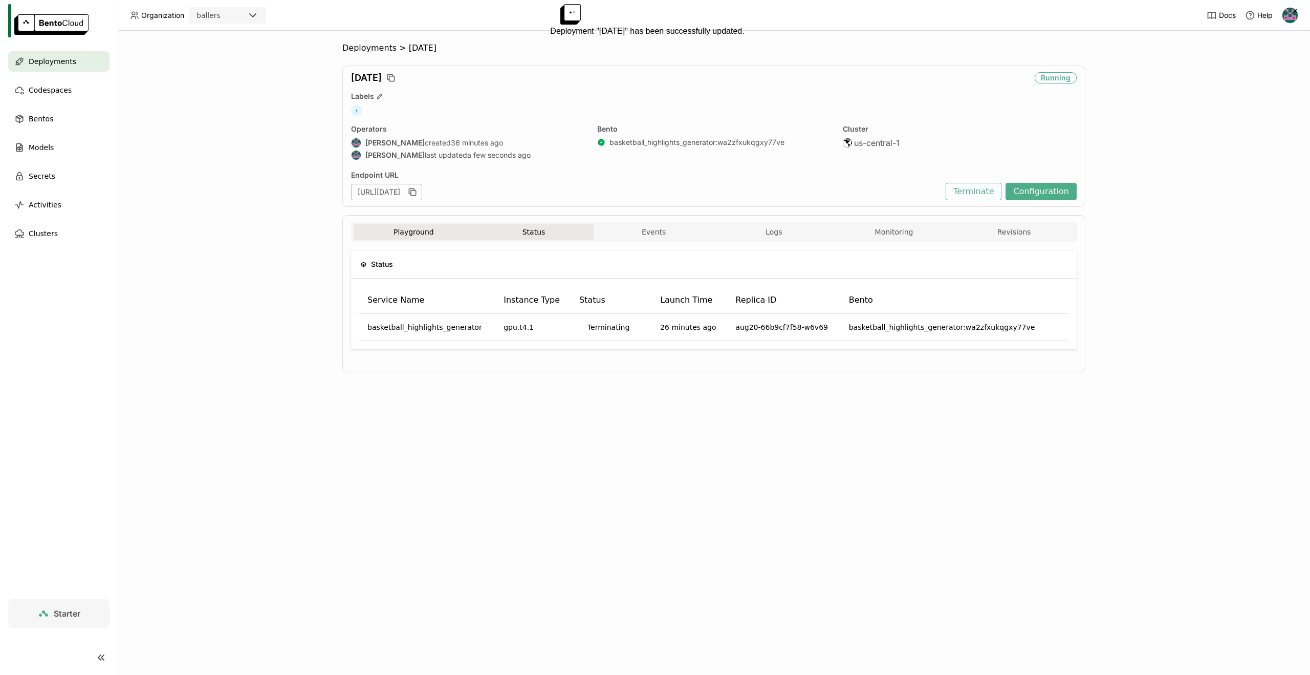
click at [415, 232] on button "Playground" at bounding box center [414, 231] width 120 height 15
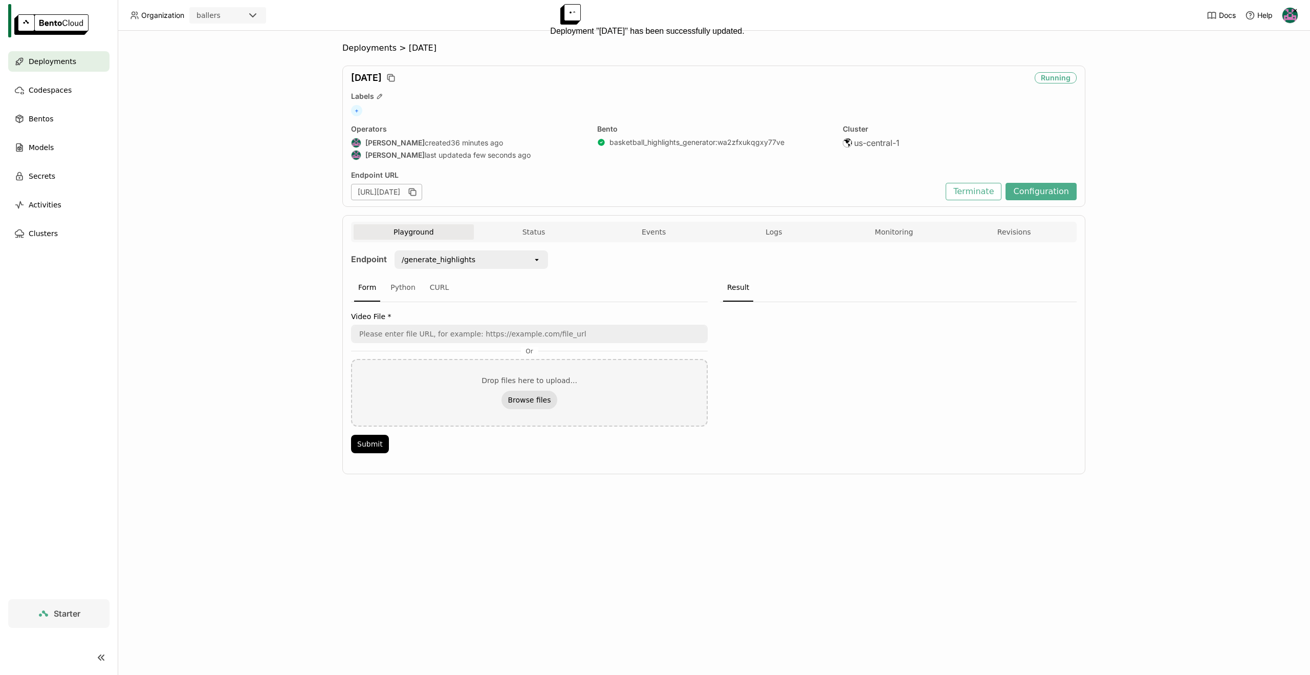
click at [535, 393] on button "Browse files" at bounding box center [529, 400] width 55 height 18
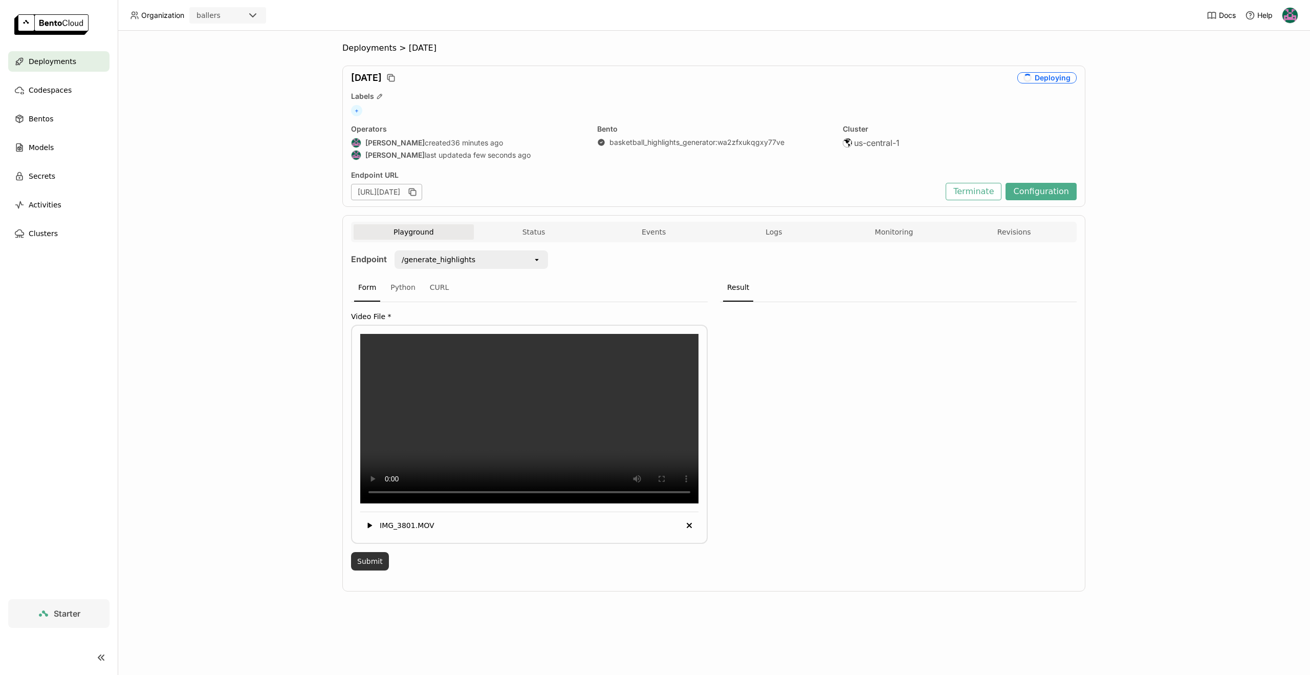
click at [374, 570] on button "Submit" at bounding box center [370, 561] width 38 height 18
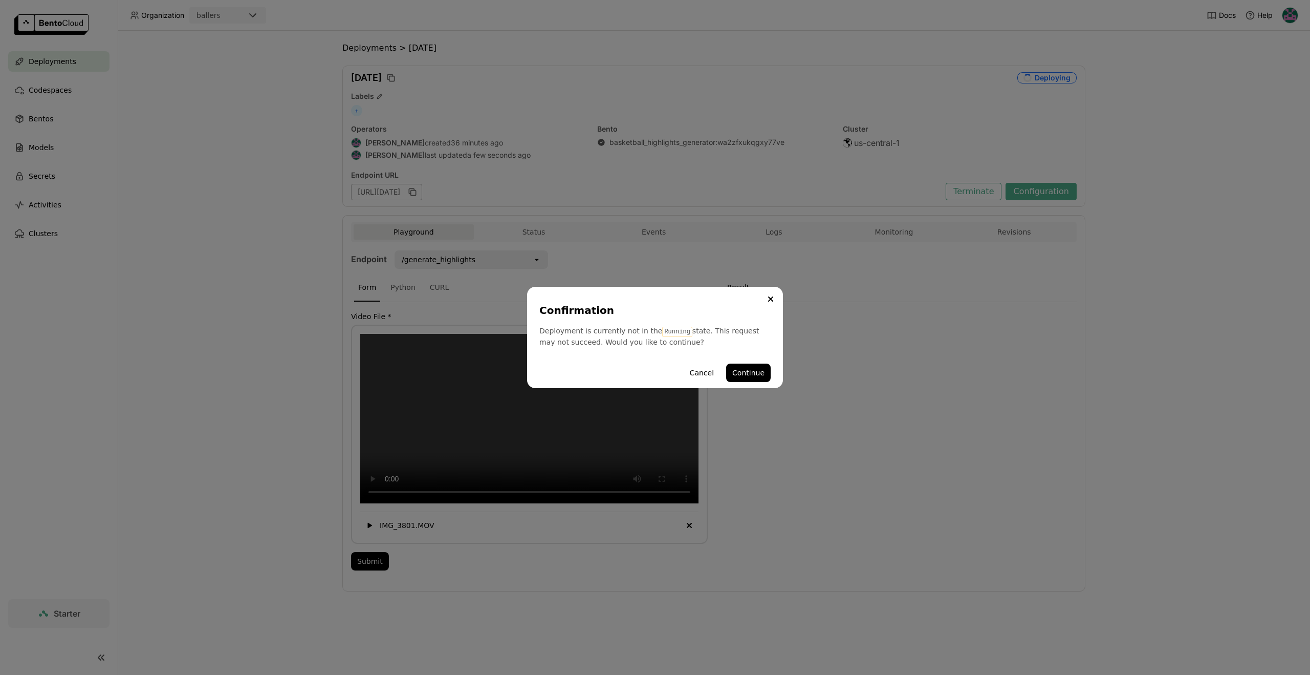
drag, startPoint x: 747, startPoint y: 366, endPoint x: 745, endPoint y: 412, distance: 45.6
click at [745, 413] on div "Confirmation Deployment is currently not in the Running state. This request may…" at bounding box center [655, 337] width 1310 height 675
drag, startPoint x: 587, startPoint y: 336, endPoint x: 690, endPoint y: 332, distance: 104.0
click at [690, 331] on div "Deployment is currently not in the Running state. This request may not succeed.…" at bounding box center [654, 336] width 231 height 21
click at [700, 370] on button "Cancel" at bounding box center [702, 372] width 36 height 18
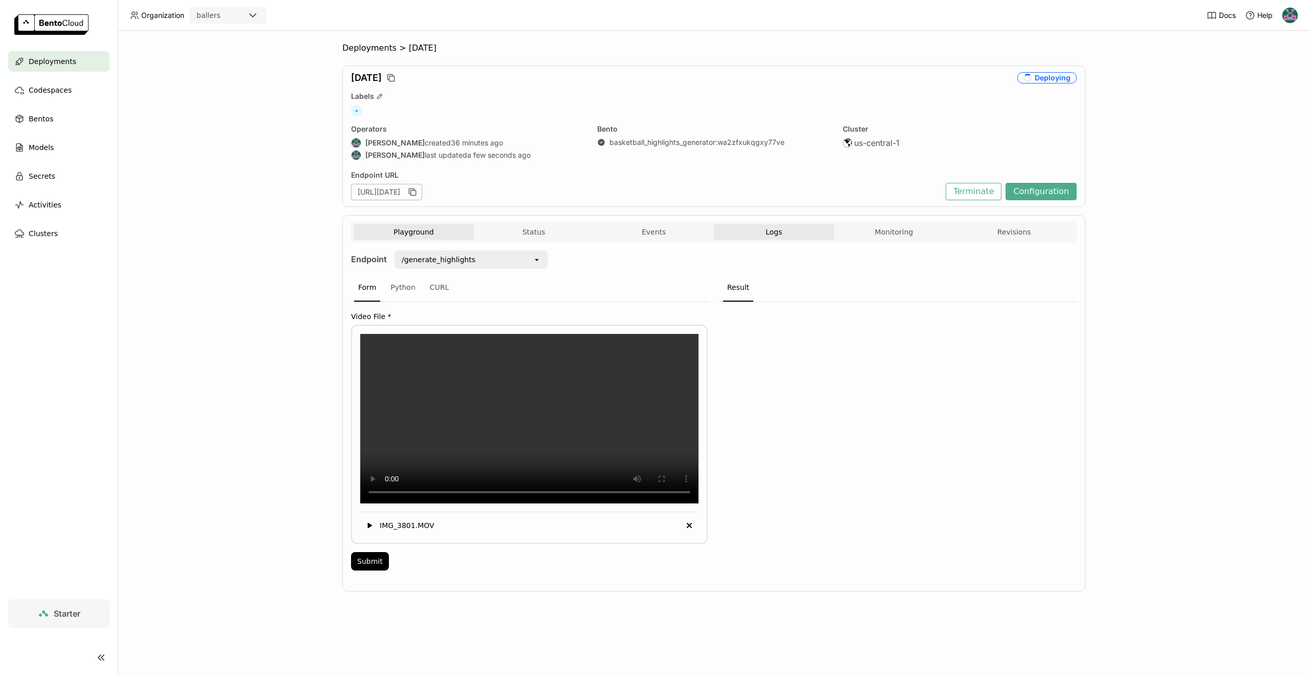
drag, startPoint x: 763, startPoint y: 232, endPoint x: 748, endPoint y: 230, distance: 15.0
click at [763, 232] on button "Logs" at bounding box center [774, 231] width 120 height 15
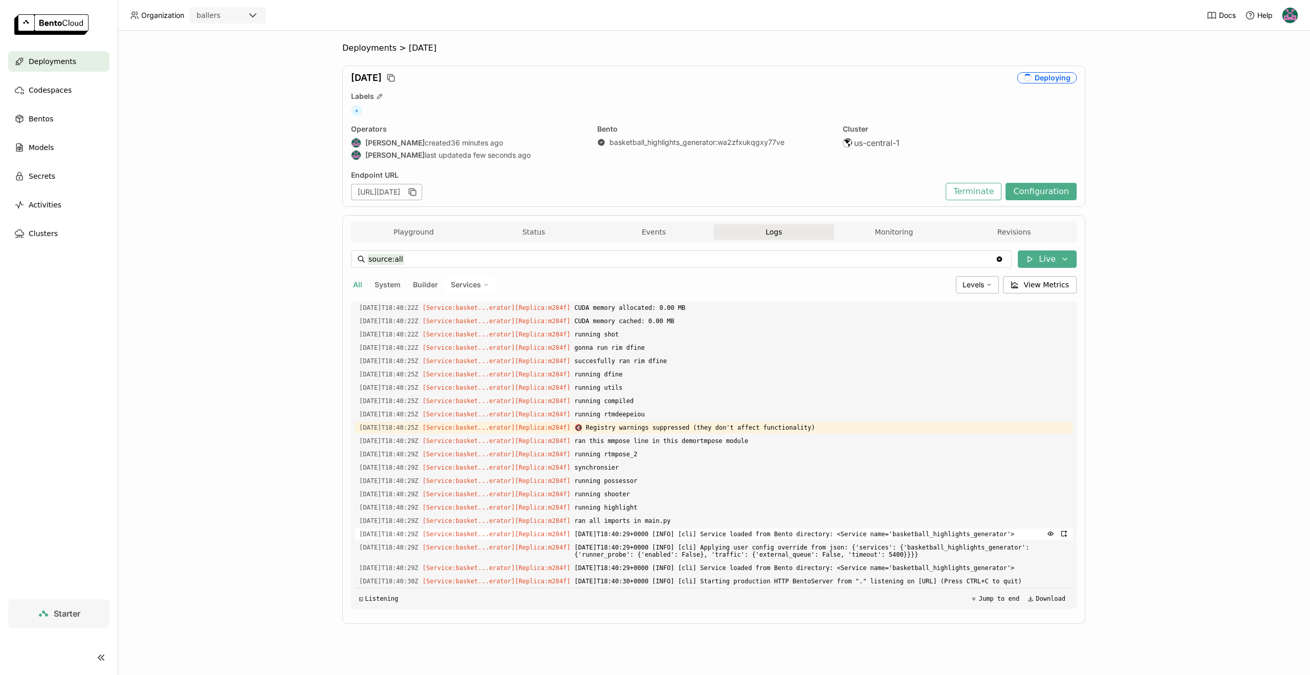
scroll to position [2245, 0]
drag, startPoint x: 739, startPoint y: 531, endPoint x: 858, endPoint y: 524, distance: 120.0
click at [859, 524] on div "Load older logs 2025-09-05T18:13:29Z [Builder] [ basketball_highlights_generato…" at bounding box center [714, 454] width 718 height 307
click at [847, 529] on span "2025-09-05T18:40:29+0000 [INFO] [cli] Service loaded from Bento directory: <Ser…" at bounding box center [822, 533] width 494 height 11
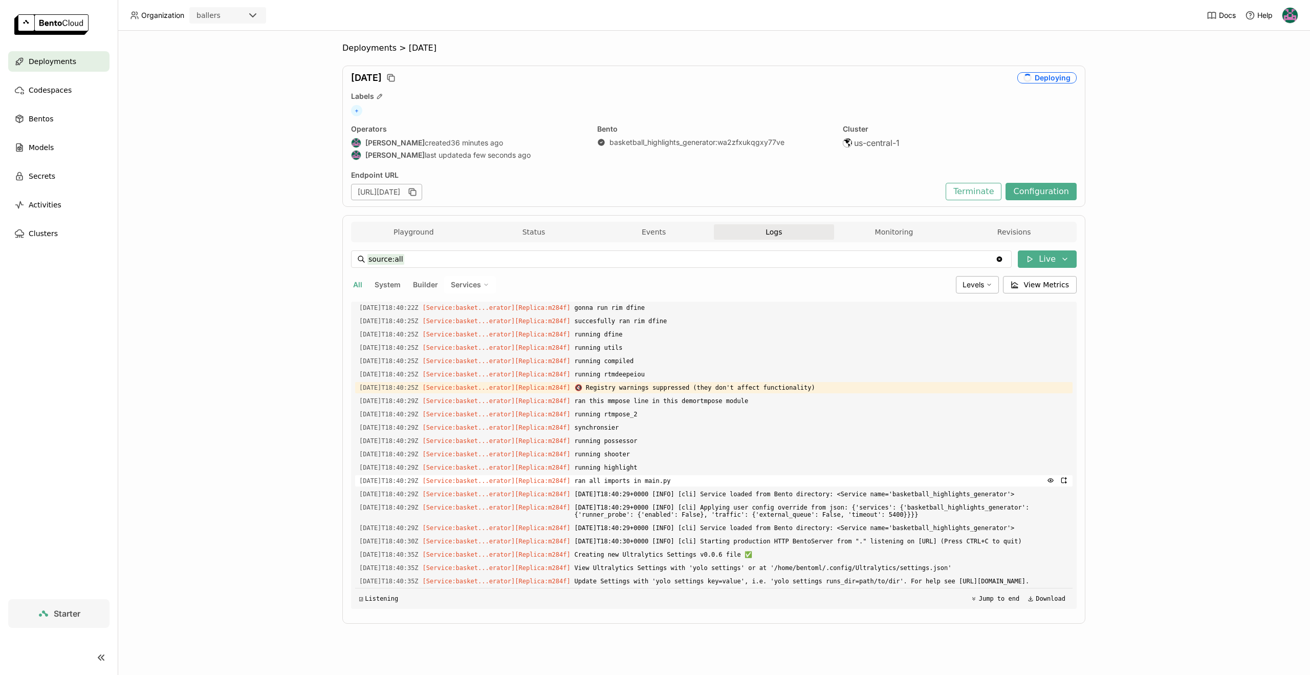
scroll to position [2302, 0]
drag, startPoint x: 885, startPoint y: 489, endPoint x: 940, endPoint y: 495, distance: 55.2
click at [940, 502] on span "2025-09-05T18:40:29+0000 [INFO] [cli] Applying user config override from json: …" at bounding box center [822, 511] width 494 height 18
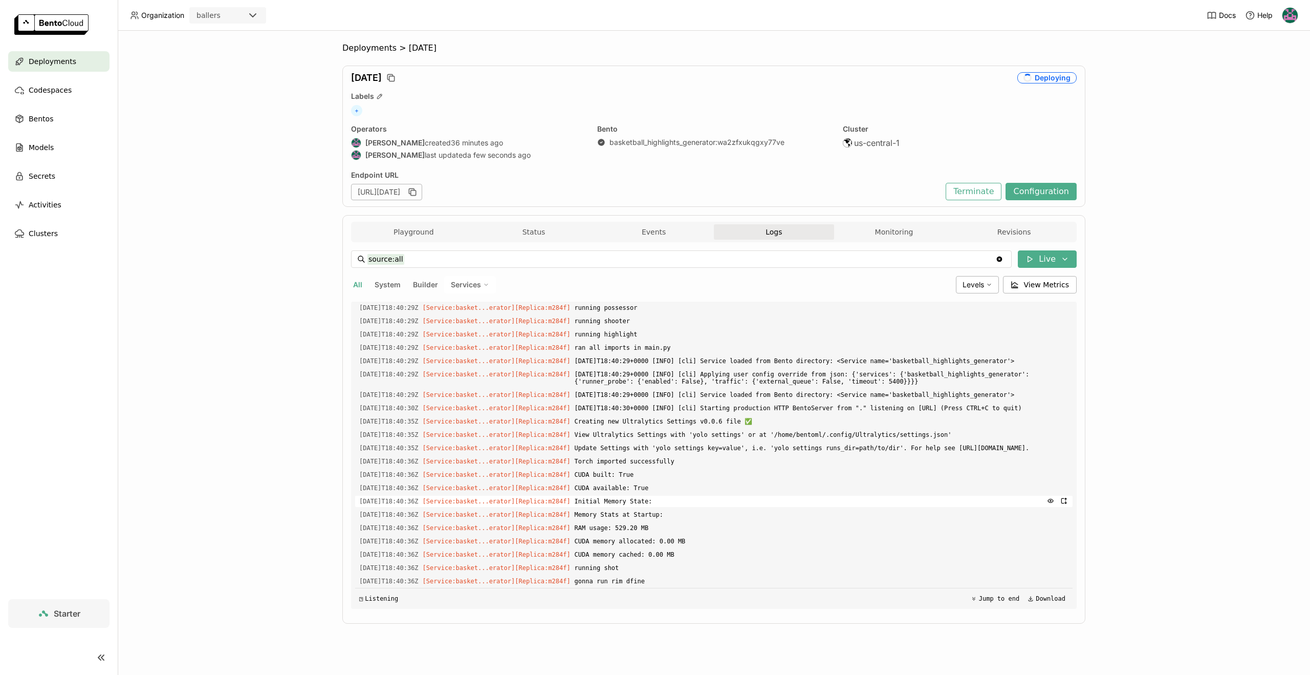
scroll to position [2435, 0]
drag, startPoint x: 684, startPoint y: 492, endPoint x: 696, endPoint y: 491, distance: 11.4
click at [684, 492] on span "CUDA available: True" at bounding box center [822, 487] width 494 height 11
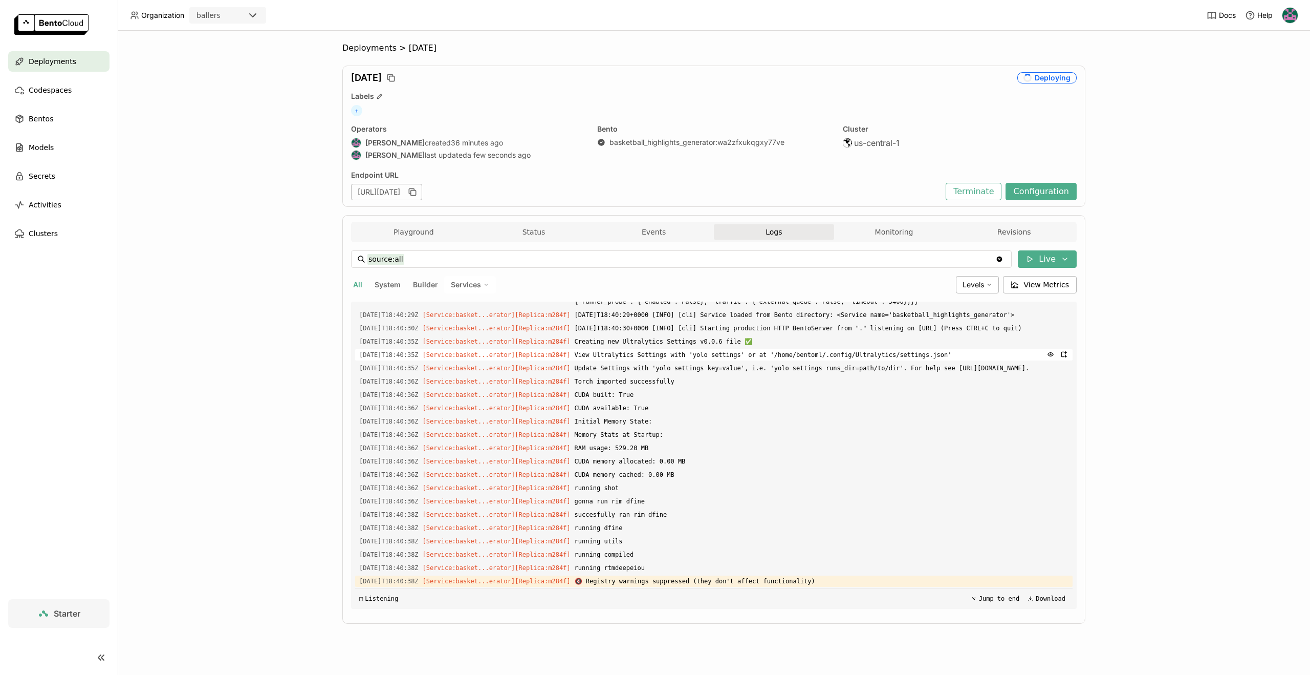
scroll to position [2516, 0]
click at [441, 232] on button "Playground" at bounding box center [414, 231] width 120 height 15
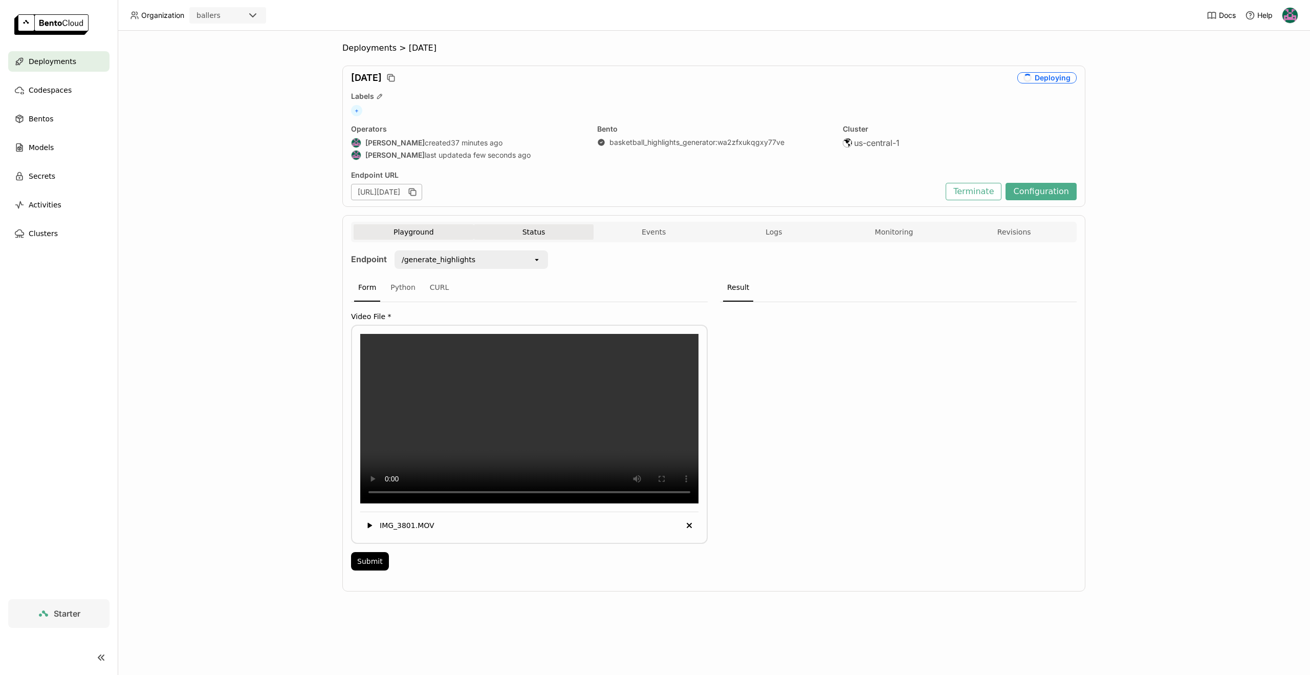
click at [544, 233] on button "Status" at bounding box center [534, 231] width 120 height 15
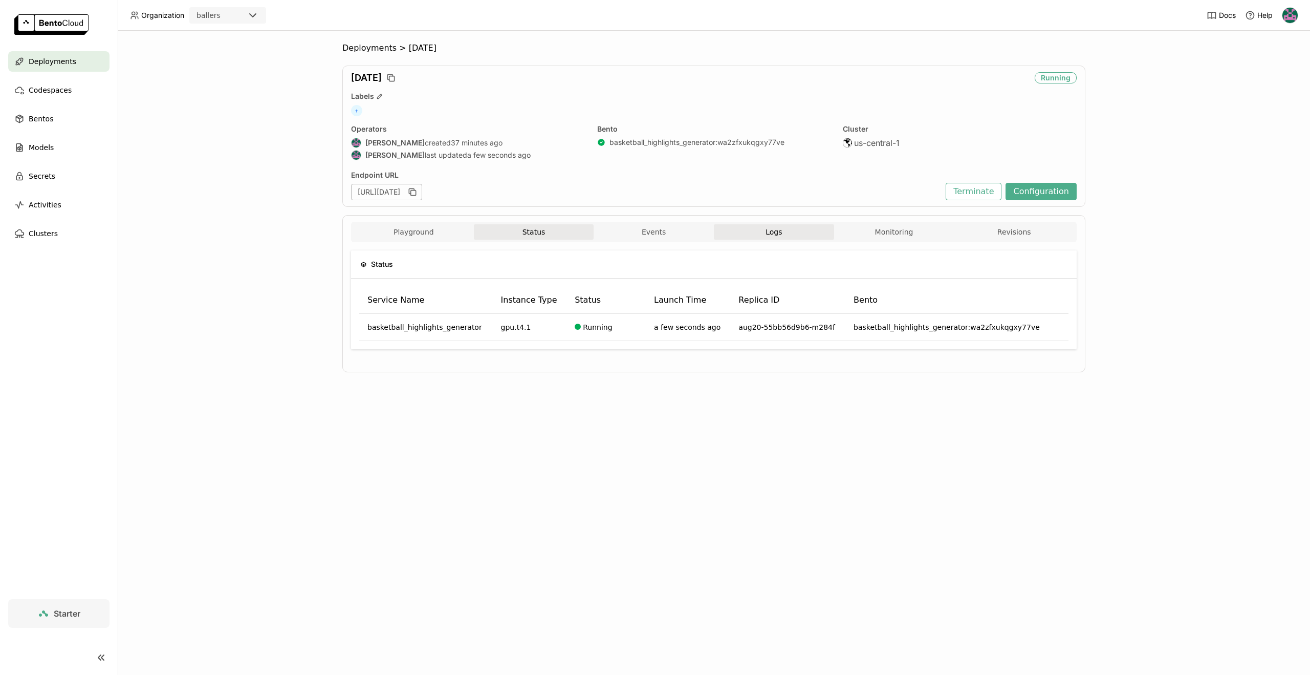
click at [766, 234] on span "Logs" at bounding box center [774, 231] width 16 height 9
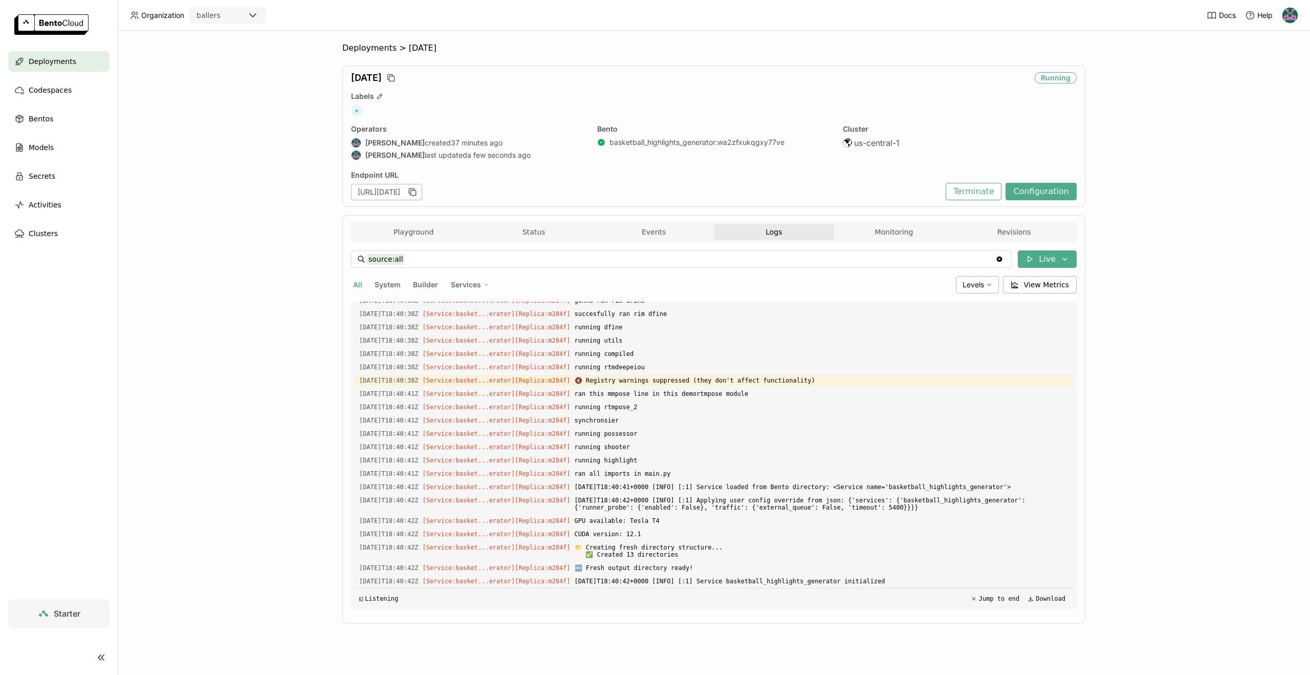
scroll to position [2728, 0]
click at [388, 231] on button "Playground" at bounding box center [414, 231] width 120 height 15
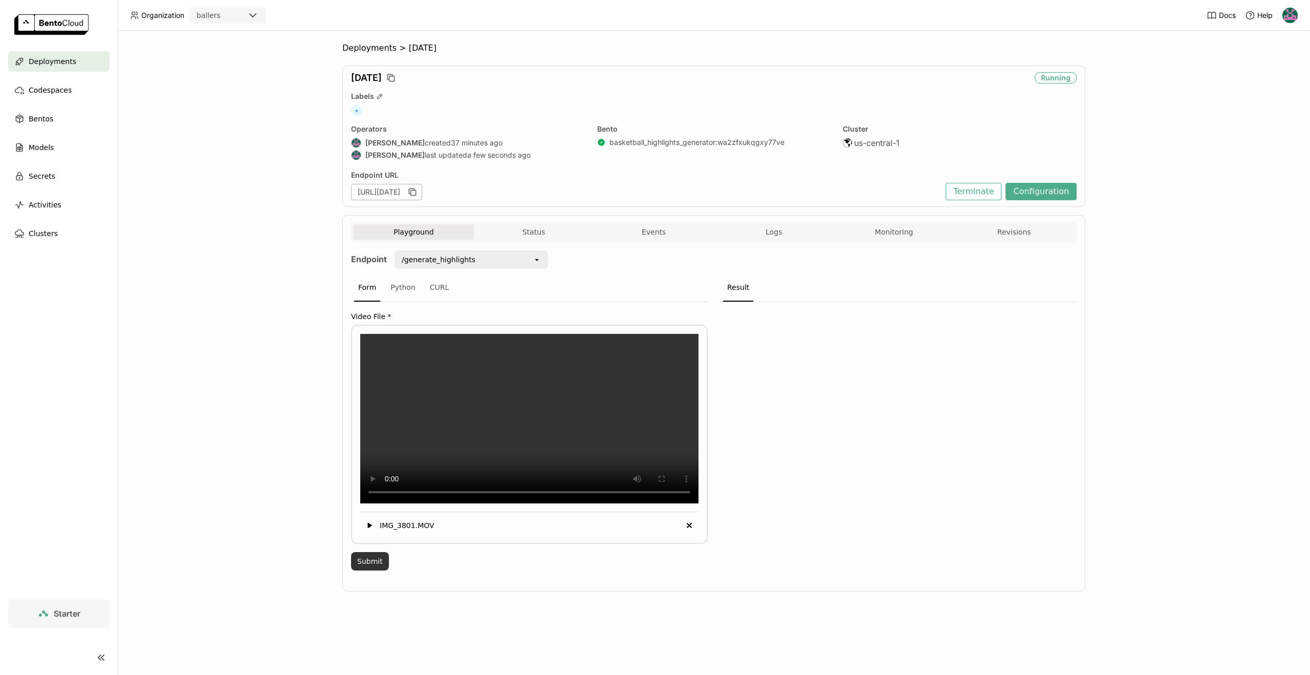
click at [366, 570] on button "Submit" at bounding box center [370, 561] width 38 height 18
click at [796, 224] on button "Logs" at bounding box center [774, 231] width 120 height 15
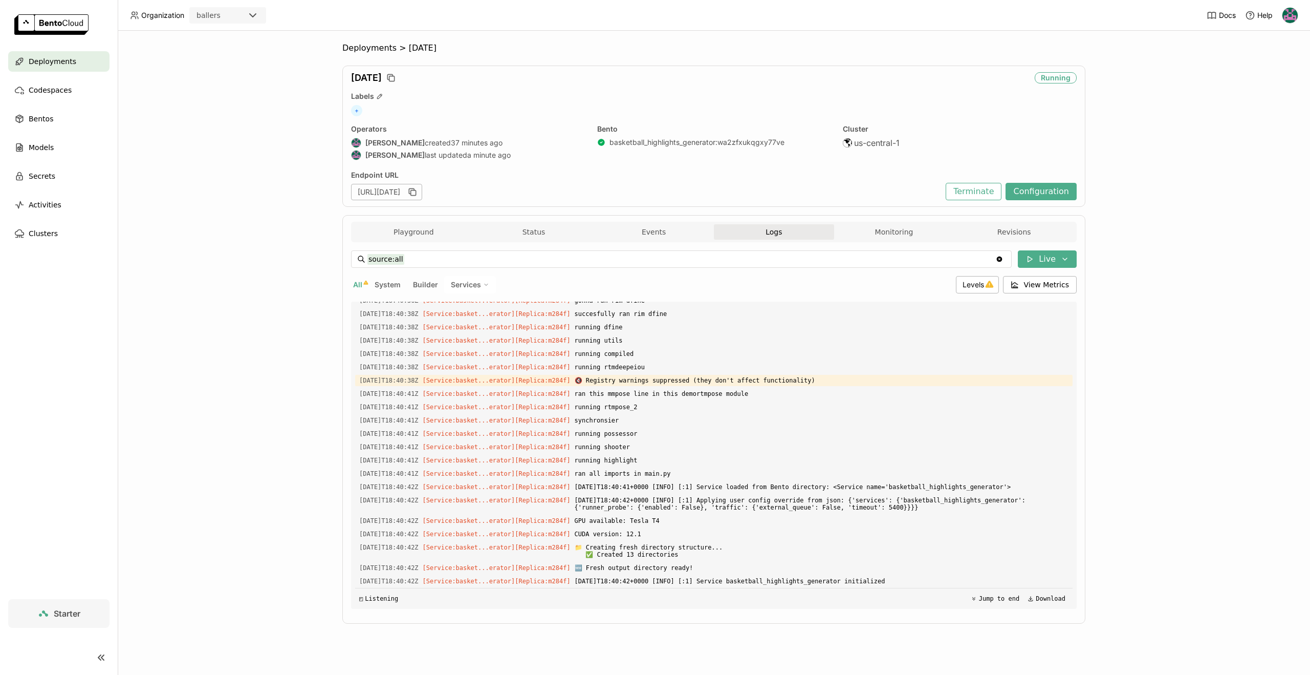
click at [430, 241] on div "Playground Status Events Logs Monitoring Revisions" at bounding box center [714, 233] width 721 height 18
click at [430, 229] on button "Playground" at bounding box center [414, 231] width 120 height 15
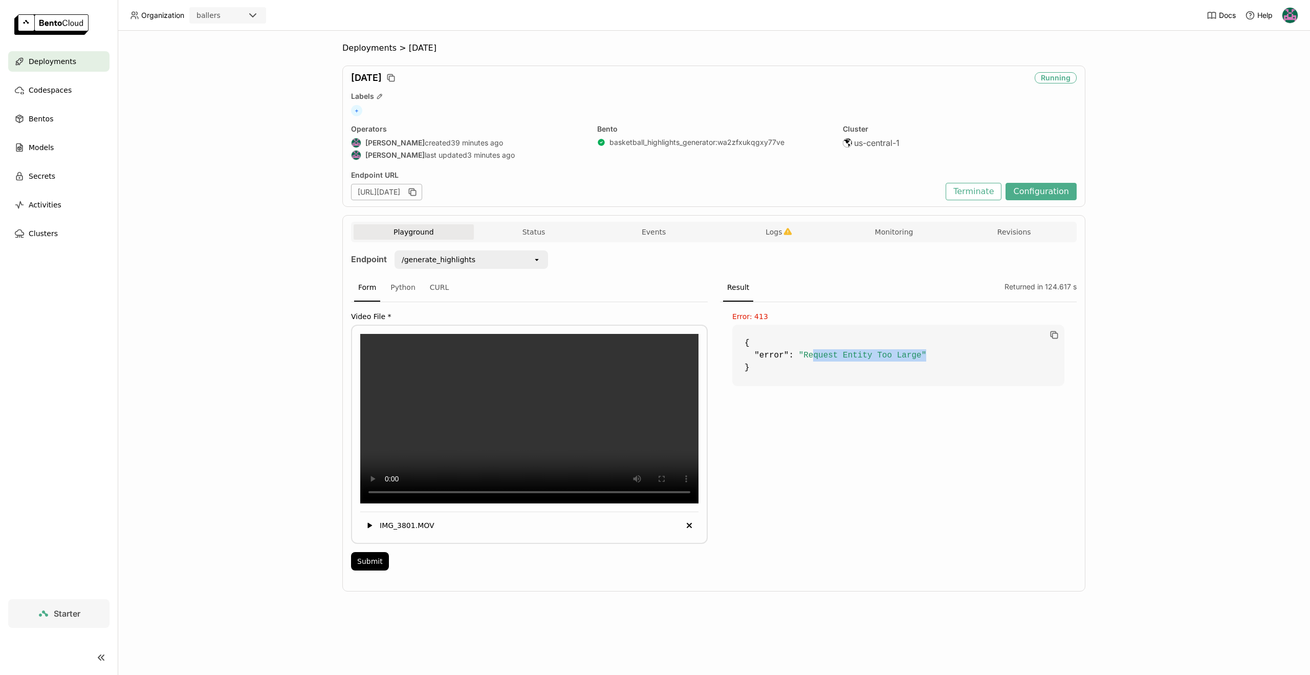
drag, startPoint x: 812, startPoint y: 350, endPoint x: 937, endPoint y: 349, distance: 124.9
click at [937, 349] on code "{ "error" : "Request Entity Too Large" }" at bounding box center [898, 355] width 332 height 61
click at [782, 227] on span "Logs" at bounding box center [774, 231] width 16 height 9
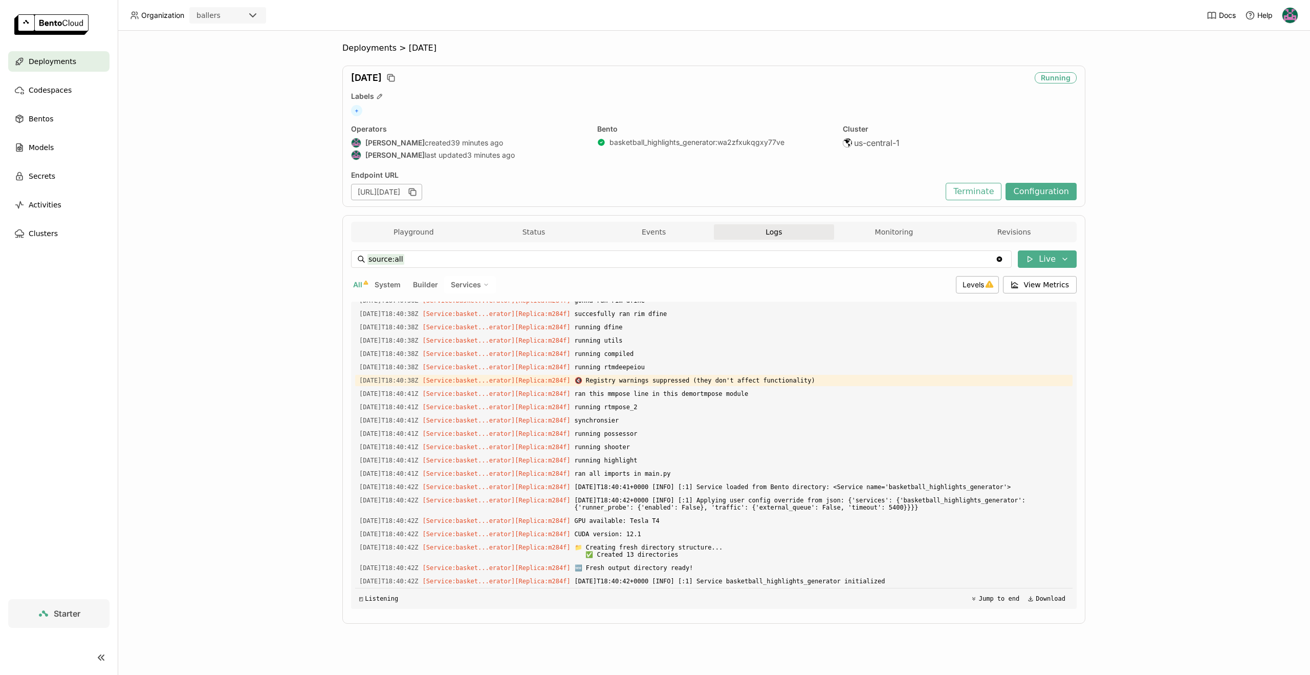
click at [647, 241] on div "Playground Status Events Logs Monitoring Revisions" at bounding box center [714, 233] width 721 height 18
click at [642, 233] on button "Events" at bounding box center [654, 231] width 120 height 15
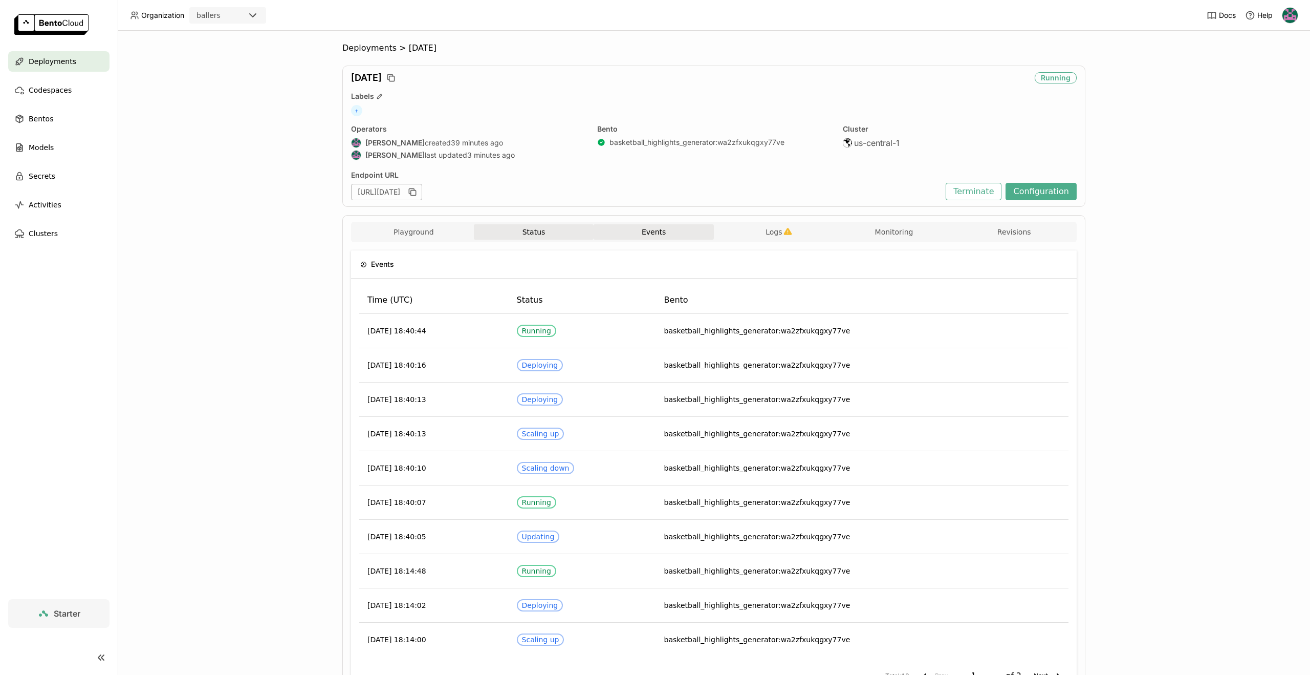
click at [557, 232] on button "Status" at bounding box center [534, 231] width 120 height 15
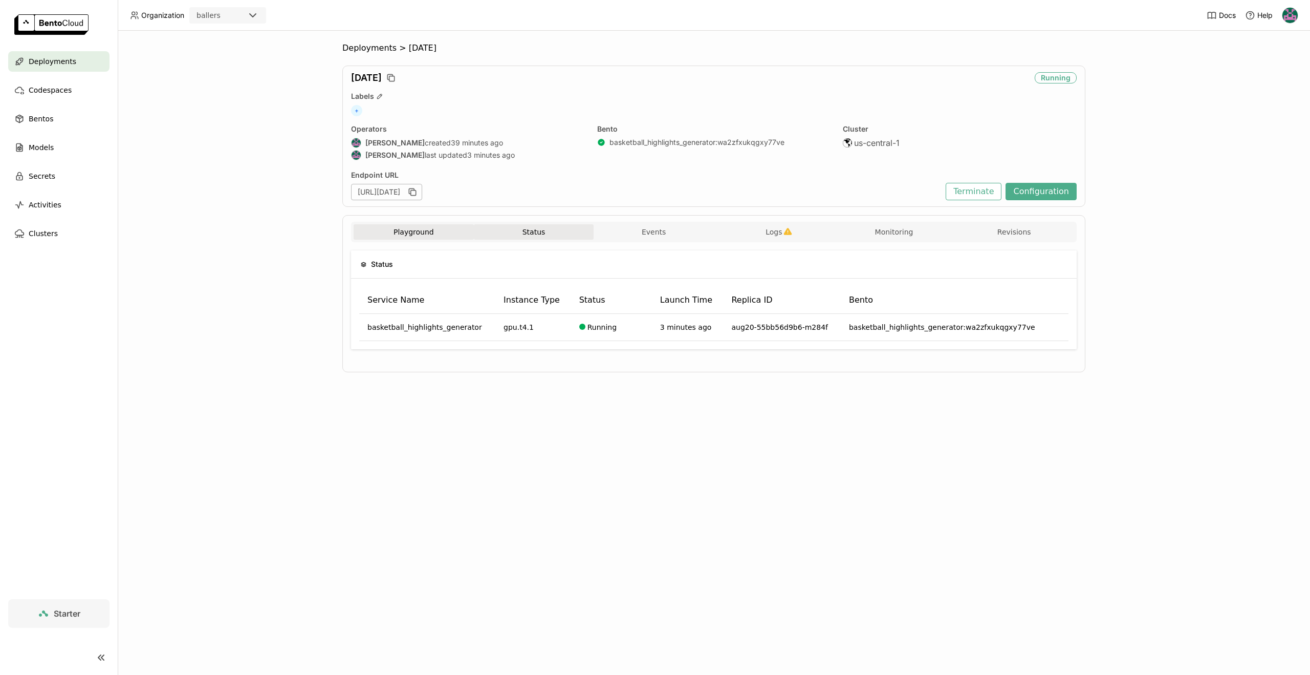
click at [424, 227] on button "Playground" at bounding box center [414, 231] width 120 height 15
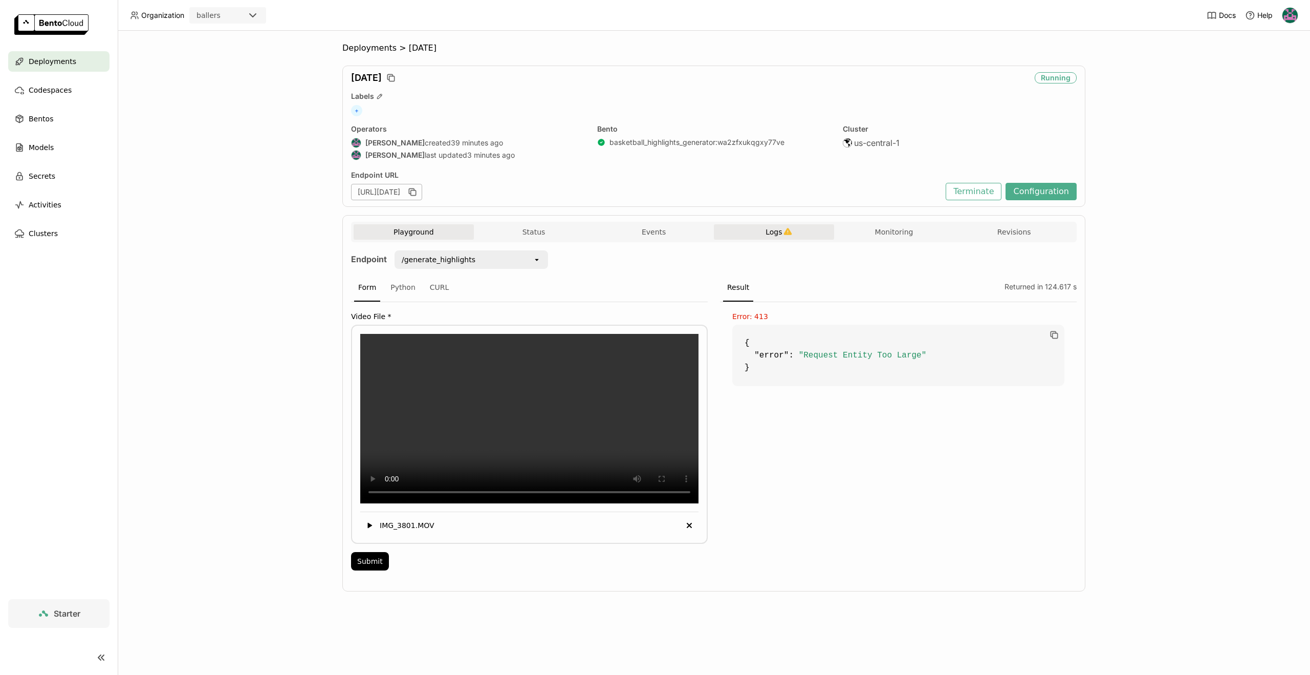
click at [728, 233] on button "Logs" at bounding box center [774, 231] width 120 height 15
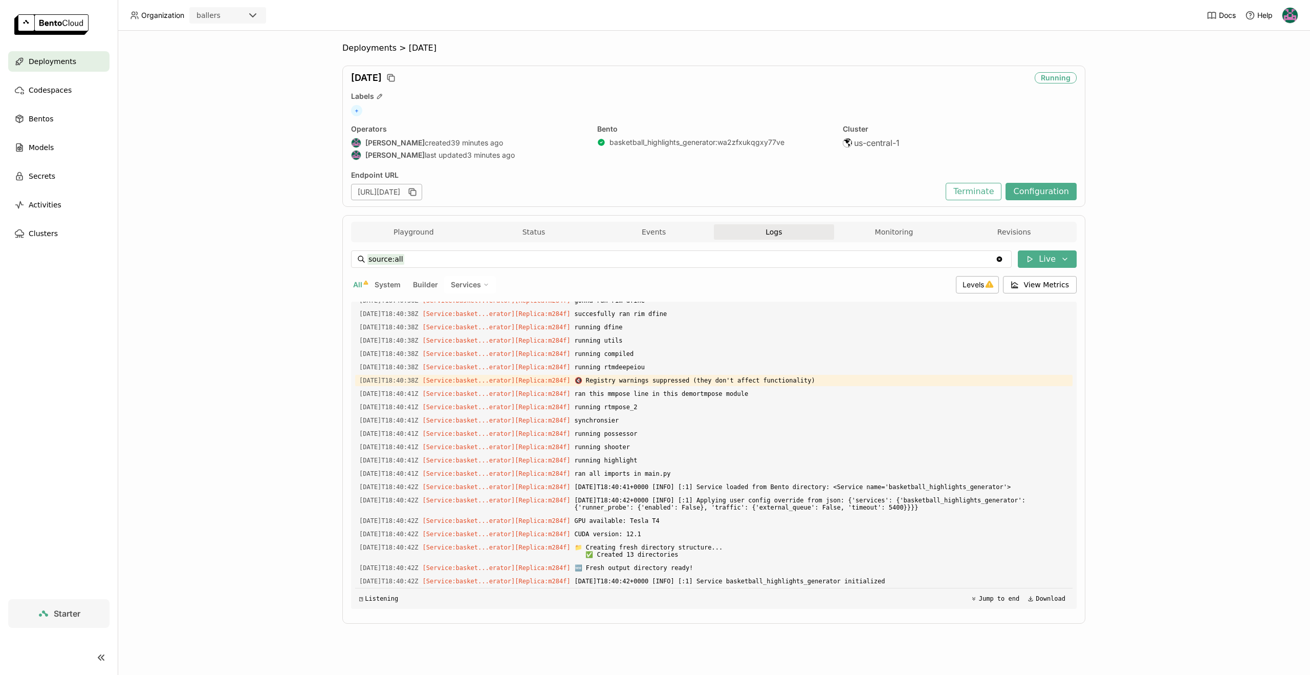
drag, startPoint x: 423, startPoint y: 228, endPoint x: 553, endPoint y: 255, distance: 132.3
click at [423, 228] on button "Playground" at bounding box center [414, 231] width 120 height 15
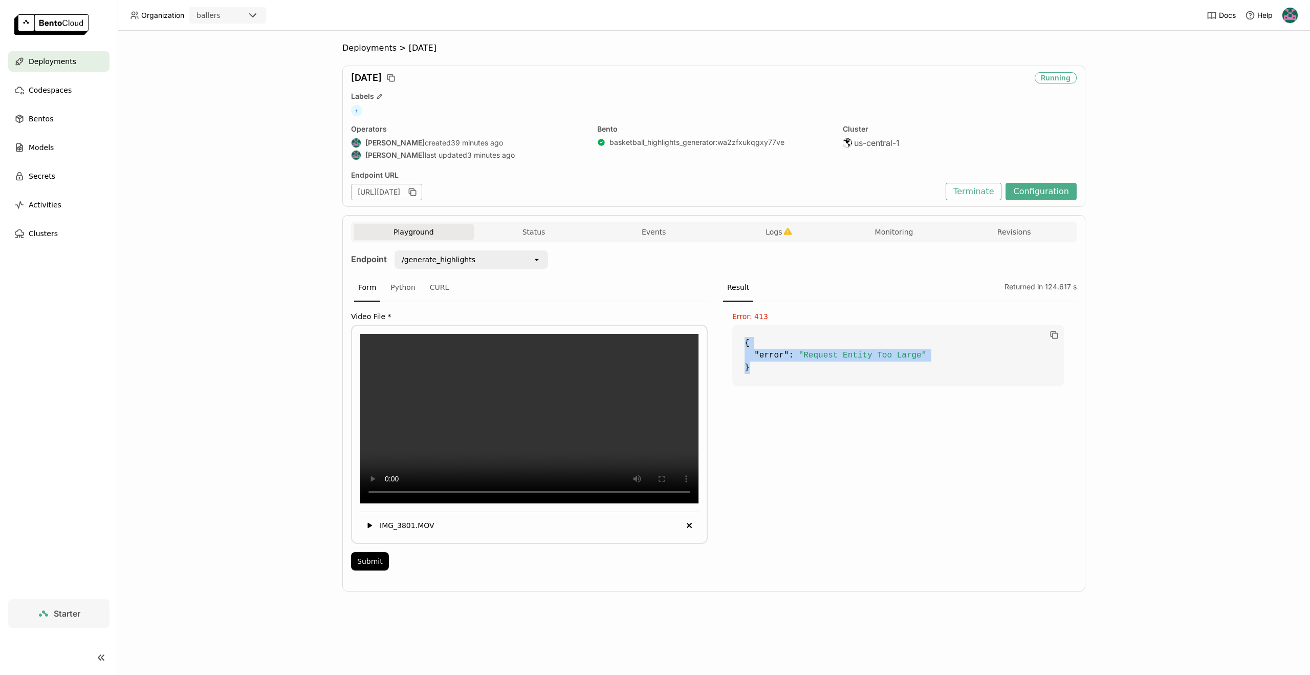
drag, startPoint x: 759, startPoint y: 366, endPoint x: 733, endPoint y: 327, distance: 46.7
click at [733, 327] on code "{ "error" : "Request Entity Too Large" }" at bounding box center [898, 355] width 332 height 61
copy code "{ "error" : "Request Entity Too Large" }"
click at [1044, 193] on button "Configuration" at bounding box center [1041, 191] width 71 height 17
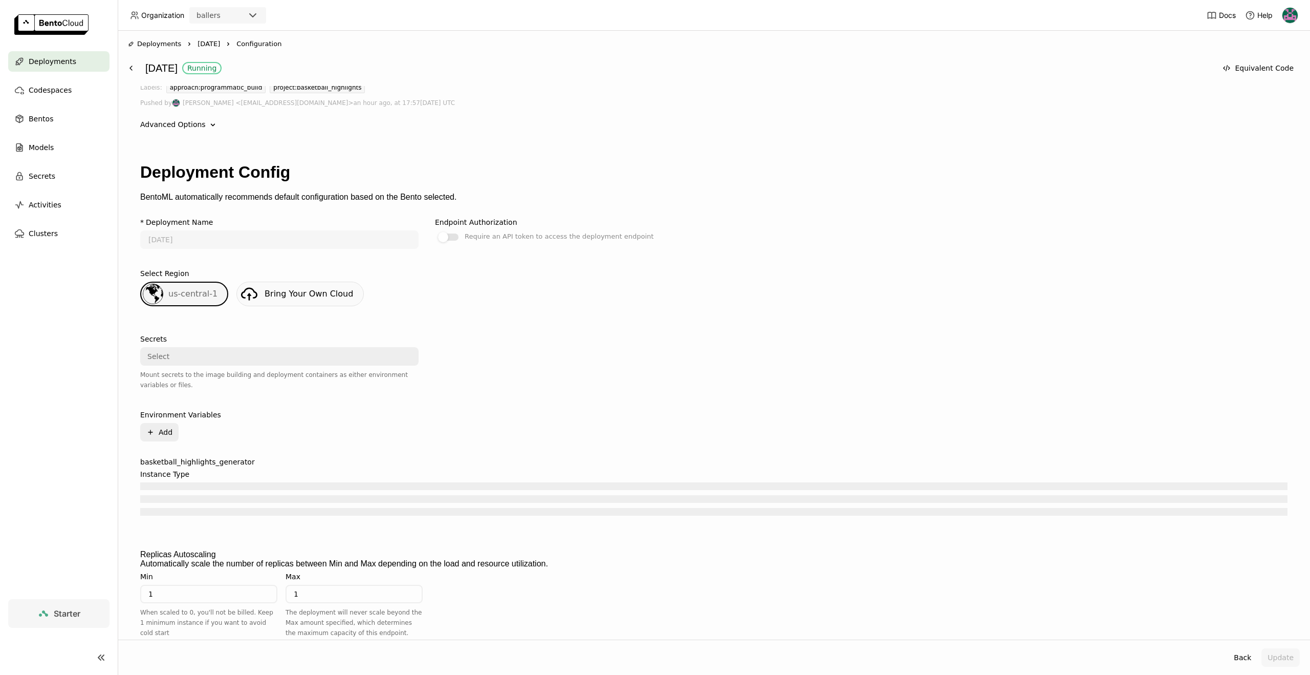
scroll to position [198, 0]
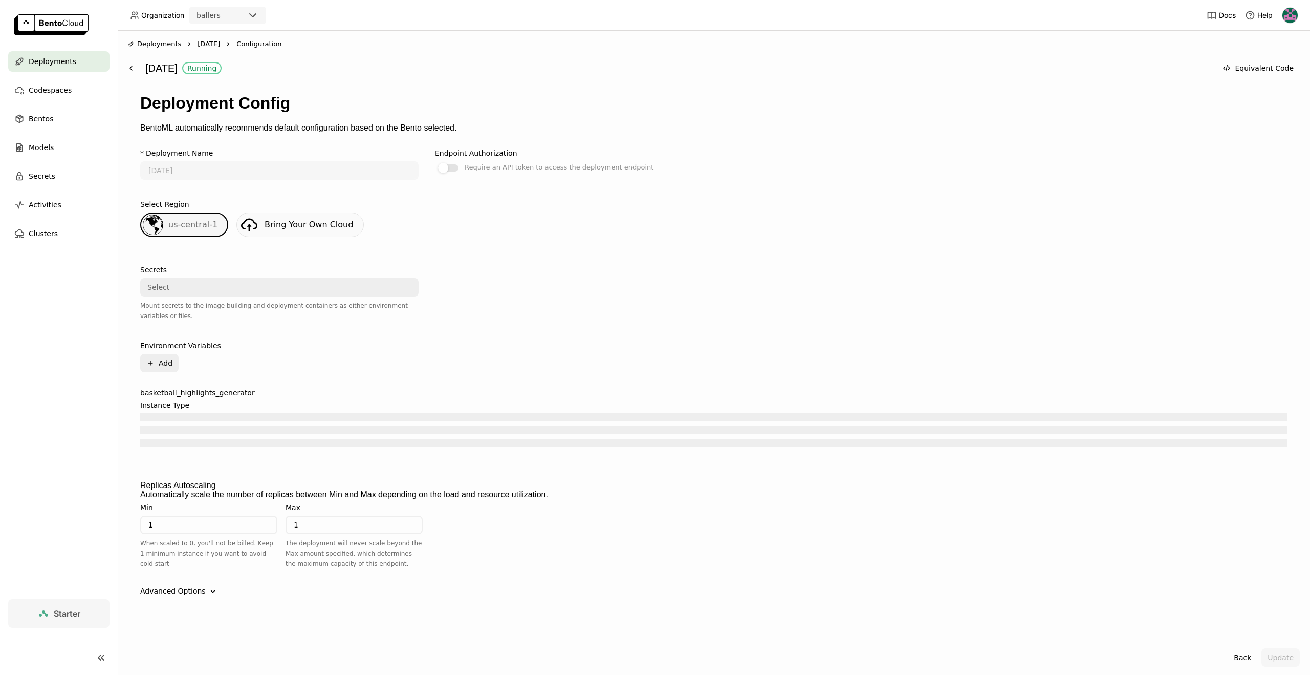
click at [201, 516] on input "1" at bounding box center [208, 524] width 135 height 16
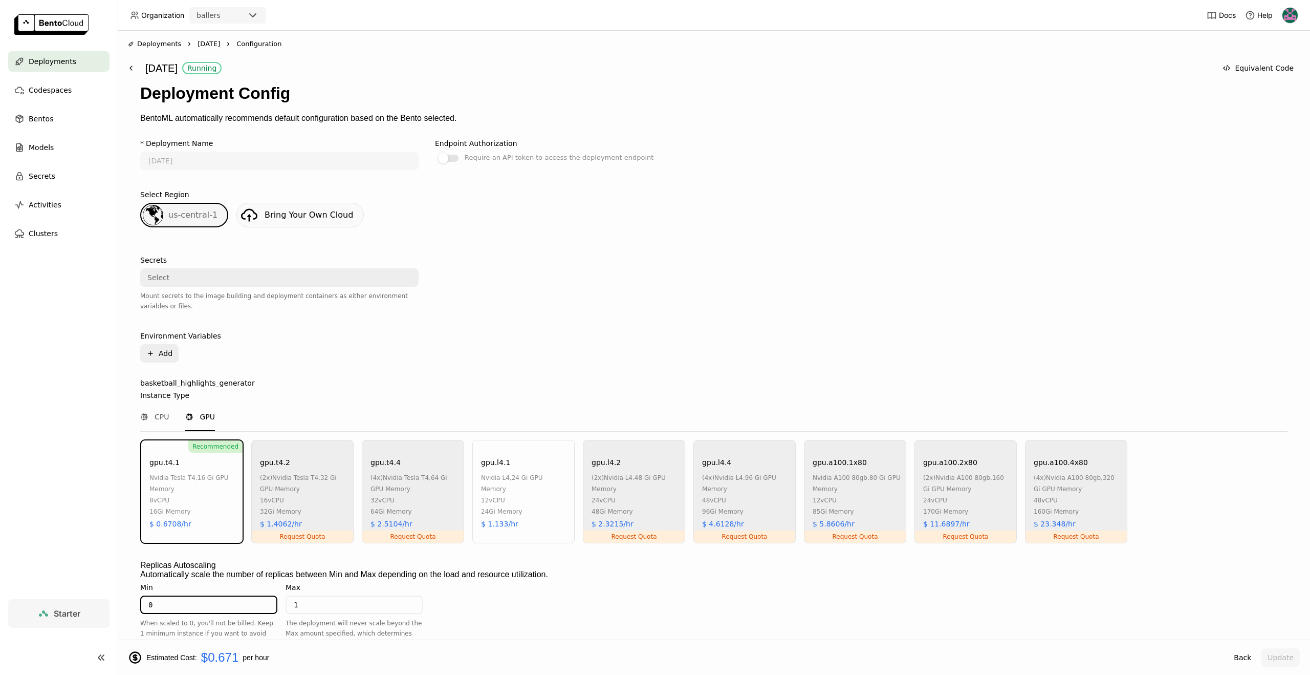
scroll to position [288, 0]
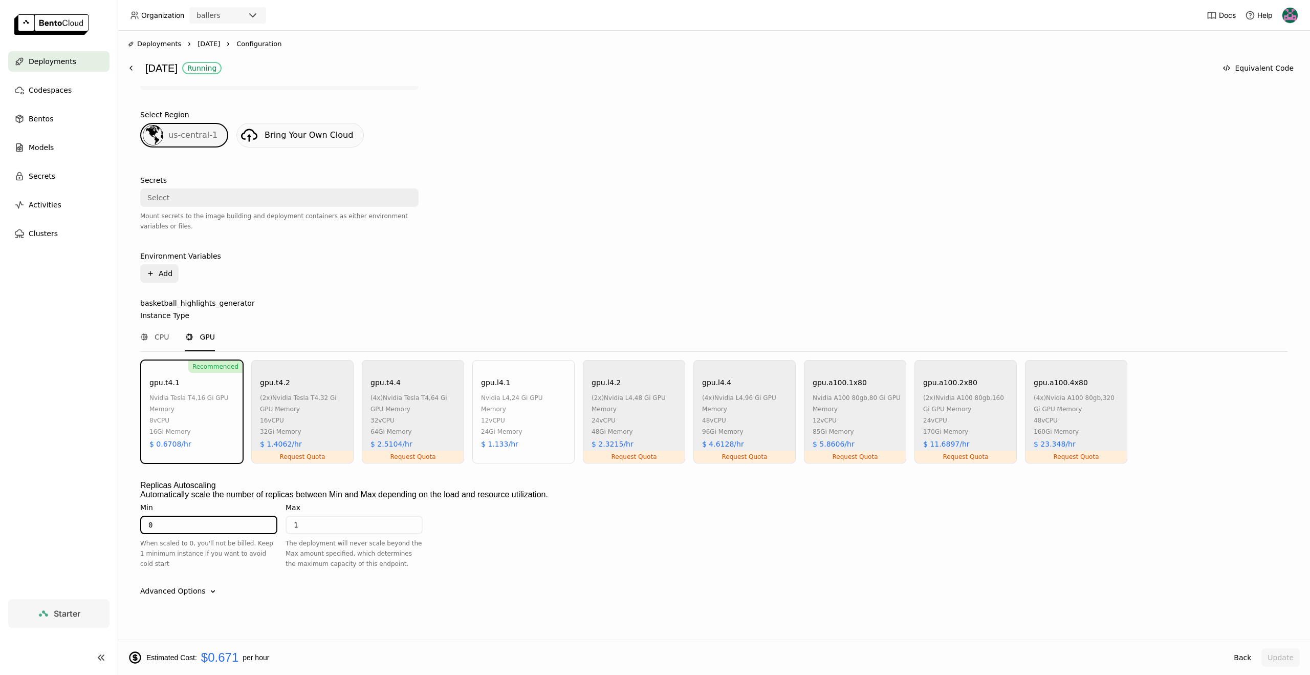
type input "0"
click at [1121, 585] on div "Advanced Options Down" at bounding box center [714, 590] width 1148 height 11
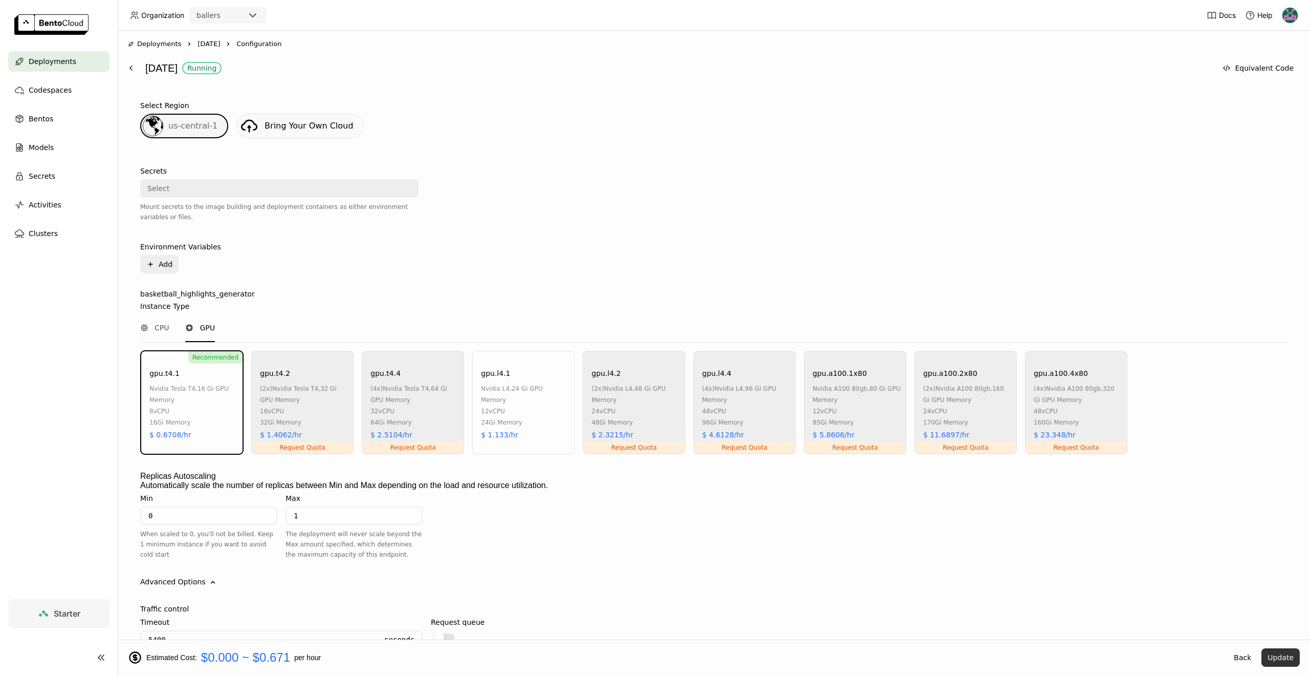
click at [1295, 656] on button "Update" at bounding box center [1281, 657] width 38 height 18
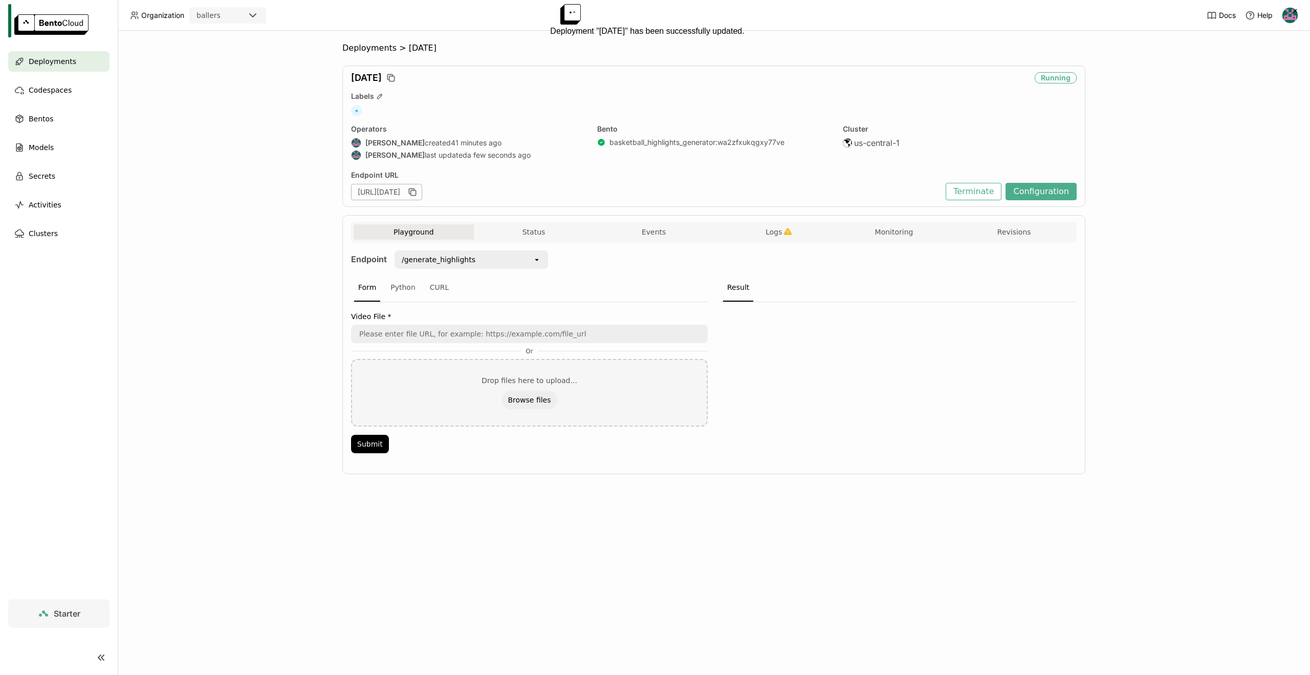
click at [1291, 14] on icon "Close" at bounding box center [1295, 11] width 8 height 8
click at [1218, 14] on link "Docs" at bounding box center [1221, 15] width 29 height 10
click at [55, 23] on img at bounding box center [51, 24] width 74 height 20
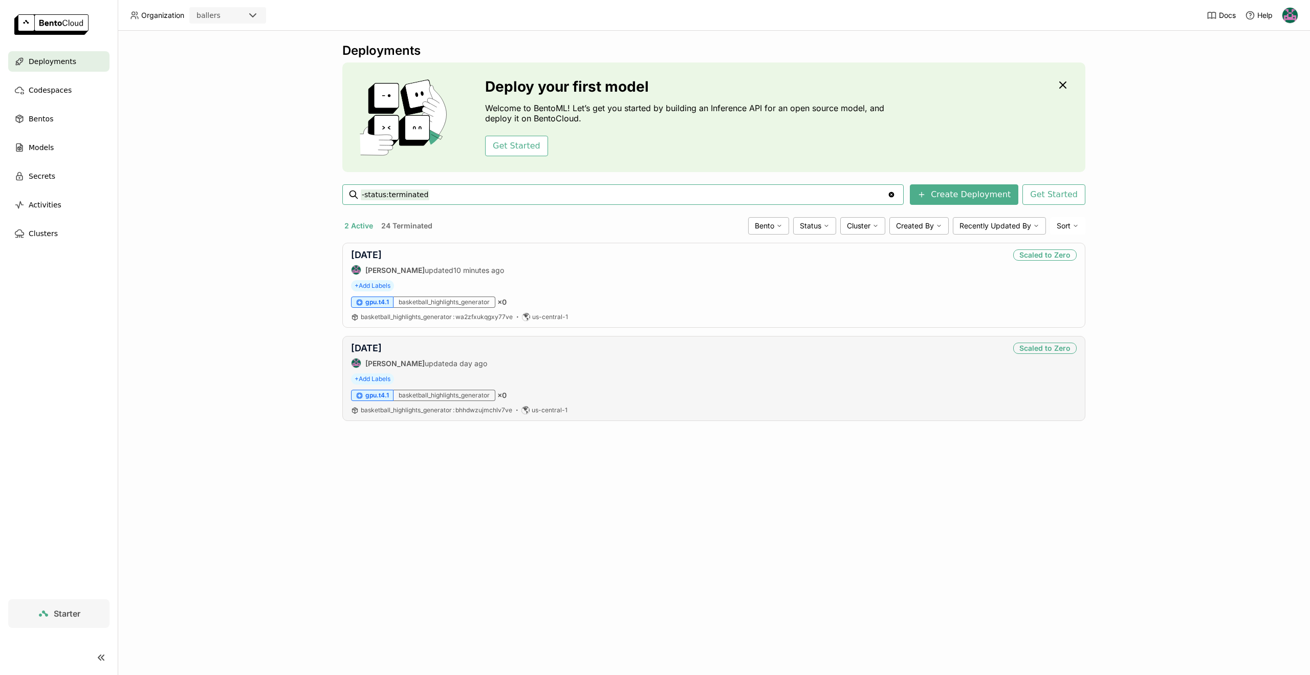
click at [543, 388] on div "aug19 Harsh Raj updated a day ago Scaled to Zero + Add Labels gpu.t4.1 basketba…" at bounding box center [713, 378] width 743 height 85
click at [366, 346] on link "[DATE]" at bounding box center [366, 347] width 31 height 11
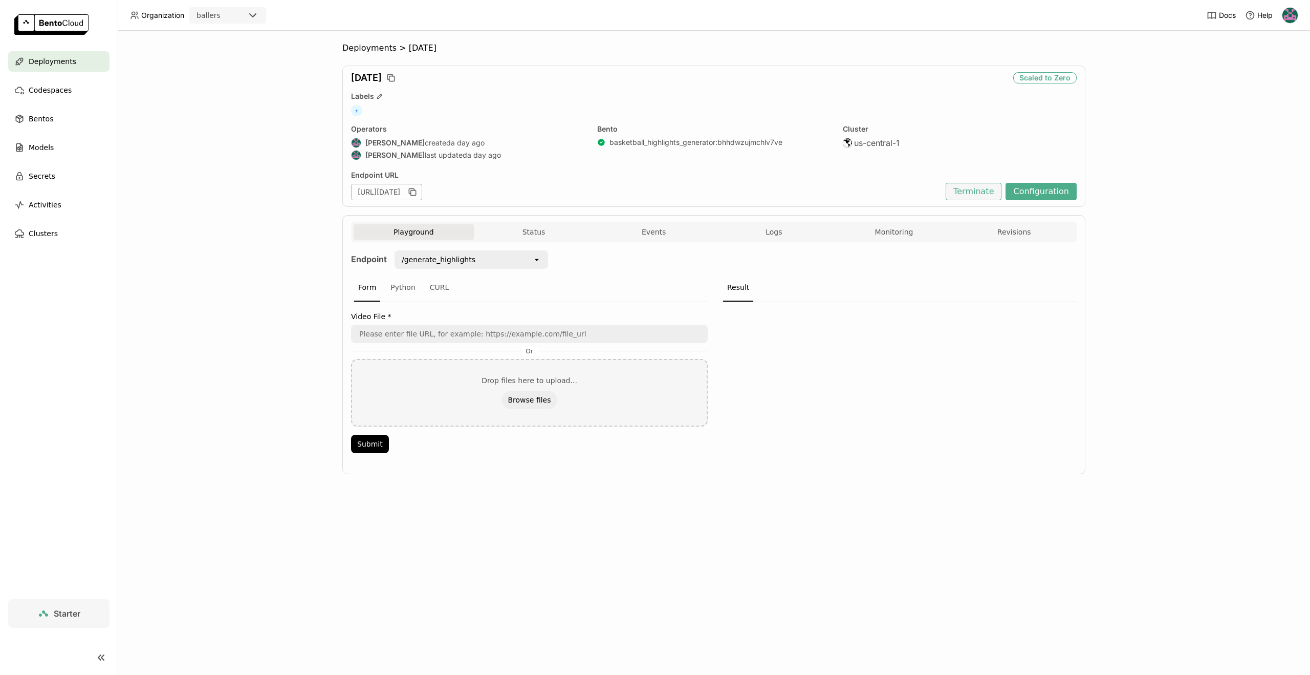
click at [995, 190] on button "Terminate" at bounding box center [974, 191] width 56 height 17
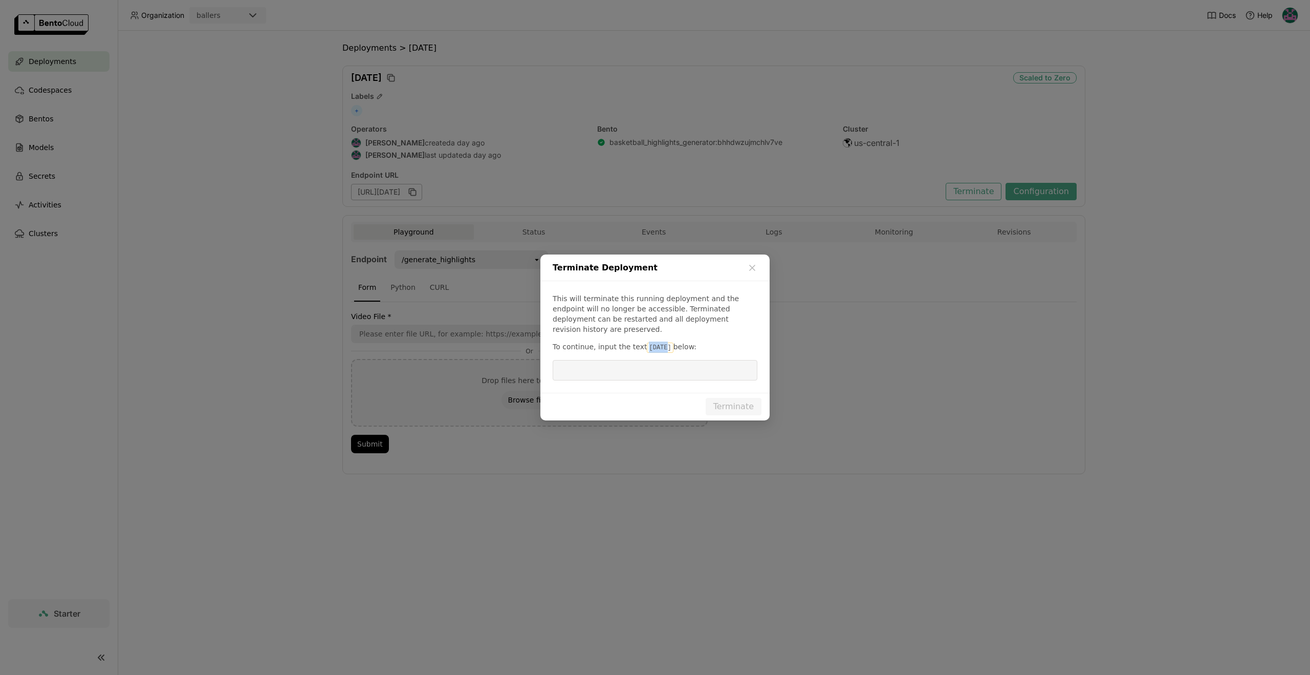
drag, startPoint x: 644, startPoint y: 343, endPoint x: 661, endPoint y: 344, distance: 17.4
click at [661, 344] on code "[DATE]" at bounding box center [660, 347] width 26 height 10
copy code "[DATE]"
click at [644, 361] on input "dialog" at bounding box center [655, 369] width 192 height 19
paste input "[DATE]"
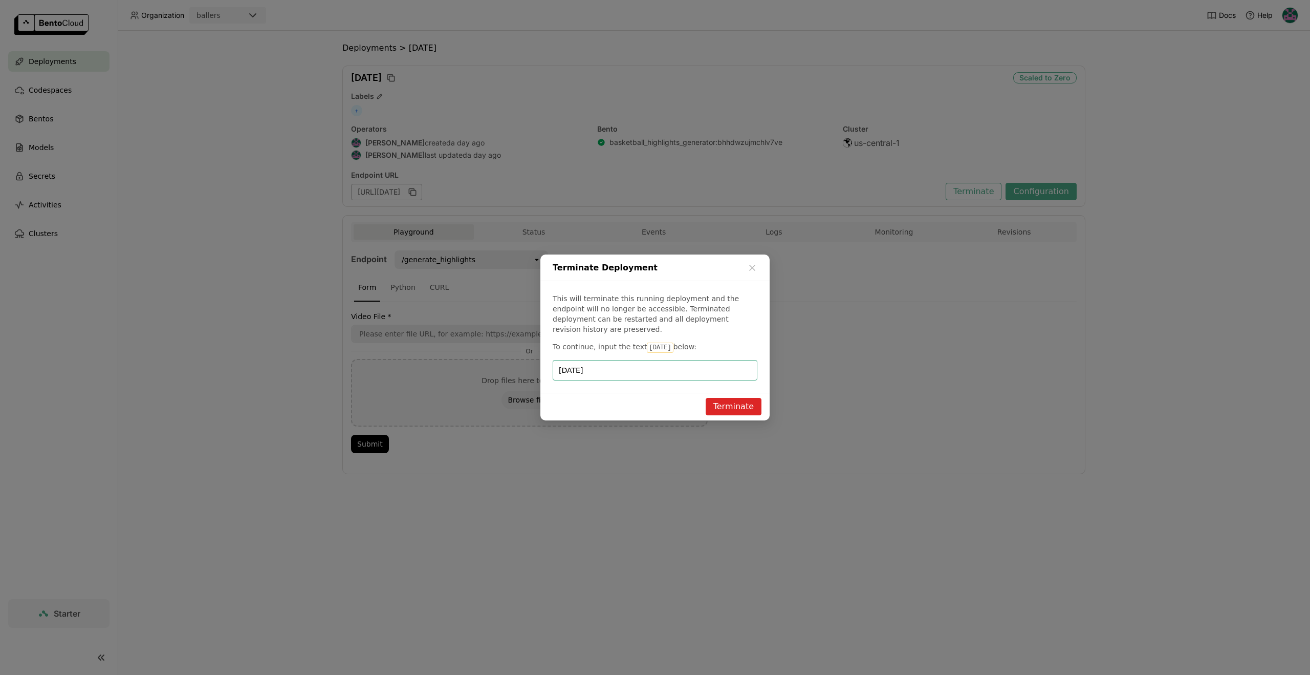
type input "[DATE]"
click at [720, 400] on button "Terminate" at bounding box center [734, 406] width 56 height 17
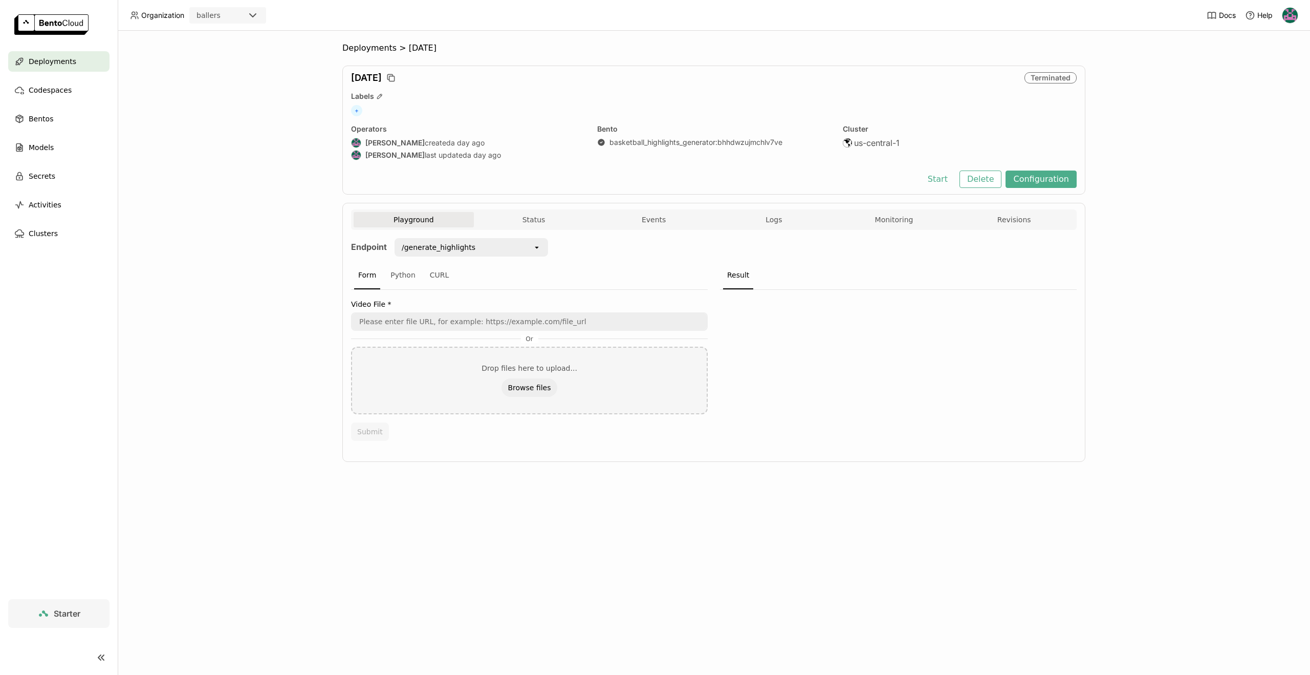
click at [55, 56] on span "Deployments" at bounding box center [53, 61] width 48 height 12
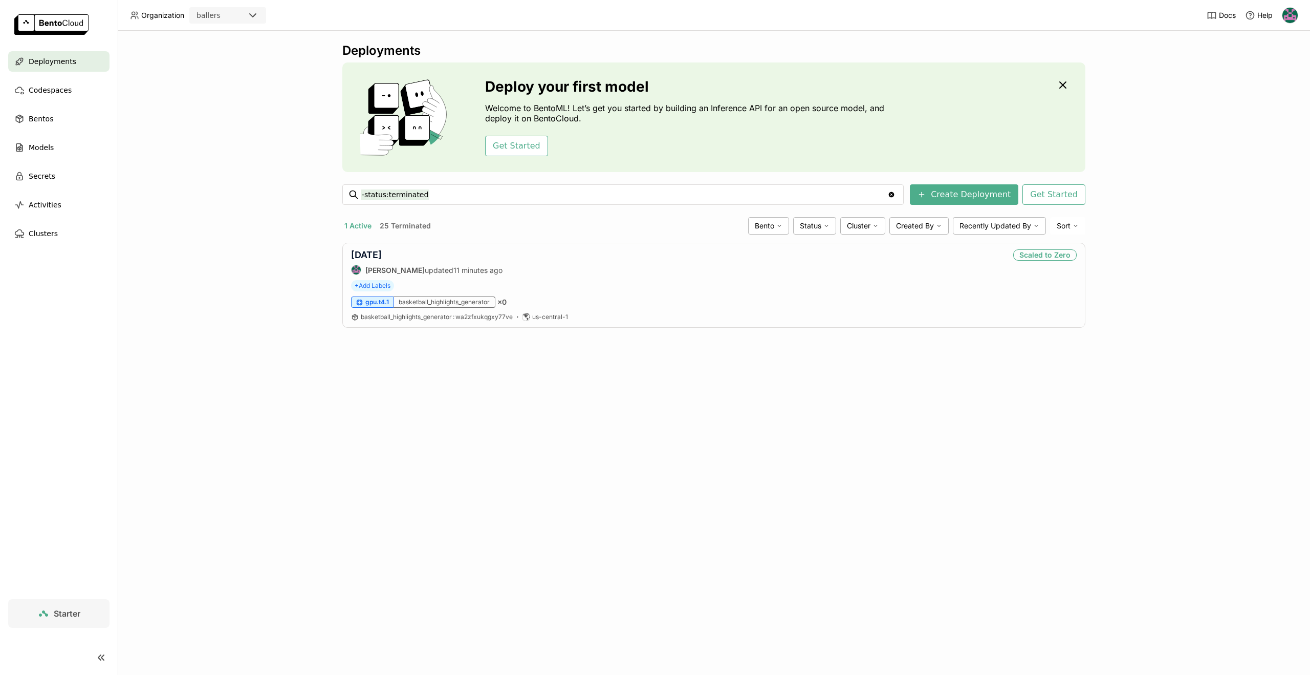
click at [370, 485] on div "Deployments Deploy your first model Welcome to BentoML! Let’s get you started b…" at bounding box center [714, 353] width 1193 height 644
drag, startPoint x: 438, startPoint y: 344, endPoint x: 441, endPoint y: 338, distance: 7.1
click at [438, 343] on div "Deployments Deploy your first model Welcome to BentoML! Let’s get you started b…" at bounding box center [714, 353] width 1193 height 644
click at [928, 269] on div "aug20 Harsh Raj updated 11 minutes ago Scaled to Zero" at bounding box center [714, 262] width 726 height 26
click at [358, 250] on link "[DATE]" at bounding box center [366, 254] width 31 height 11
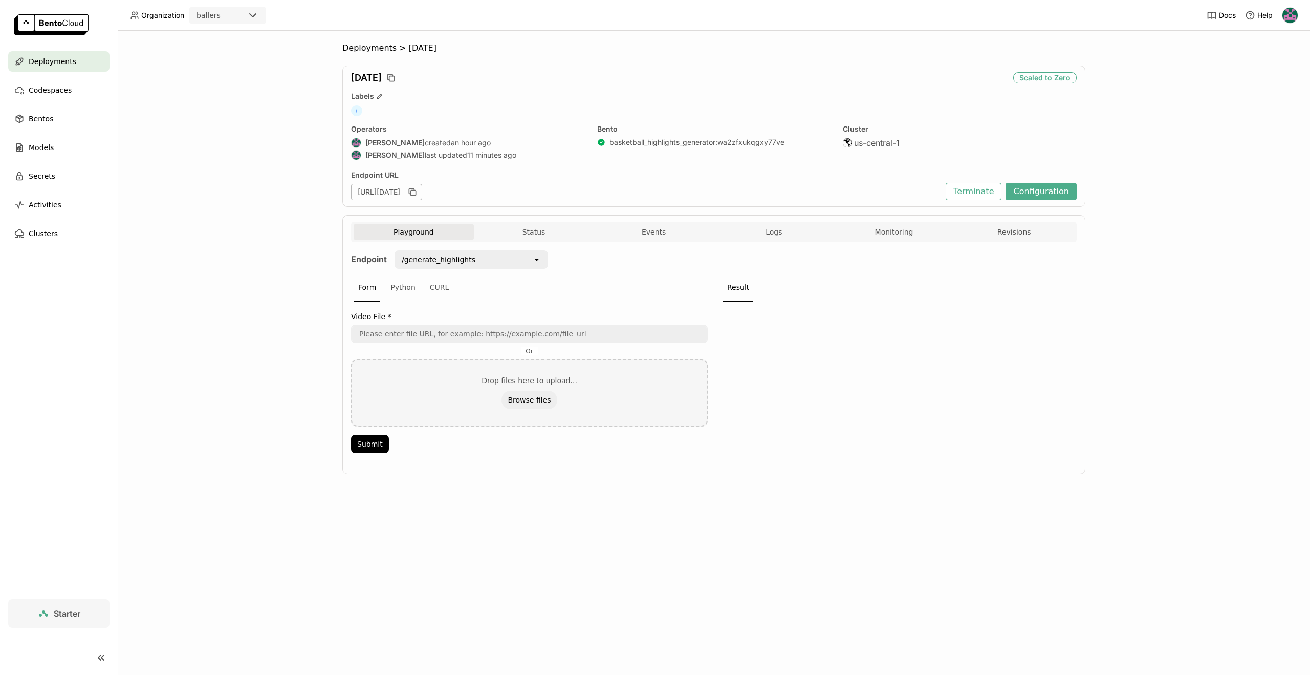
click at [846, 348] on div at bounding box center [898, 380] width 357 height 157
click at [770, 232] on span "Logs" at bounding box center [774, 231] width 16 height 9
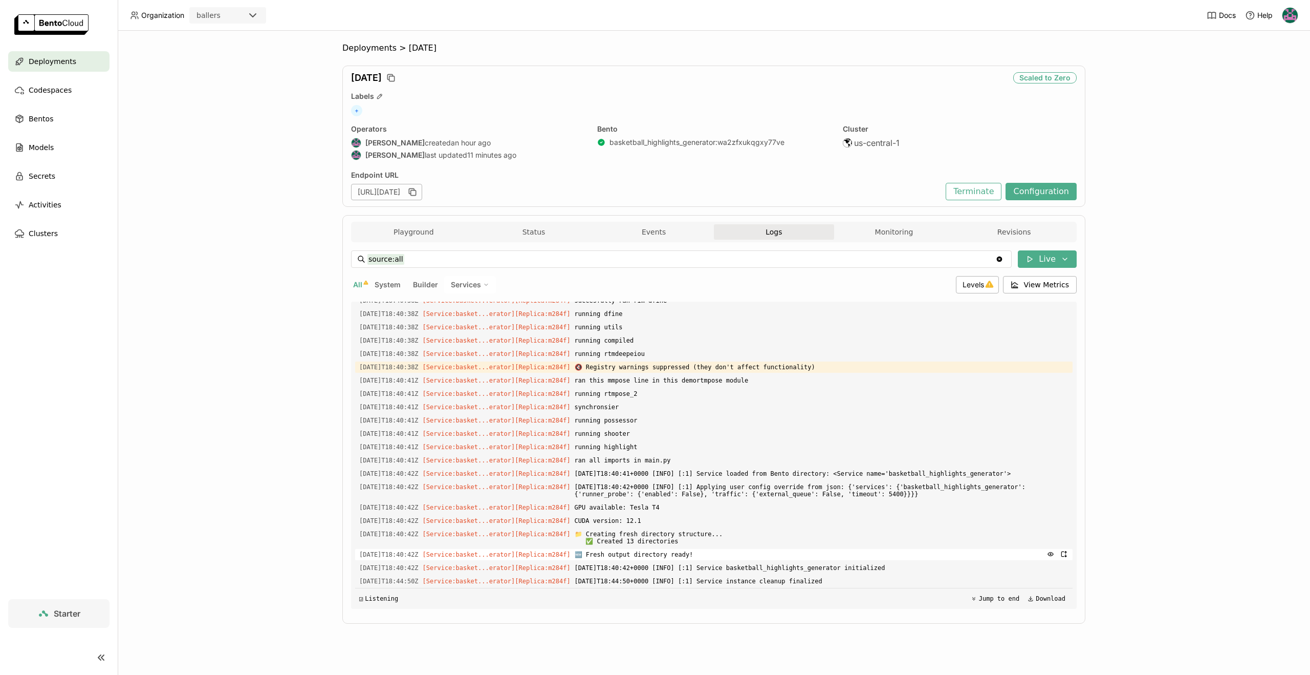
scroll to position [1166, 0]
drag, startPoint x: 438, startPoint y: 154, endPoint x: 482, endPoint y: 152, distance: 44.1
click at [482, 152] on div "Harsh Raj last updated 11 minutes ago" at bounding box center [468, 155] width 234 height 10
drag, startPoint x: 482, startPoint y: 152, endPoint x: 482, endPoint y: 167, distance: 15.4
click at [482, 152] on span "11 minutes ago" at bounding box center [491, 154] width 49 height 9
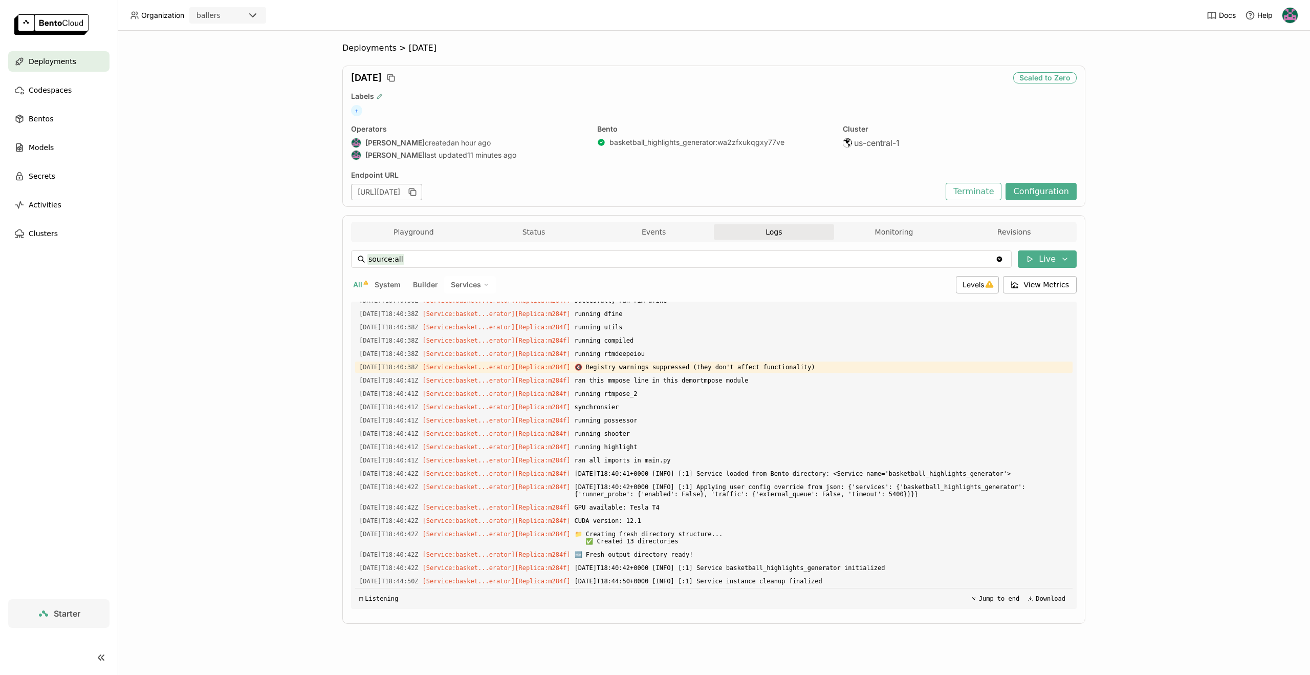
click at [379, 97] on icon "button" at bounding box center [379, 96] width 5 height 5
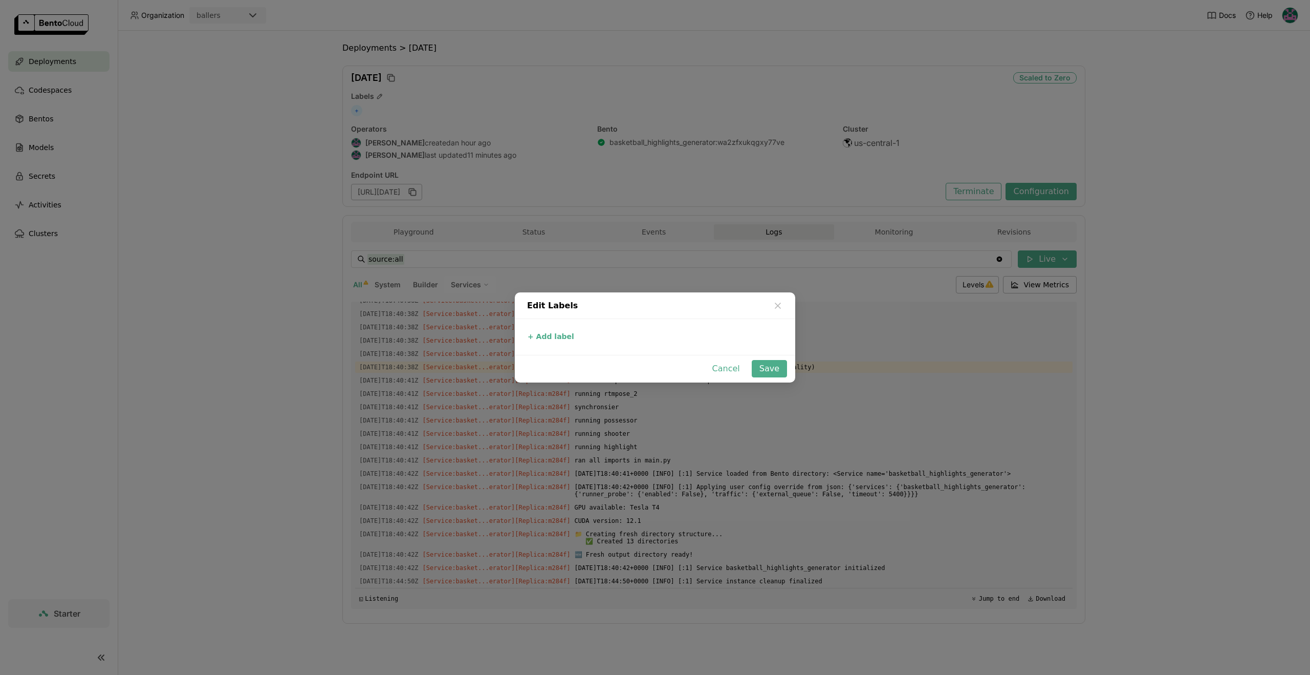
click at [787, 305] on div "Edit Labels" at bounding box center [655, 305] width 280 height 27
click at [783, 306] on icon "dialog" at bounding box center [778, 305] width 10 height 10
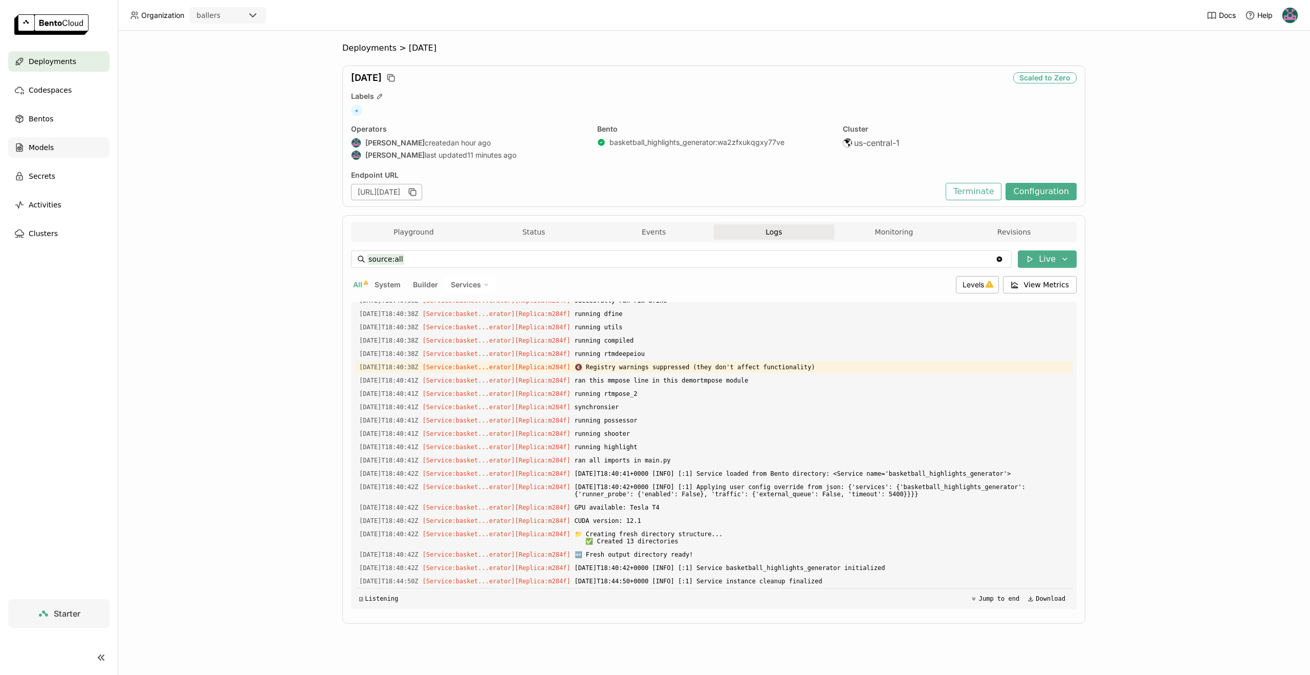
click at [35, 147] on span "Models" at bounding box center [41, 147] width 25 height 12
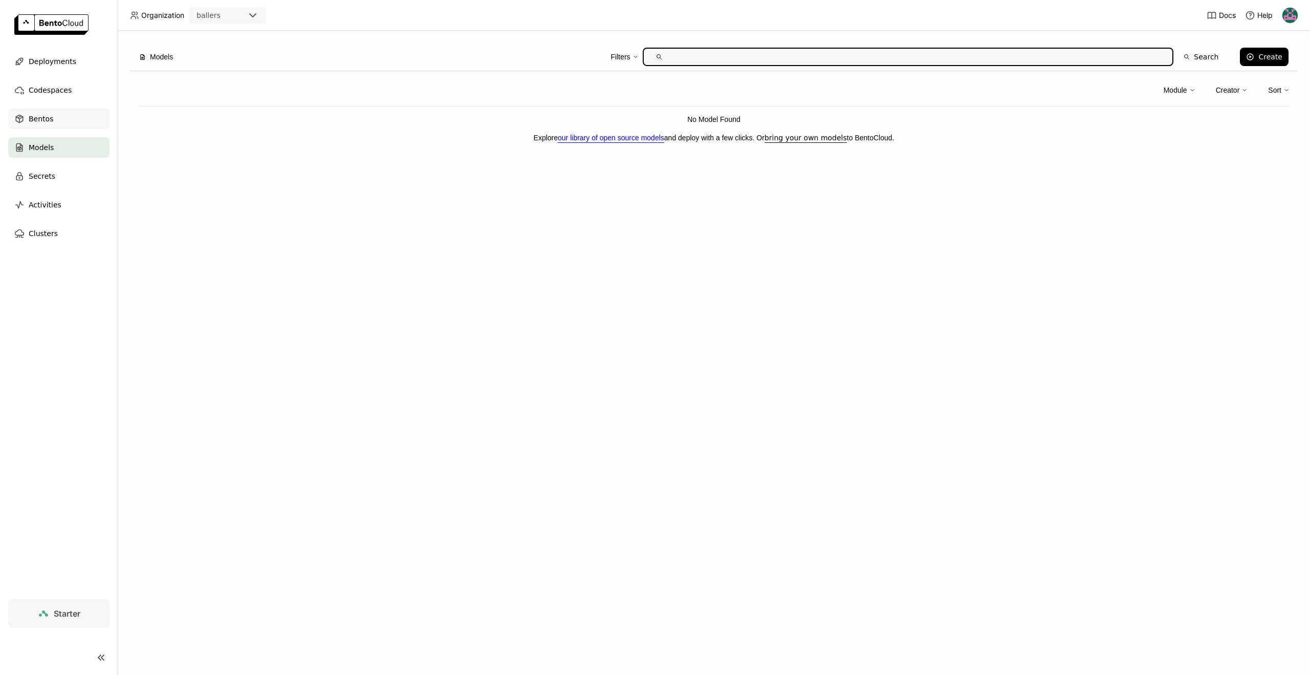
click at [71, 122] on div "Bentos" at bounding box center [58, 119] width 101 height 20
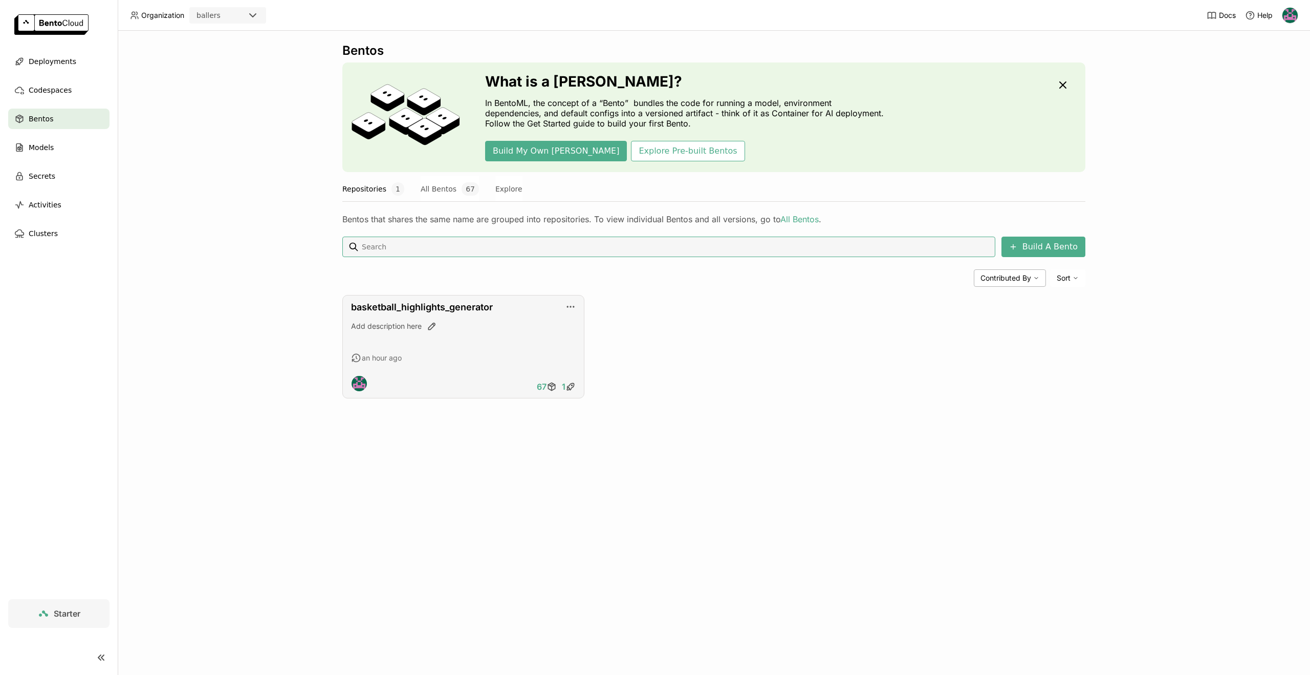
click at [443, 337] on div "Add description here" at bounding box center [463, 335] width 225 height 28
click at [569, 388] on icon at bounding box center [571, 386] width 10 height 10
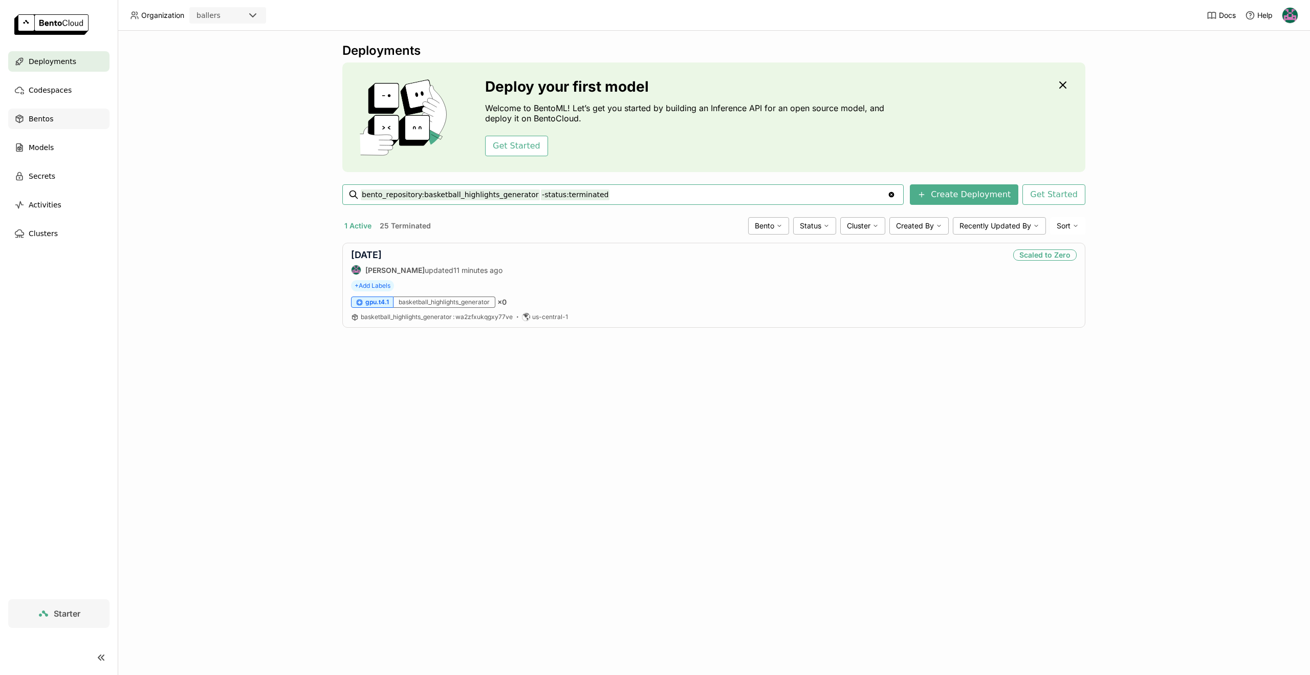
click at [34, 112] on div "Bentos" at bounding box center [58, 119] width 101 height 20
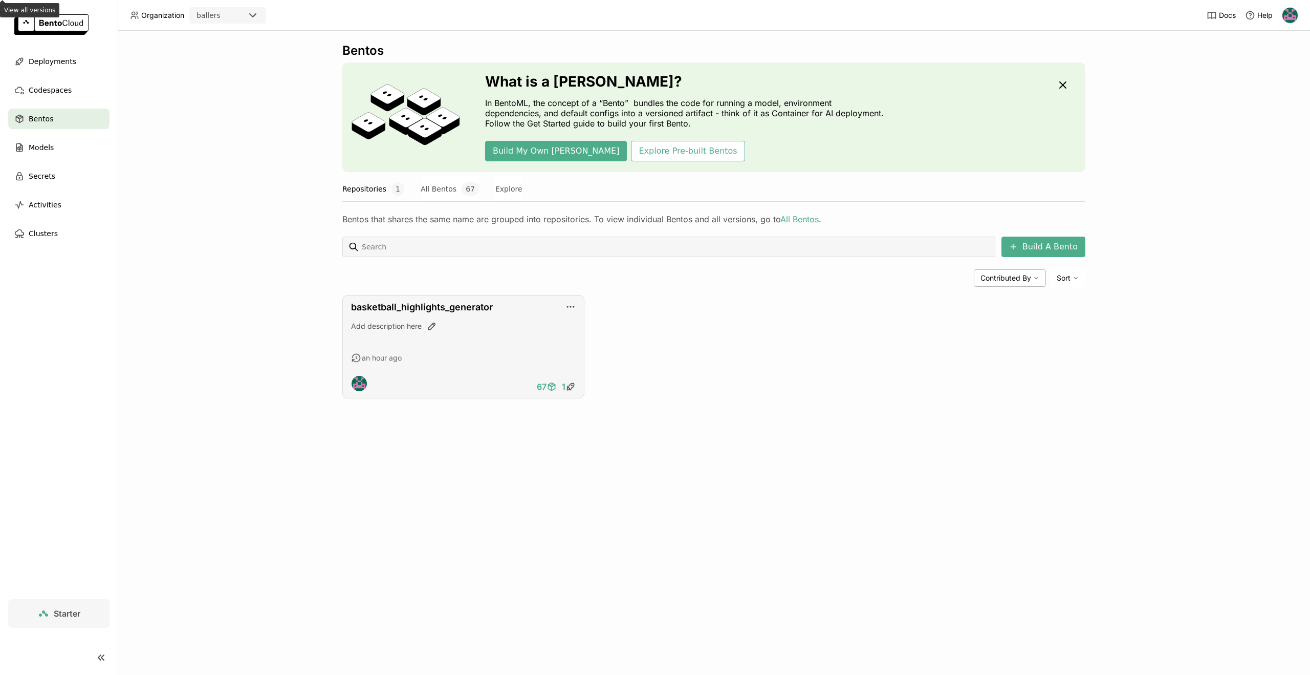
click at [546, 387] on span "67" at bounding box center [542, 386] width 10 height 10
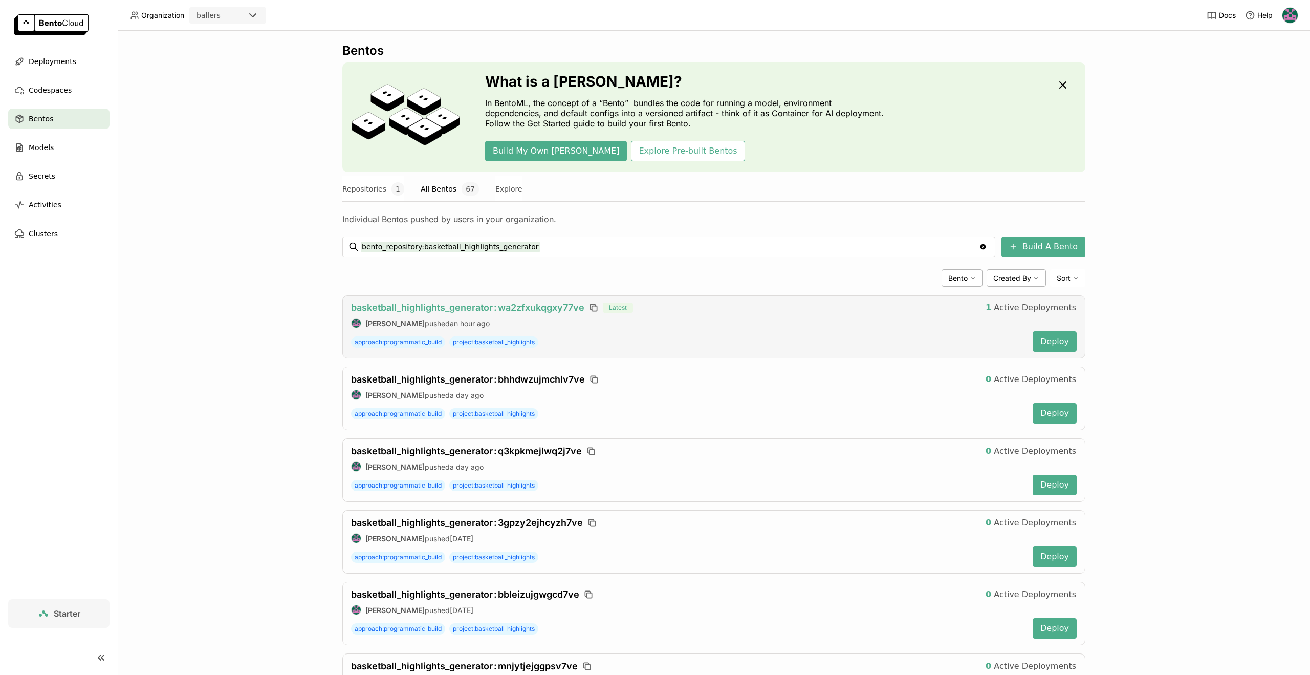
click at [527, 307] on span "basketball_highlights_generator : wa2zfxukqgxy77ve" at bounding box center [467, 307] width 233 height 11
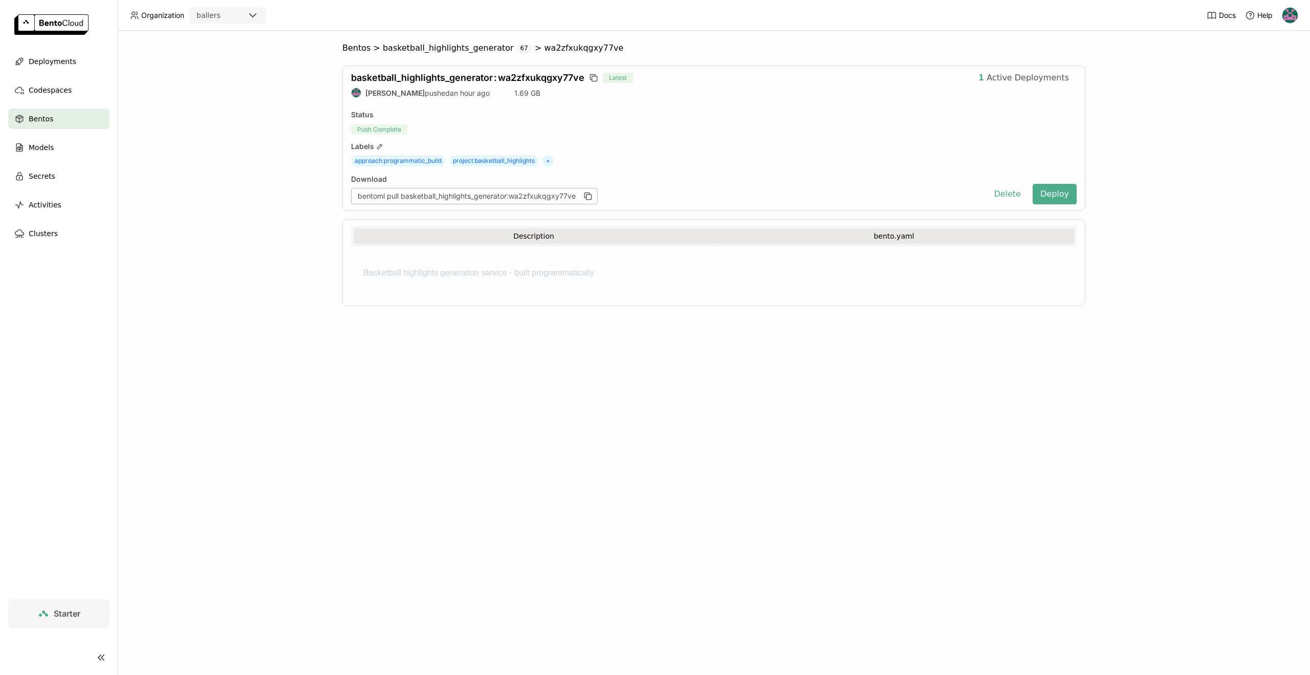
click at [904, 234] on button "bento.yaml" at bounding box center [894, 235] width 360 height 15
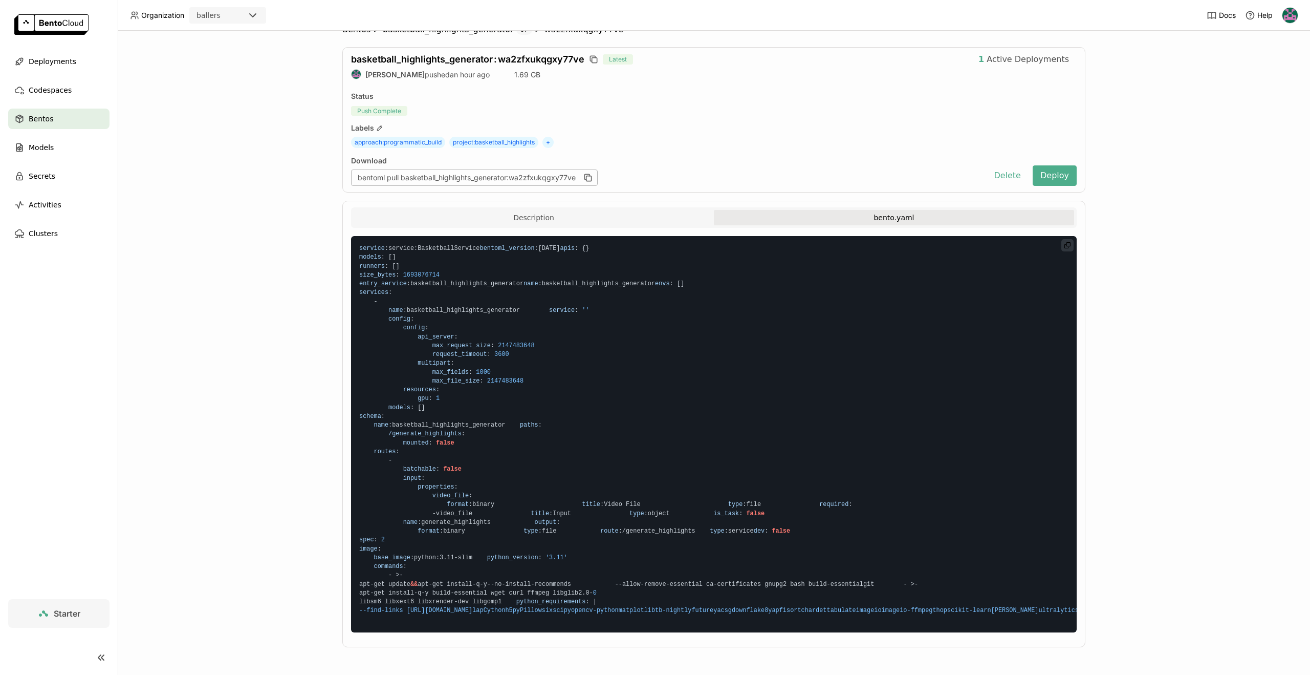
scroll to position [137, 0]
click at [543, 274] on code "service : service : BasketballService bentoml_version : 1.4.22 apis : { } model…" at bounding box center [714, 434] width 726 height 396
drag, startPoint x: 436, startPoint y: 271, endPoint x: 546, endPoint y: 275, distance: 110.1
click at [545, 275] on code "service : service : BasketballService bentoml_version : 1.4.22 apis : { } model…" at bounding box center [714, 434] width 726 height 396
click at [550, 275] on code "service : service : BasketballService bentoml_version : 1.4.22 apis : { } model…" at bounding box center [714, 434] width 726 height 396
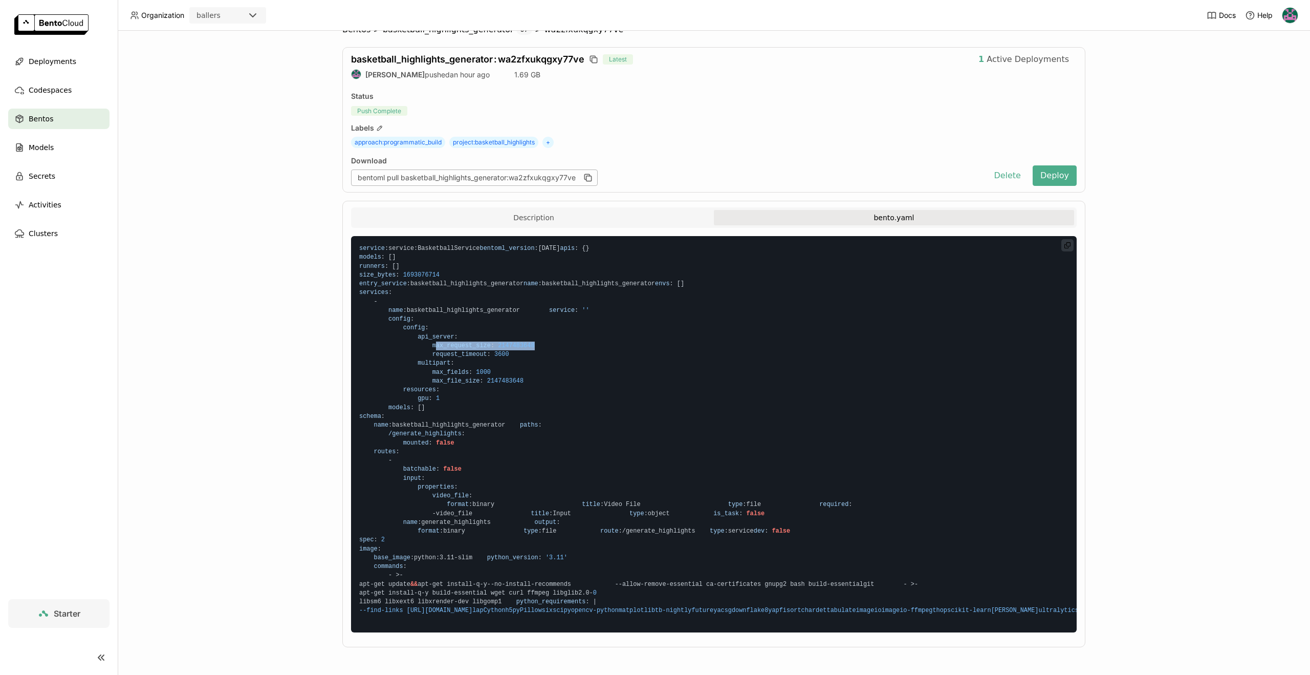
drag, startPoint x: 441, startPoint y: 274, endPoint x: 564, endPoint y: 275, distance: 122.8
click at [559, 275] on code "service : service : BasketballService bentoml_version : 1.4.22 apis : { } model…" at bounding box center [714, 434] width 726 height 396
drag, startPoint x: 564, startPoint y: 275, endPoint x: 527, endPoint y: 276, distance: 36.9
click at [564, 275] on code "service : service : BasketballService bentoml_version : 1.4.22 apis : { } model…" at bounding box center [714, 434] width 726 height 396
